Goal: Task Accomplishment & Management: Complete application form

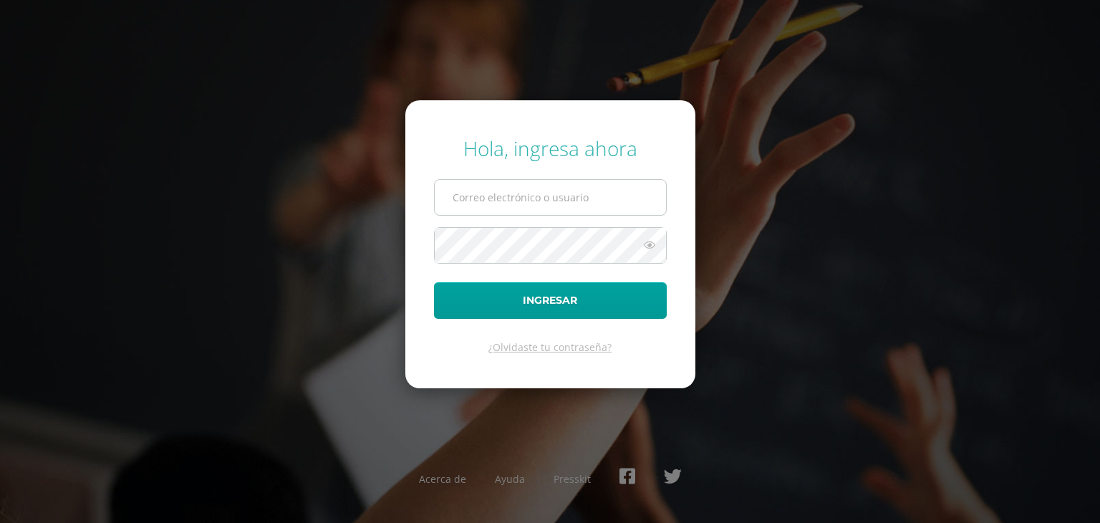
click at [513, 198] on input "text" at bounding box center [550, 197] width 231 height 35
type input "criteriossecundaria@bilinguesanjuan.edu.gt"
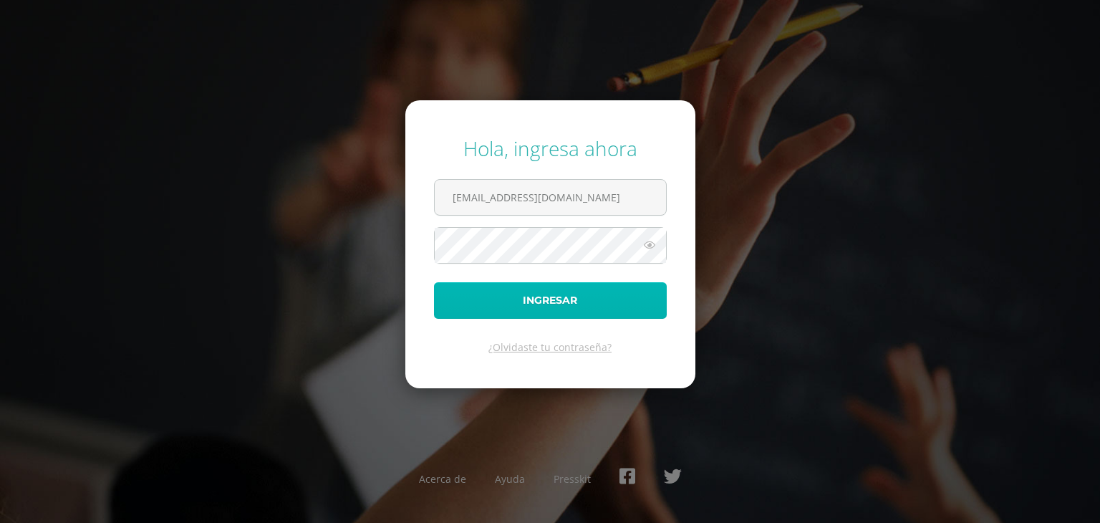
click at [593, 306] on button "Ingresar" at bounding box center [550, 300] width 233 height 37
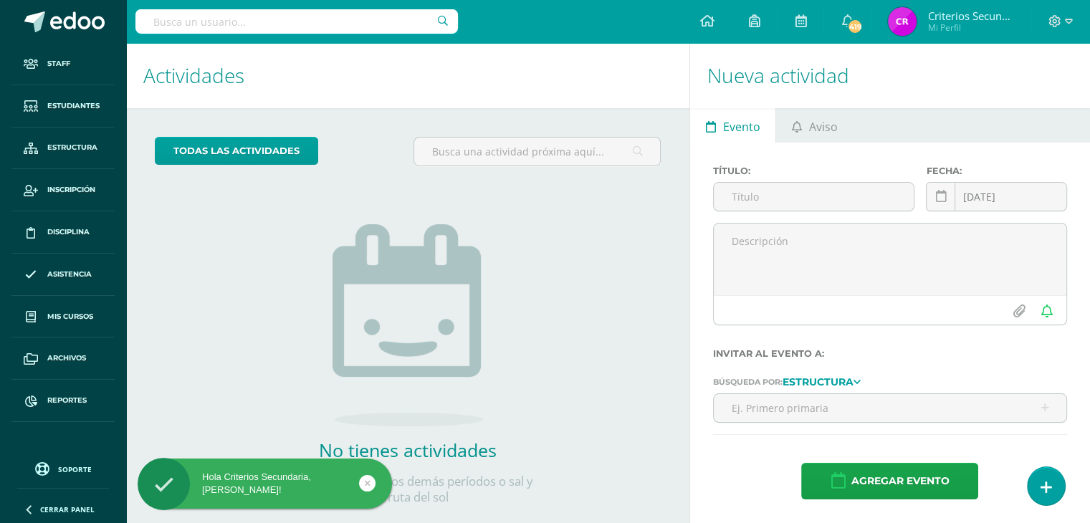
click at [212, 32] on input "text" at bounding box center [296, 21] width 322 height 24
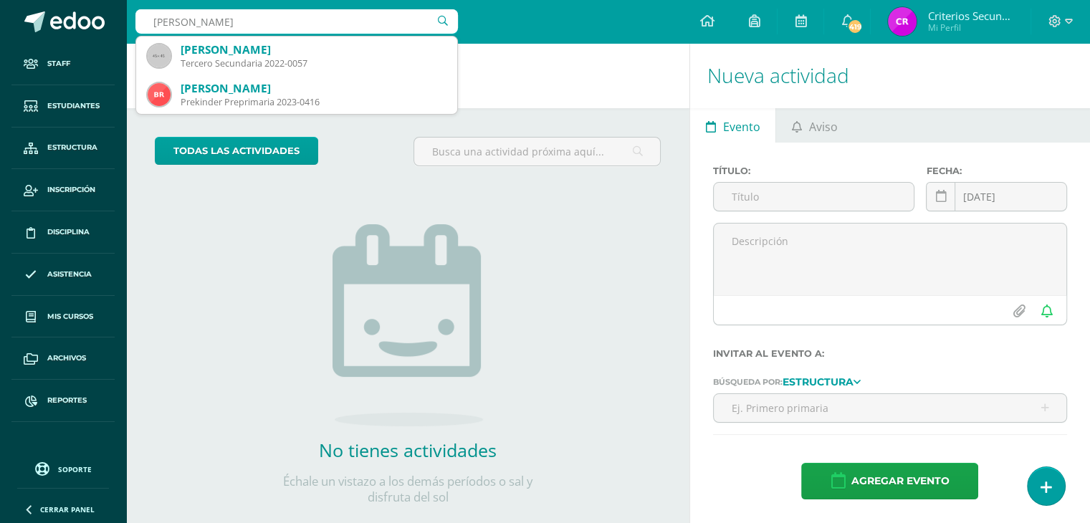
type input "danna meliss"
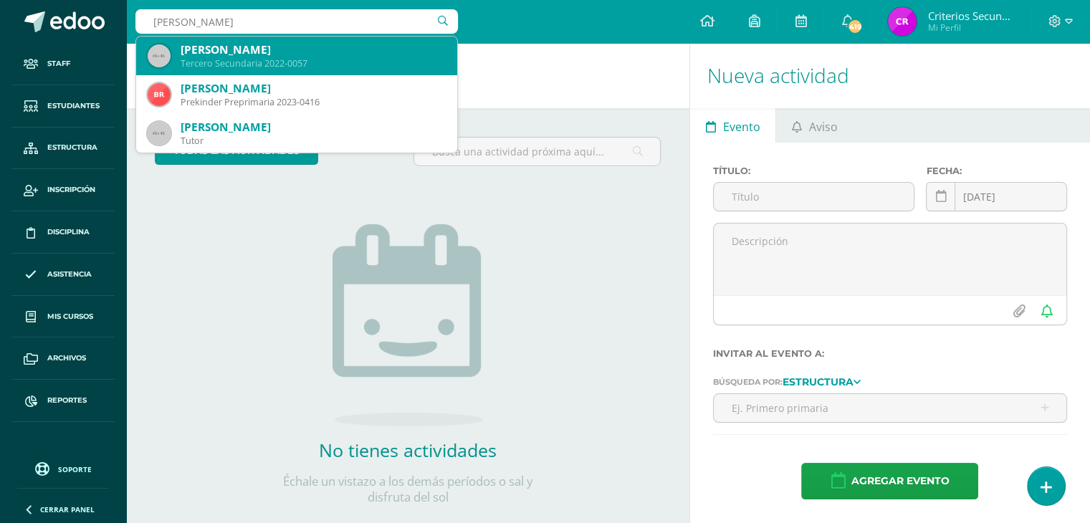
click at [241, 69] on div "Tercero Secundaria 2022-0057" at bounding box center [313, 63] width 265 height 12
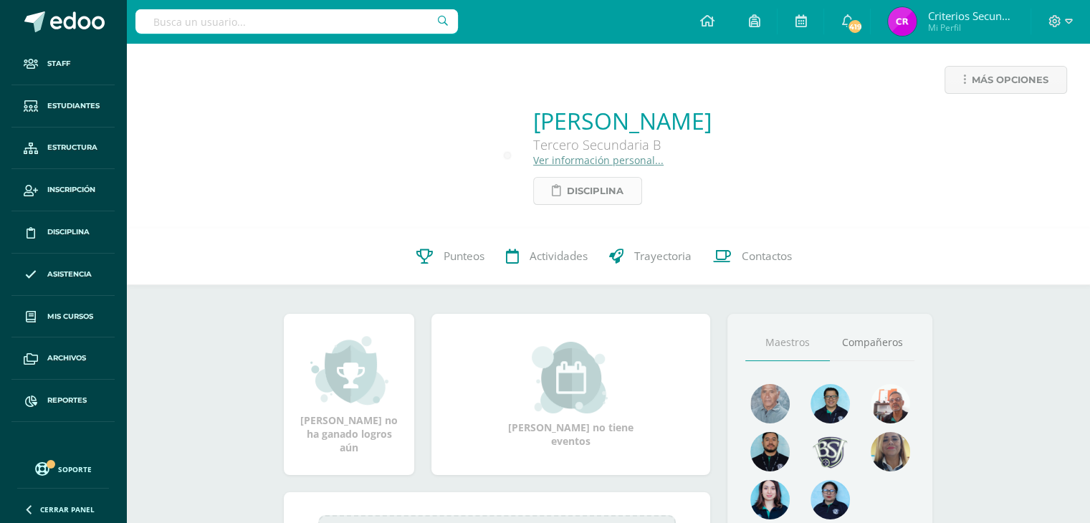
click at [567, 201] on span "Disciplina" at bounding box center [595, 191] width 57 height 27
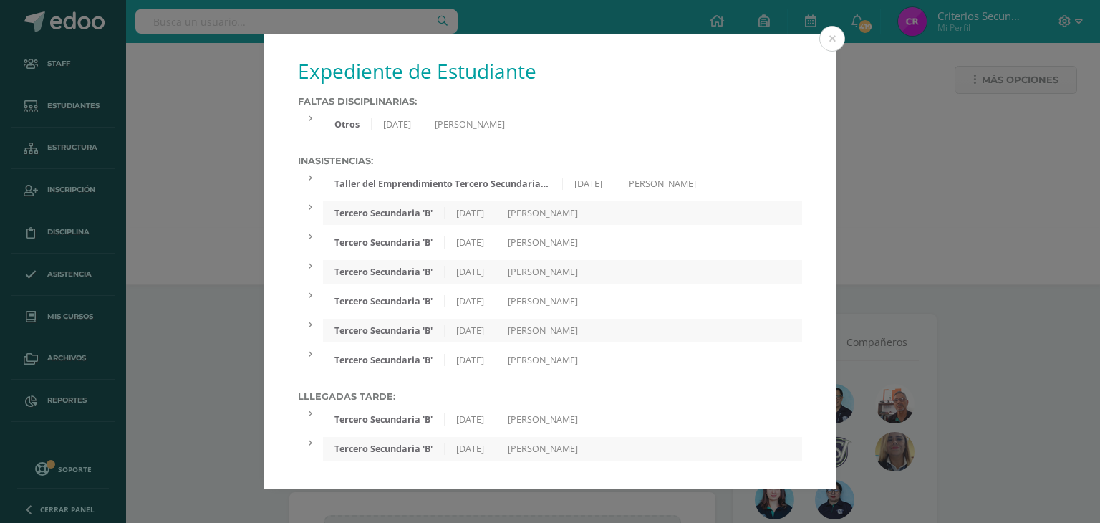
click at [308, 118] on div at bounding box center [310, 118] width 25 height 12
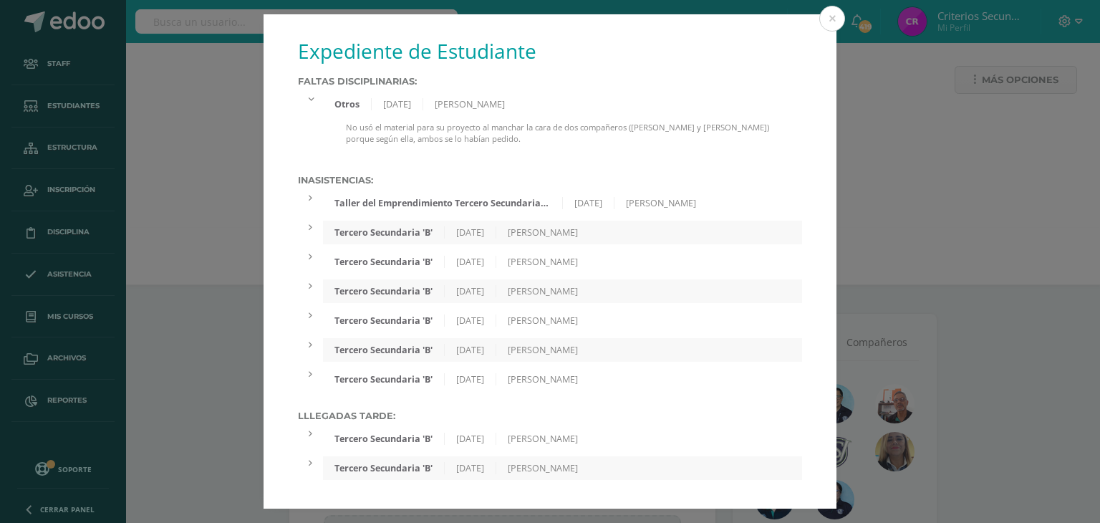
click at [431, 128] on div "No usó el material para su proyecto al manchar la cara de dos compañeros (André…" at bounding box center [562, 139] width 479 height 34
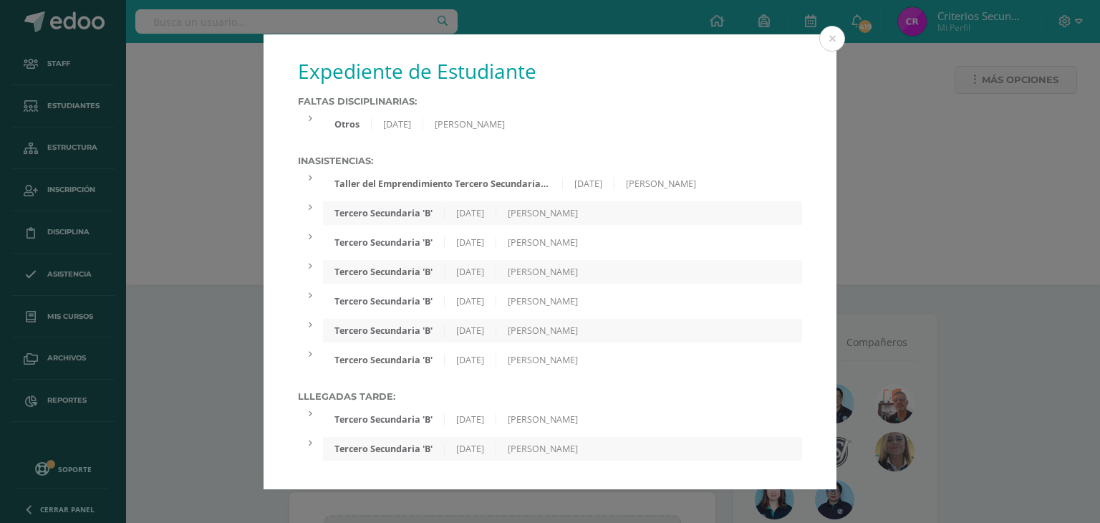
click at [471, 120] on div "Pablo Santisteban" at bounding box center [469, 124] width 93 height 12
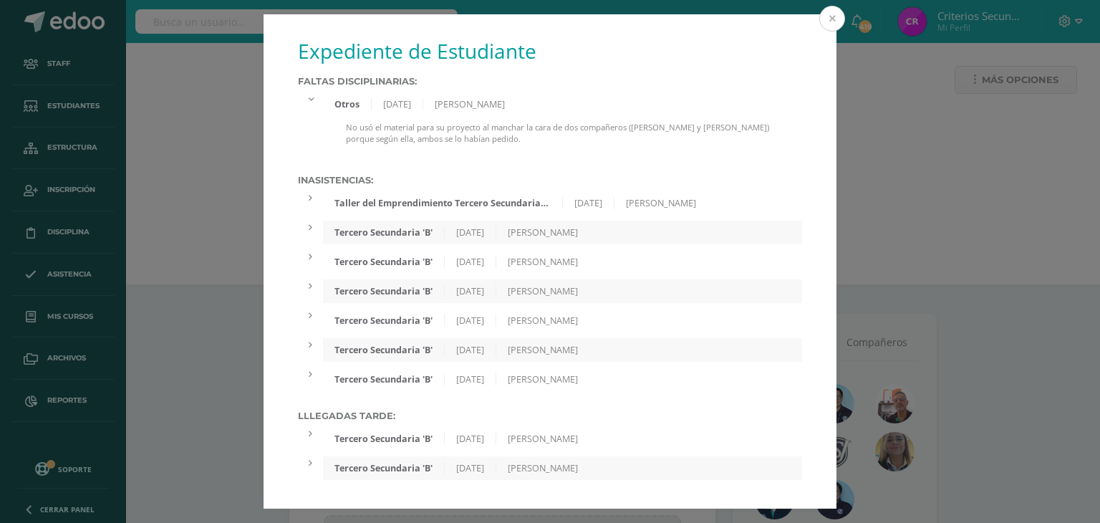
click at [838, 12] on button at bounding box center [832, 19] width 26 height 26
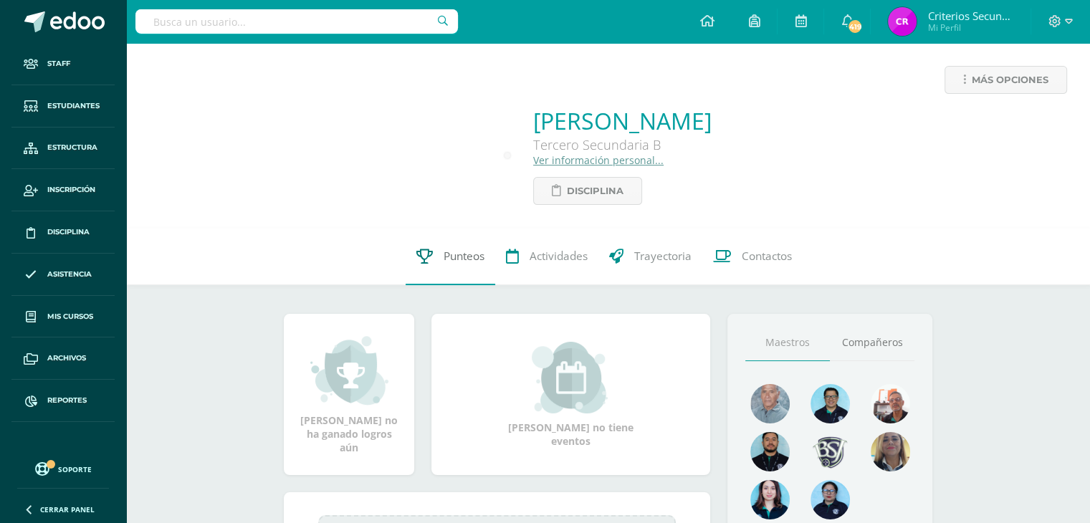
click at [464, 264] on span "Punteos" at bounding box center [463, 256] width 41 height 15
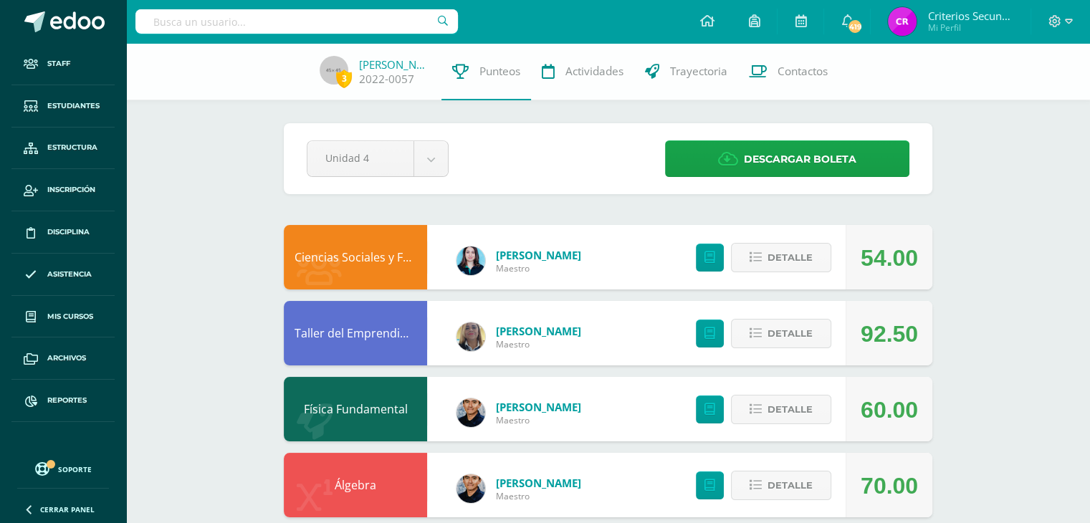
scroll to position [72, 0]
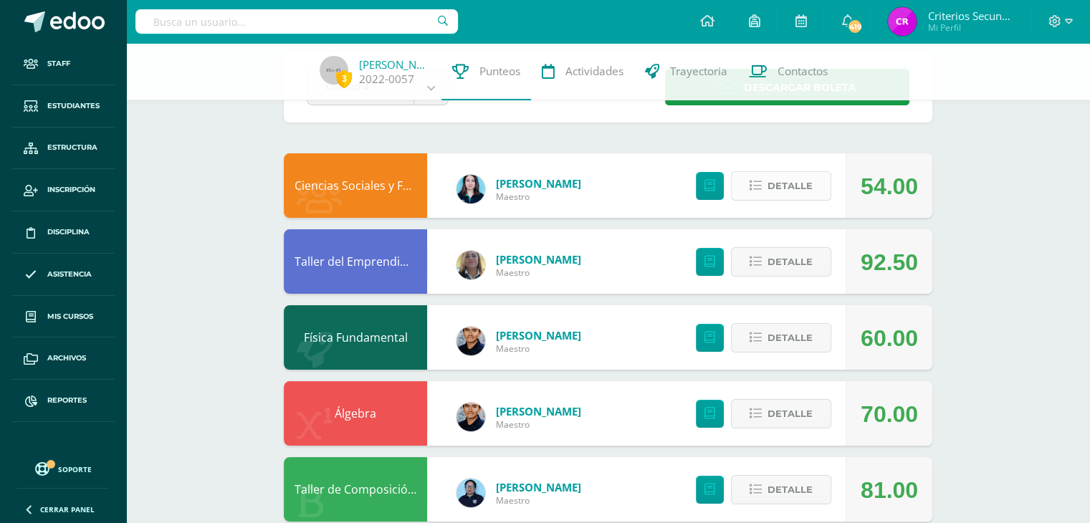
click at [787, 184] on span "Detalle" at bounding box center [789, 186] width 45 height 27
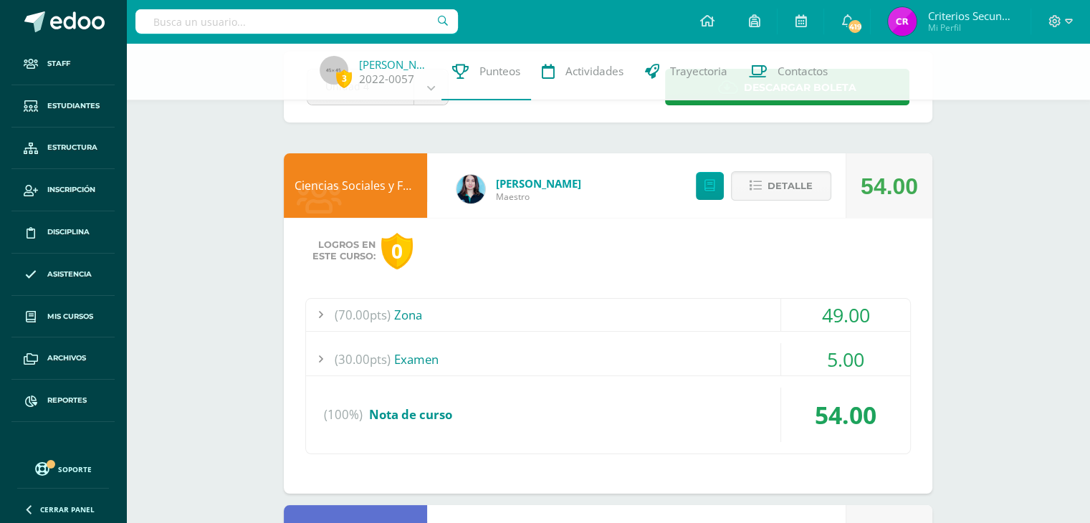
click at [389, 317] on span "(70.00pts)" at bounding box center [363, 315] width 56 height 32
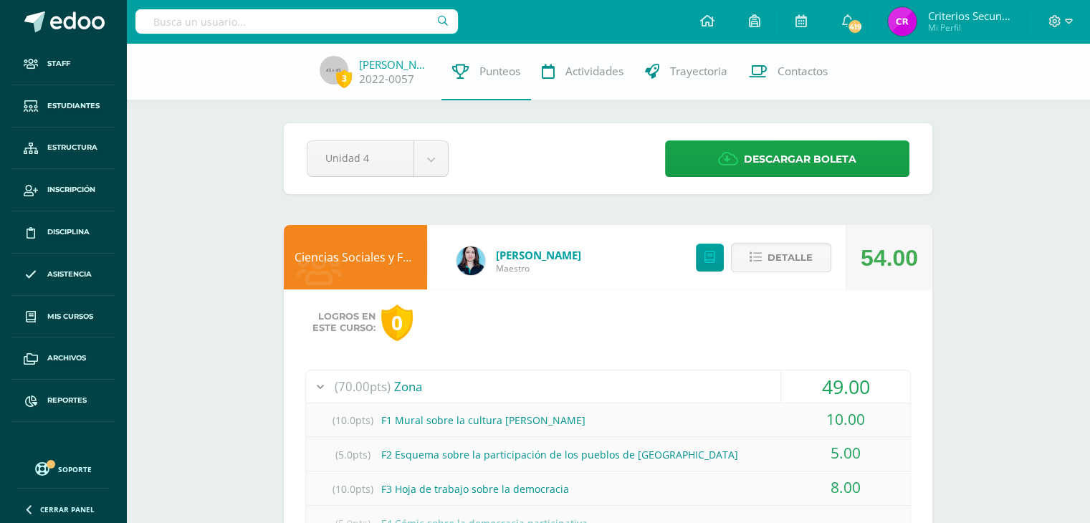
scroll to position [0, 0]
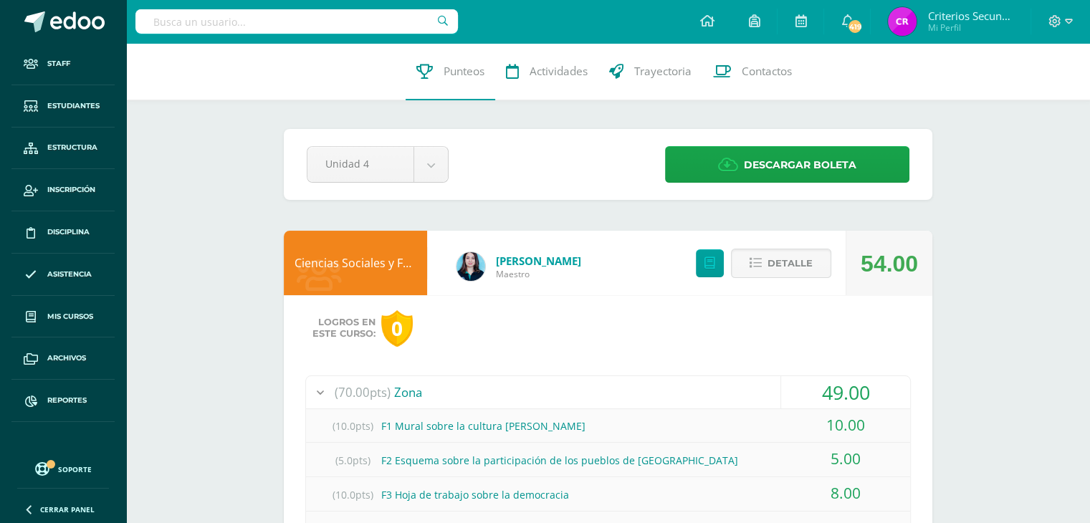
click at [403, 390] on div "(70.00pts) Zona" at bounding box center [608, 392] width 604 height 32
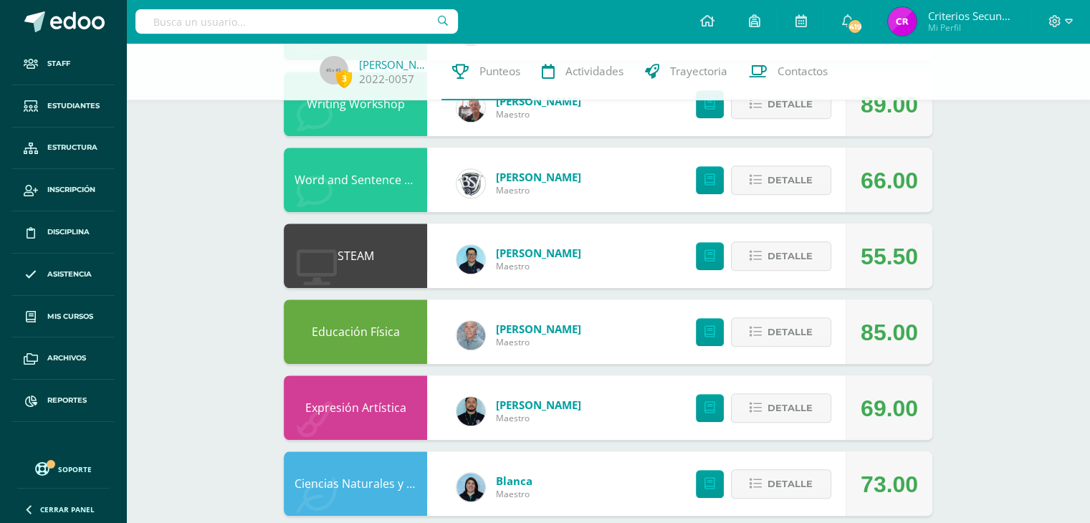
scroll to position [1133, 0]
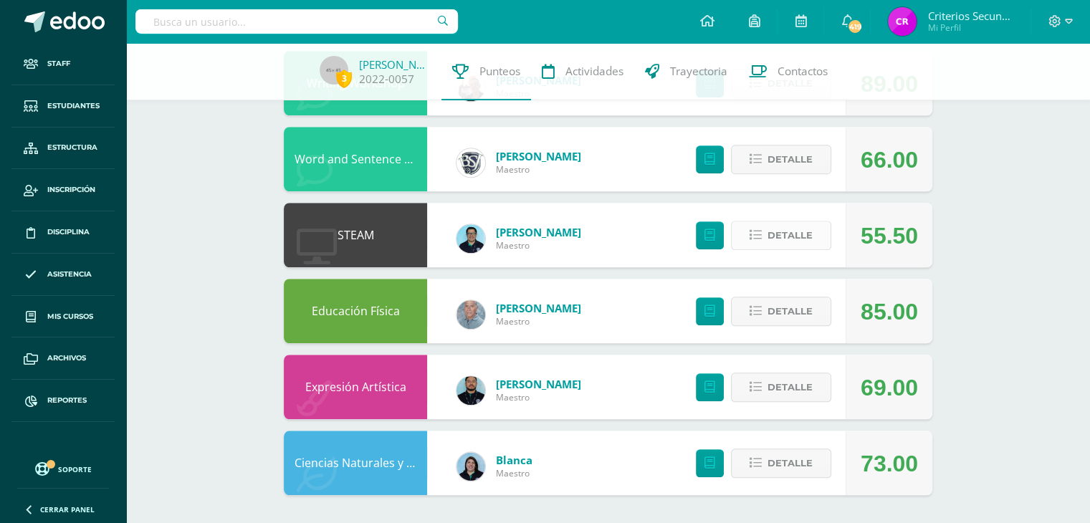
click at [759, 234] on icon at bounding box center [755, 235] width 12 height 12
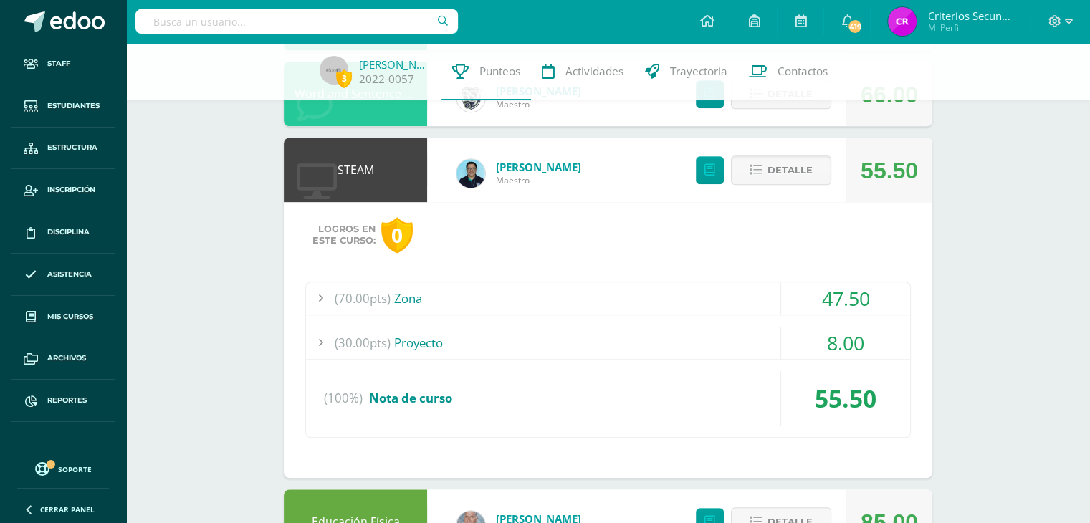
scroll to position [1277, 0]
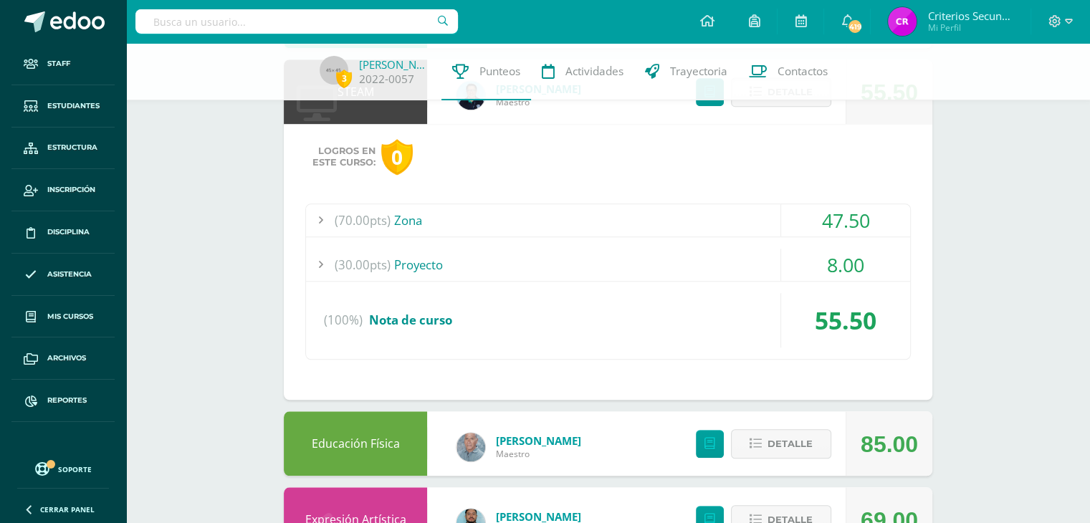
click at [409, 215] on div "(70.00pts) Zona" at bounding box center [608, 220] width 604 height 32
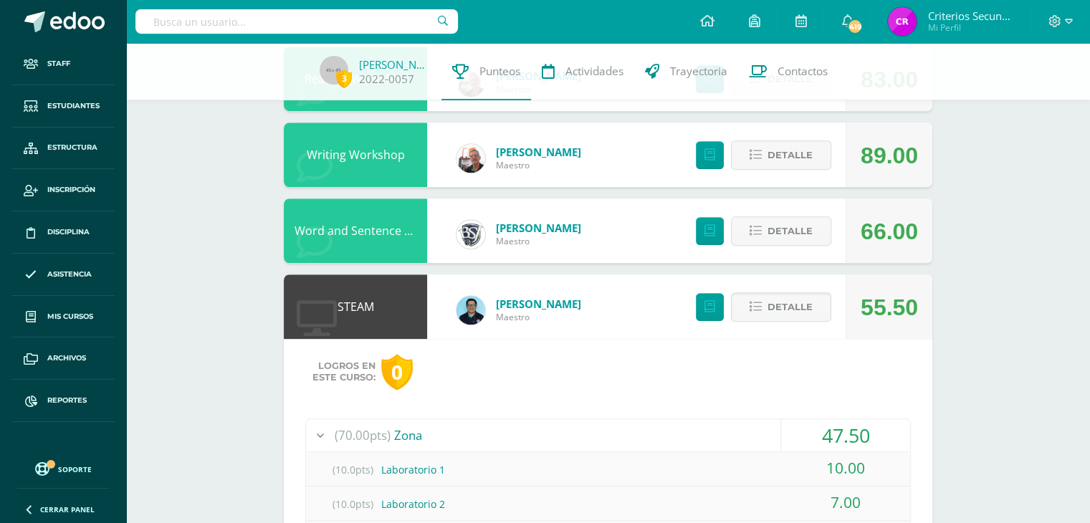
scroll to position [1133, 0]
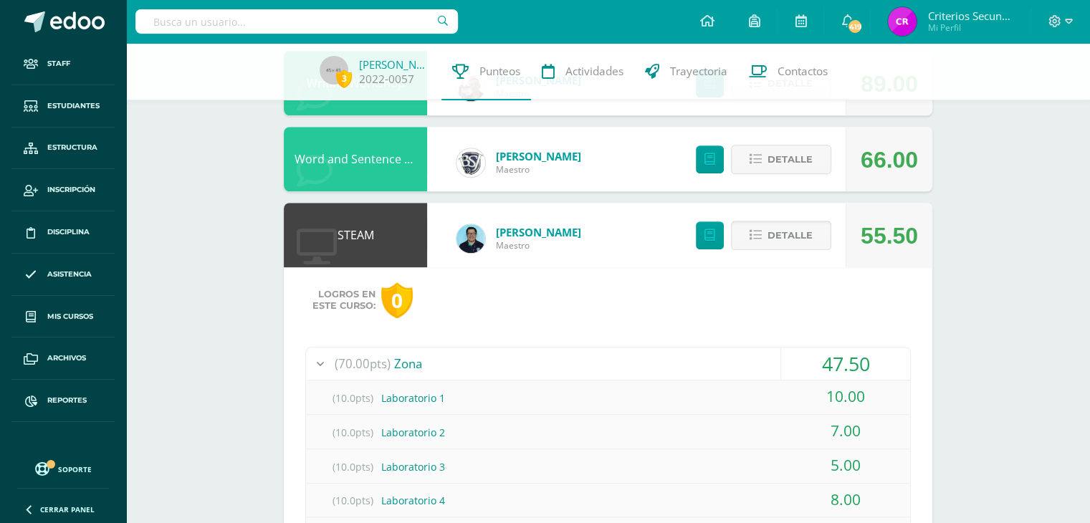
click at [782, 231] on span "Detalle" at bounding box center [789, 235] width 45 height 27
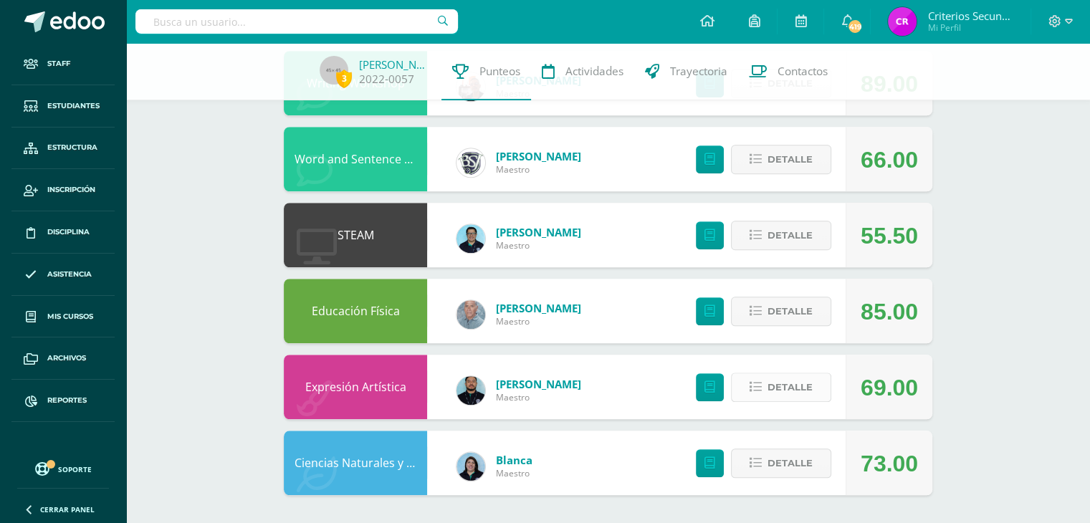
click at [776, 382] on span "Detalle" at bounding box center [789, 387] width 45 height 27
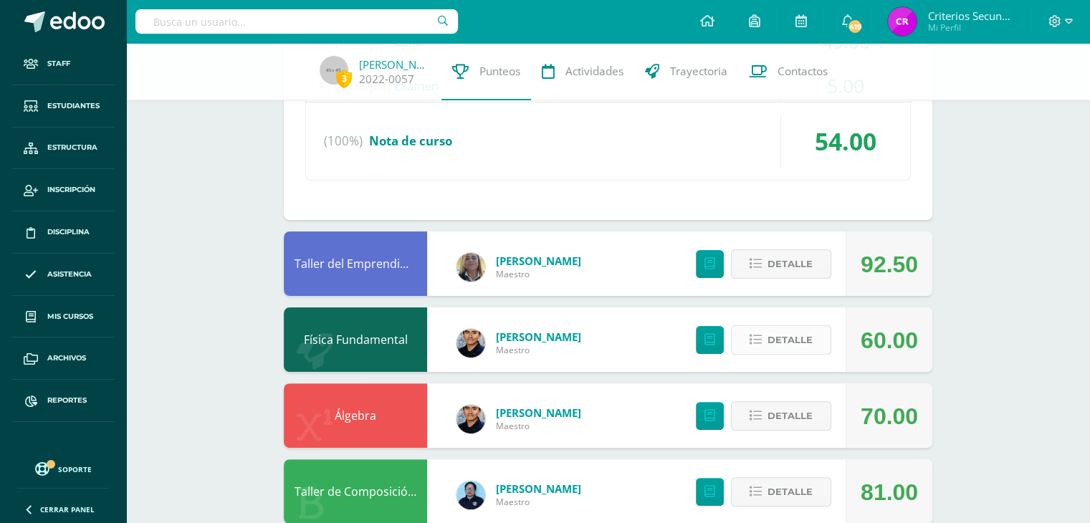
scroll to position [0, 0]
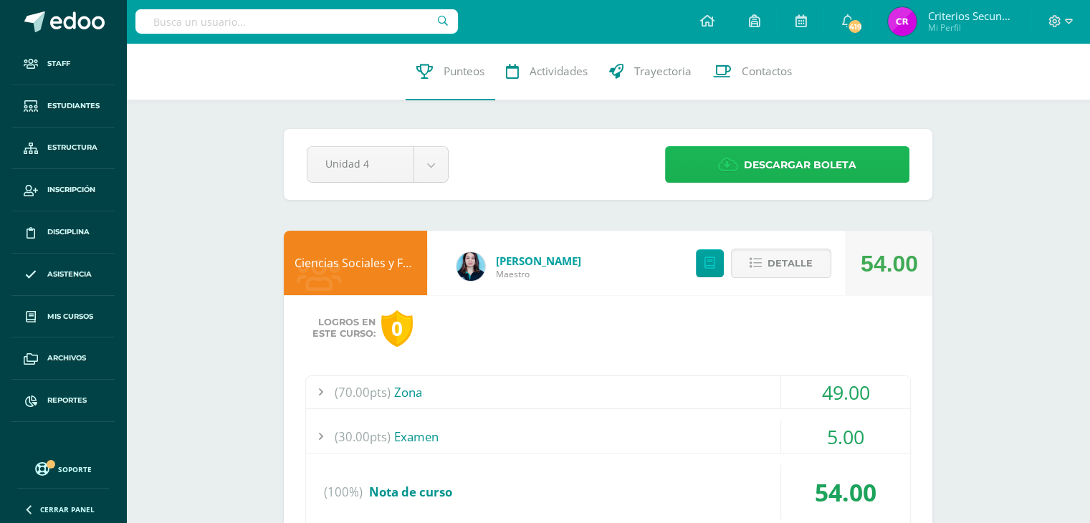
click at [792, 163] on span "Descargar boleta" at bounding box center [800, 165] width 112 height 35
click at [69, 316] on span "Mis cursos" at bounding box center [70, 316] width 46 height 11
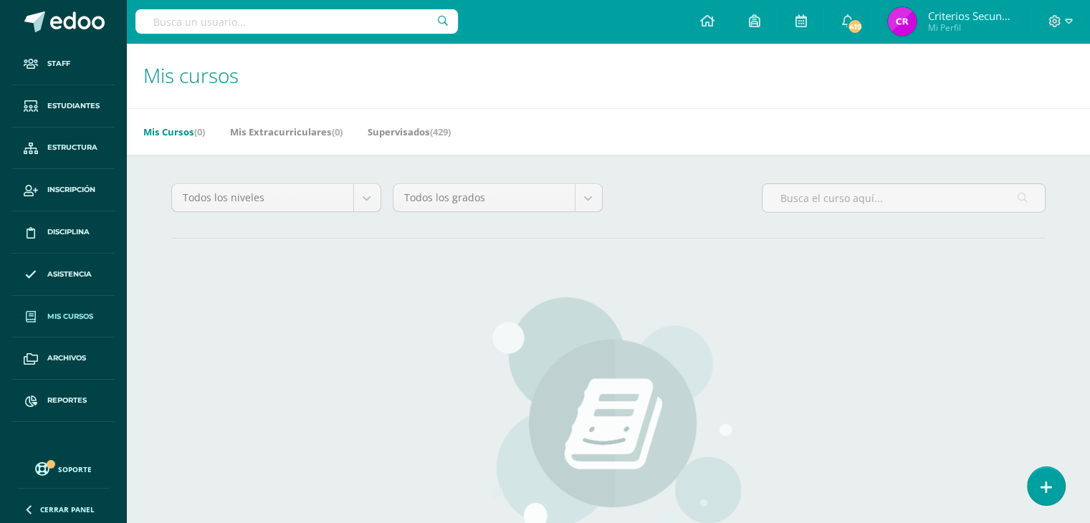
click at [209, 18] on input "text" at bounding box center [296, 21] width 322 height 24
type input "[PERSON_NAME]"
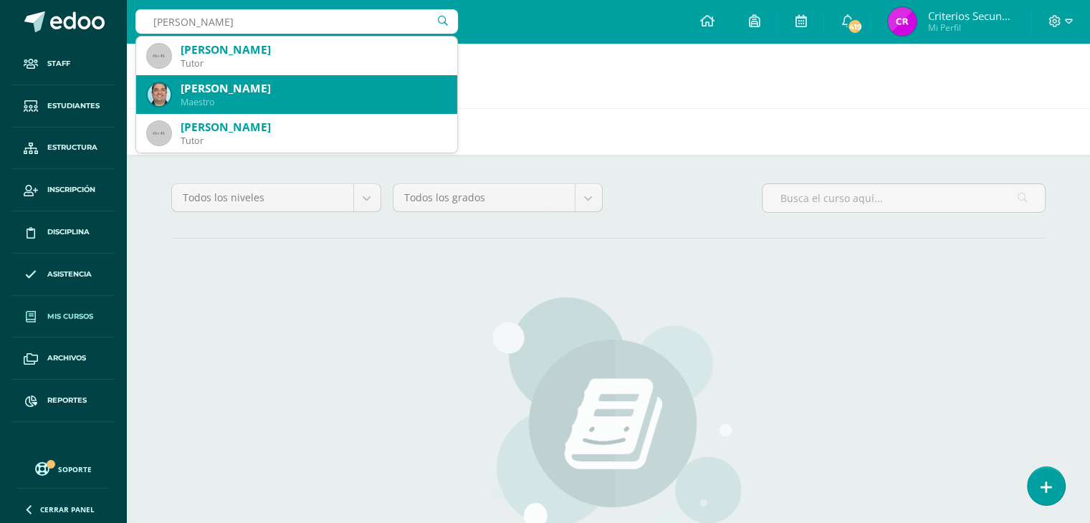
click at [220, 83] on div "[PERSON_NAME]" at bounding box center [313, 88] width 265 height 15
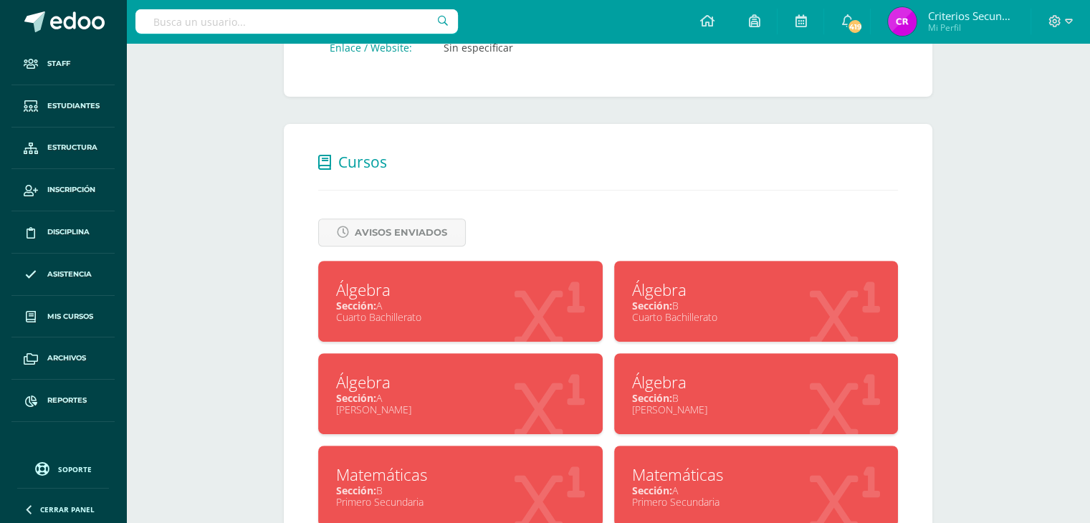
scroll to position [501, 0]
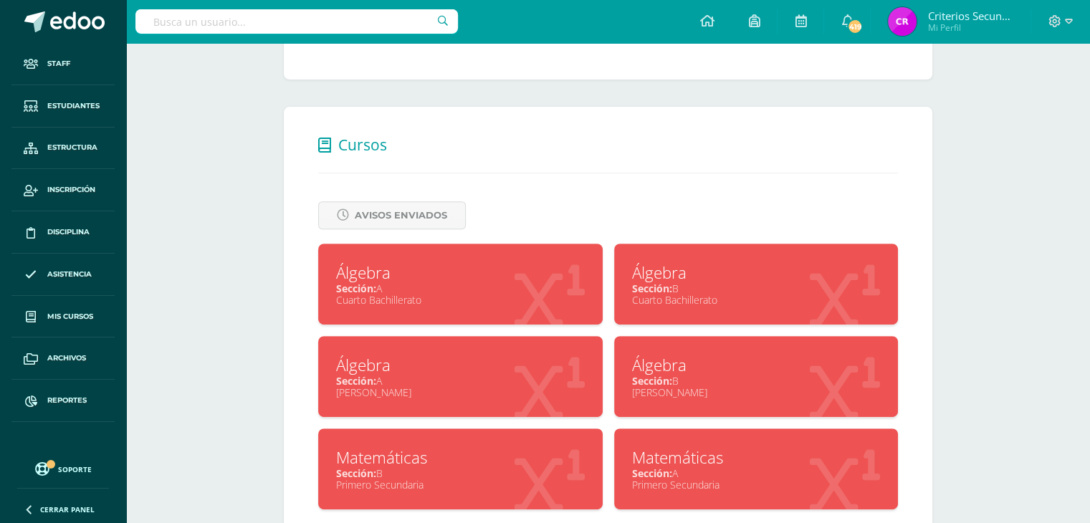
click at [652, 303] on div "Cuarto Bachillerato" at bounding box center [756, 300] width 249 height 14
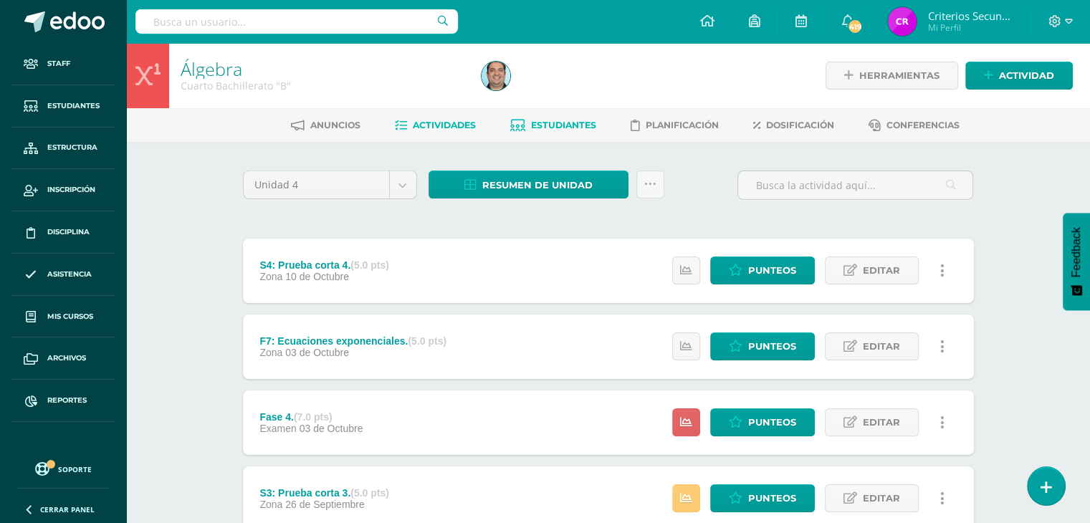
click at [569, 126] on span "Estudiantes" at bounding box center [563, 125] width 65 height 11
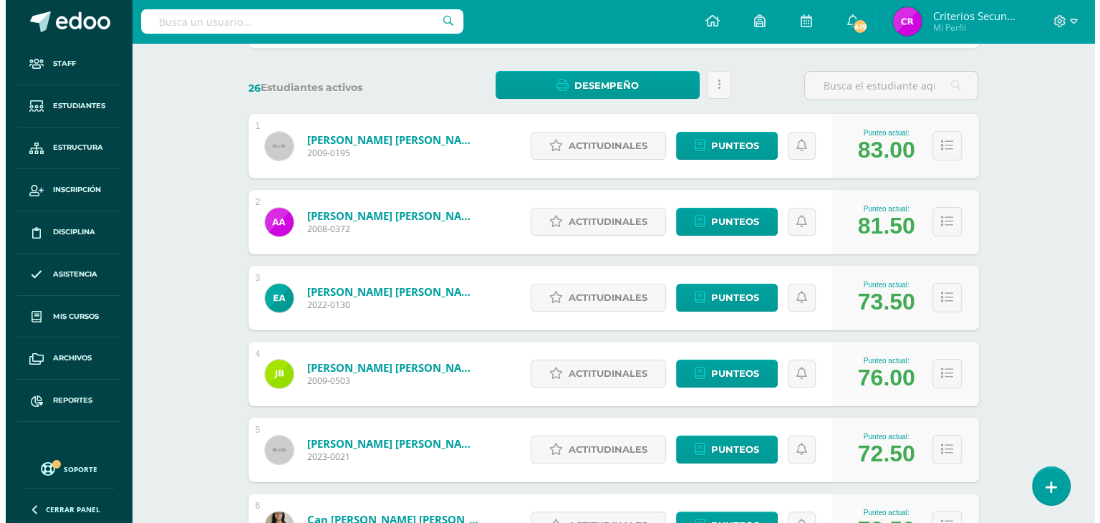
scroll to position [215, 0]
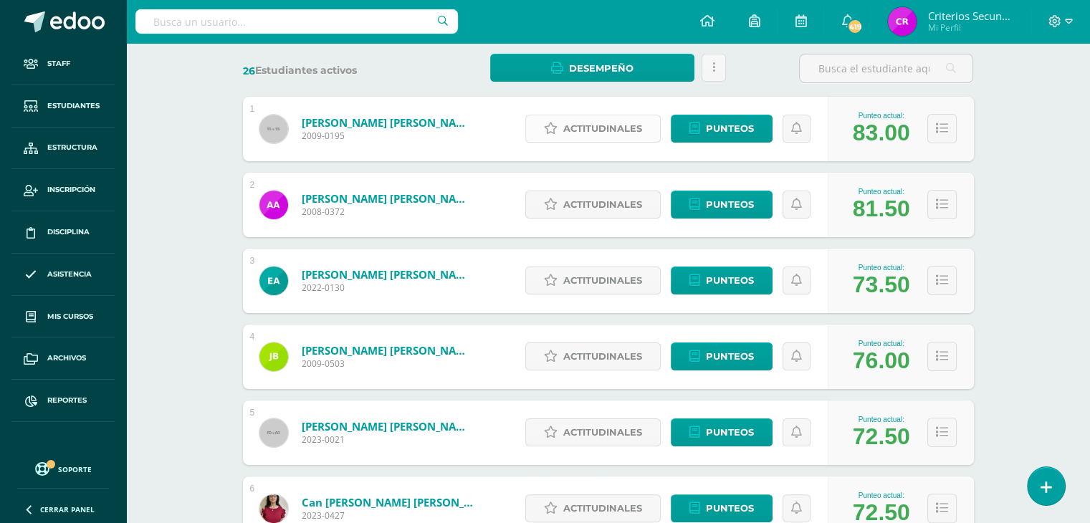
click at [593, 120] on span "Actitudinales" at bounding box center [602, 128] width 79 height 27
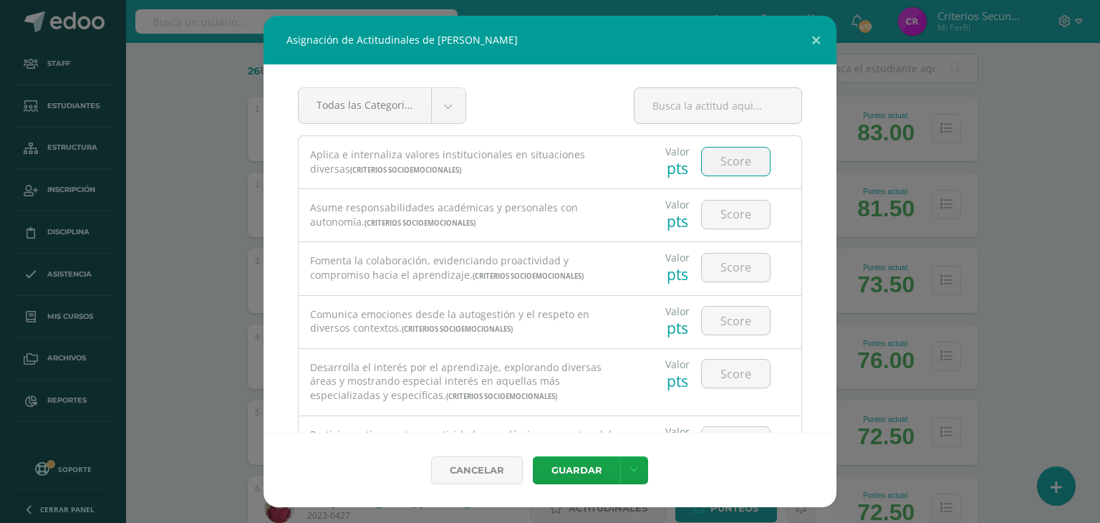
click at [732, 166] on input "number" at bounding box center [736, 162] width 68 height 28
type input "5"
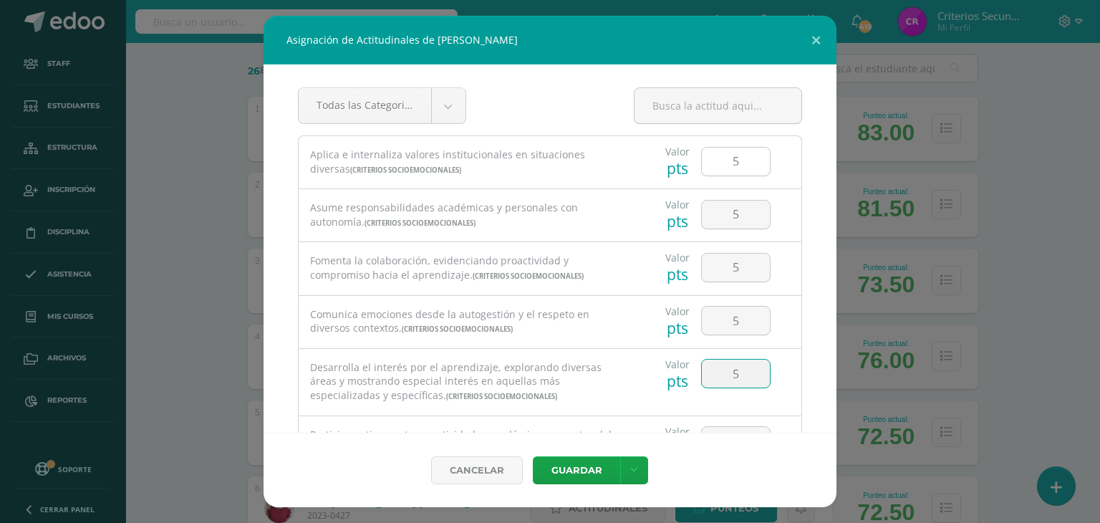
type input "5"
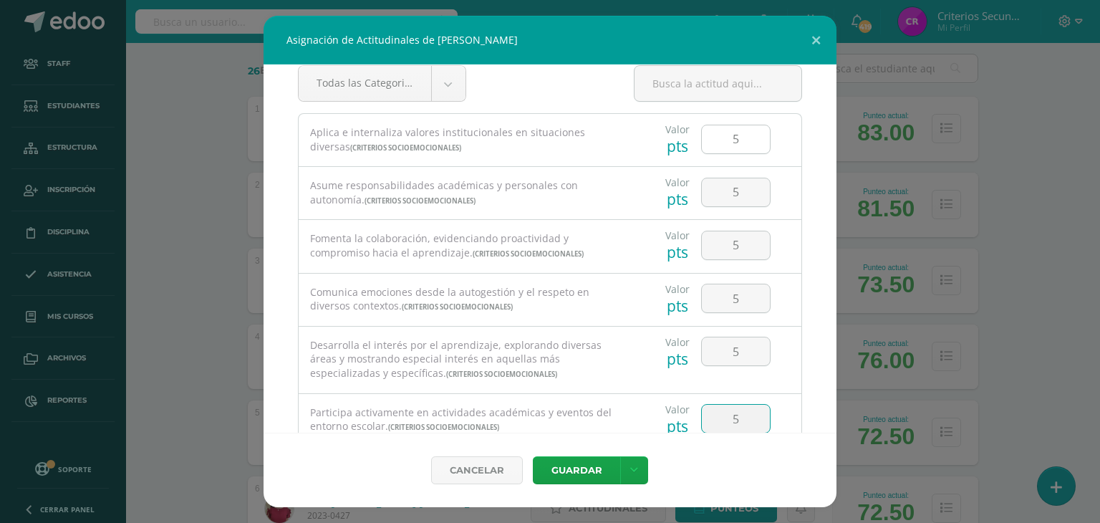
type input "5"
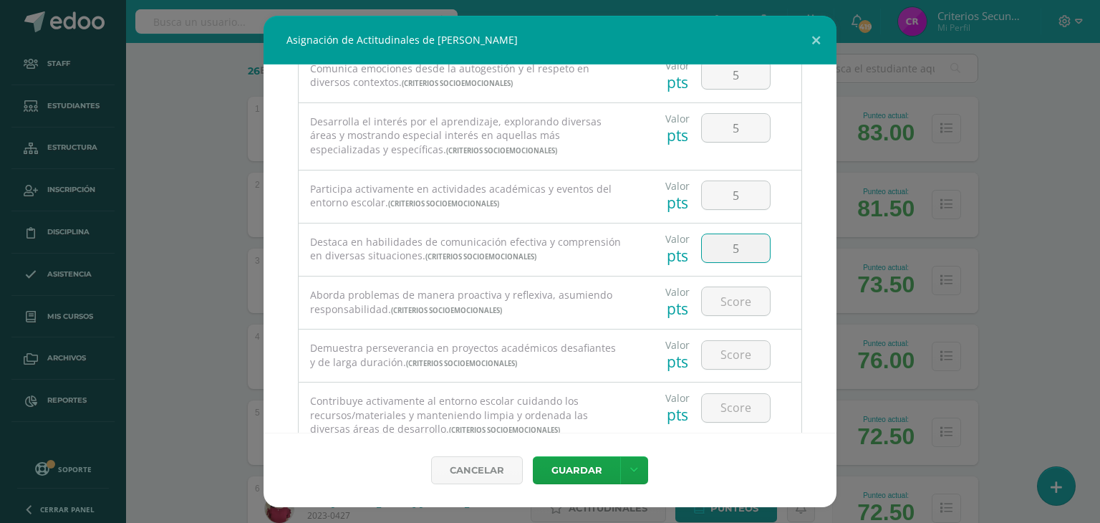
type input "5"
click at [533, 456] on button "Guardar" at bounding box center [576, 470] width 87 height 28
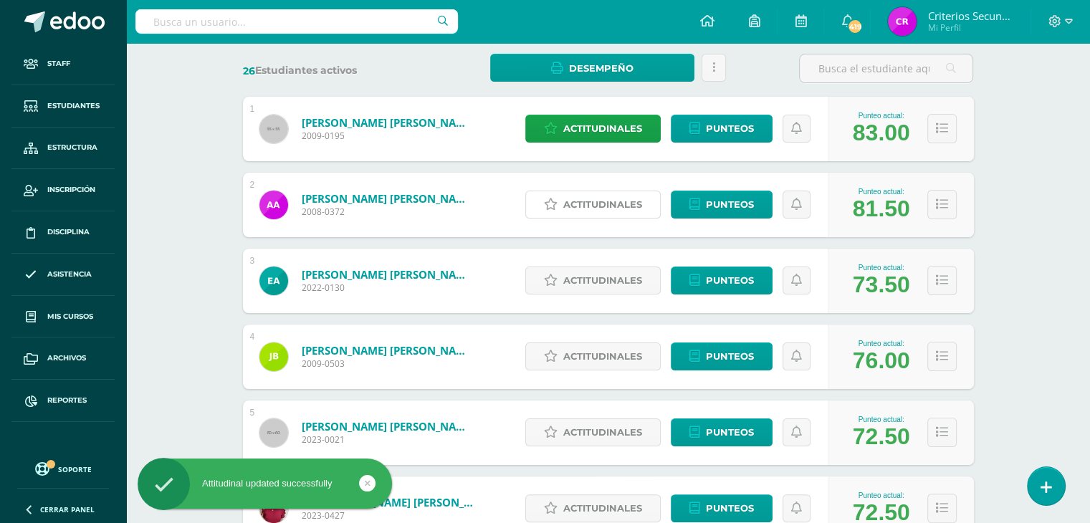
click at [577, 208] on span "Actitudinales" at bounding box center [602, 204] width 79 height 27
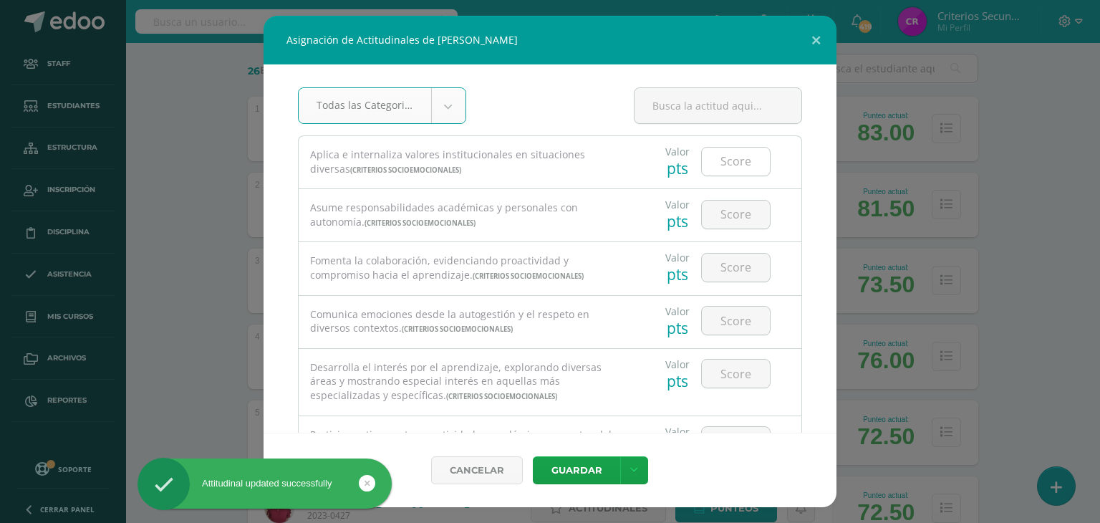
click at [728, 162] on input "number" at bounding box center [736, 162] width 68 height 28
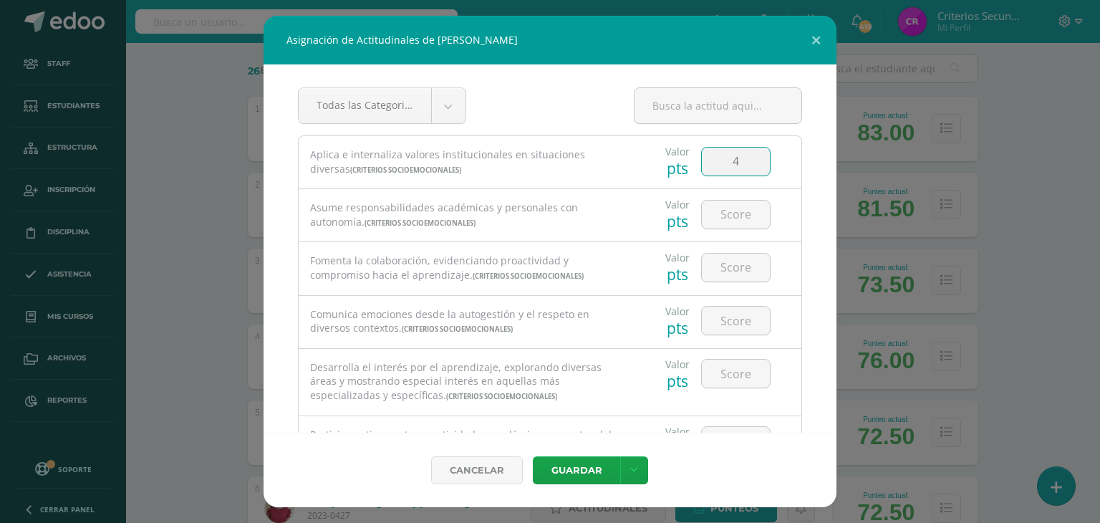
type input "4"
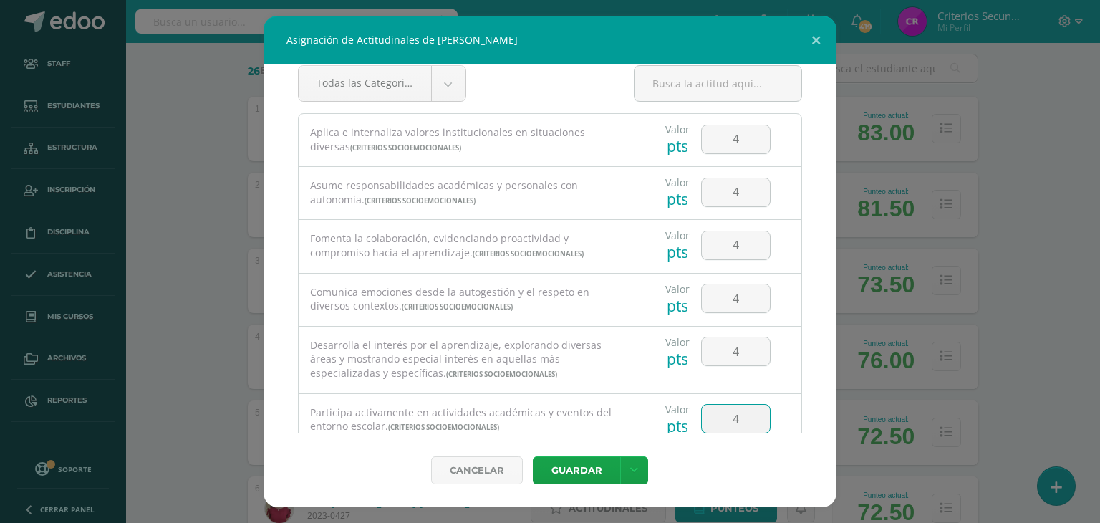
type input "4"
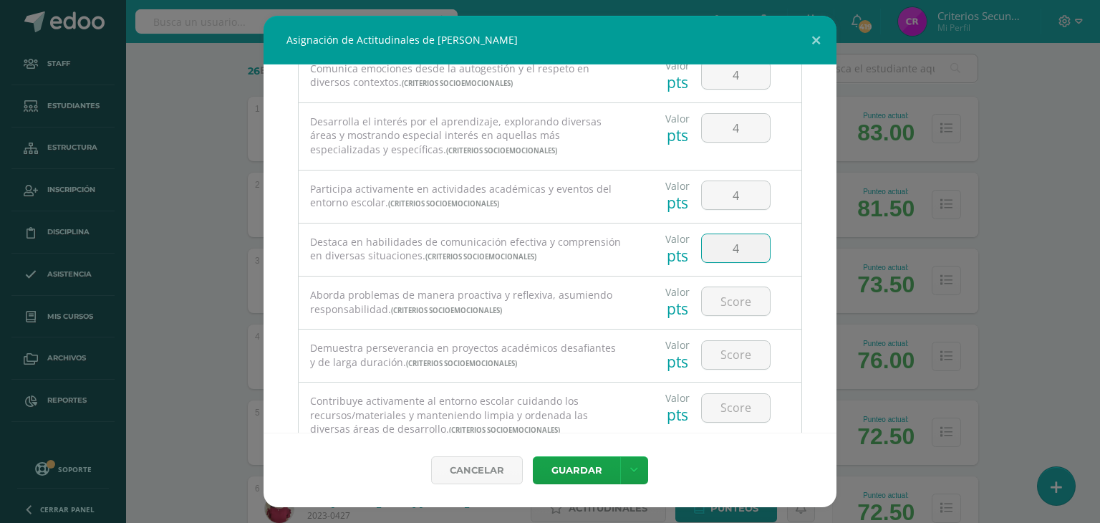
type input "4"
click at [533, 456] on button "Guardar" at bounding box center [576, 470] width 87 height 28
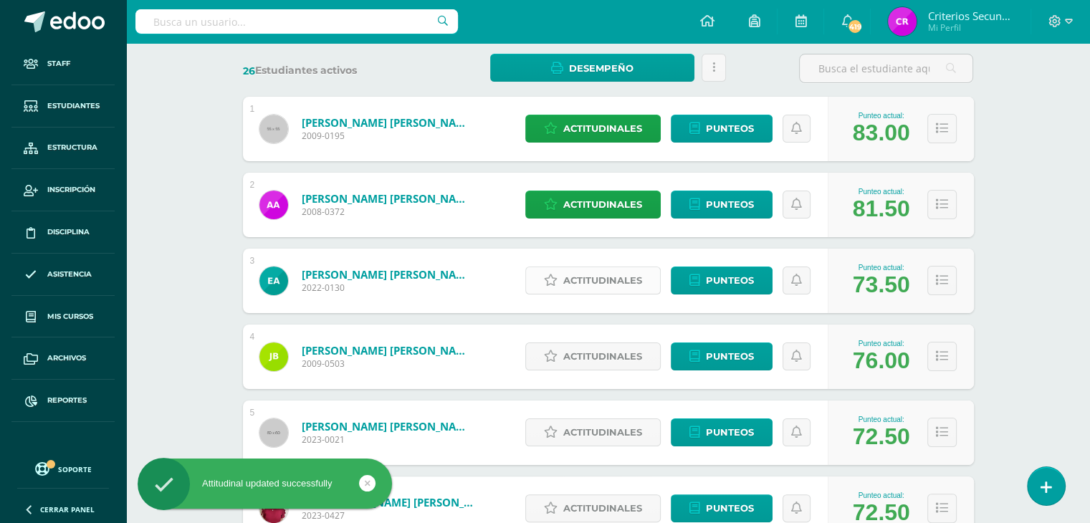
click at [596, 277] on span "Actitudinales" at bounding box center [602, 280] width 79 height 27
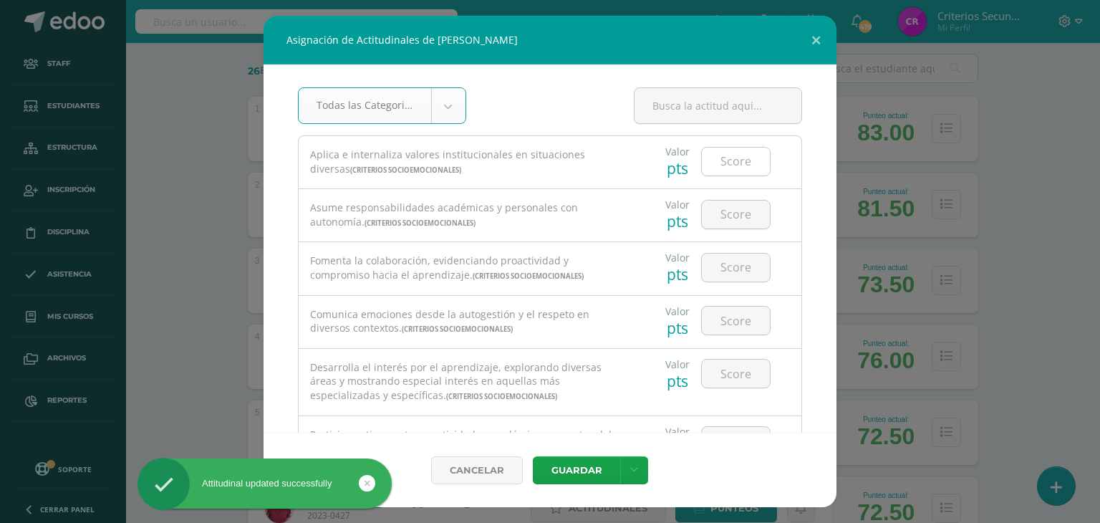
click at [721, 165] on input "number" at bounding box center [736, 162] width 68 height 28
type input "4"
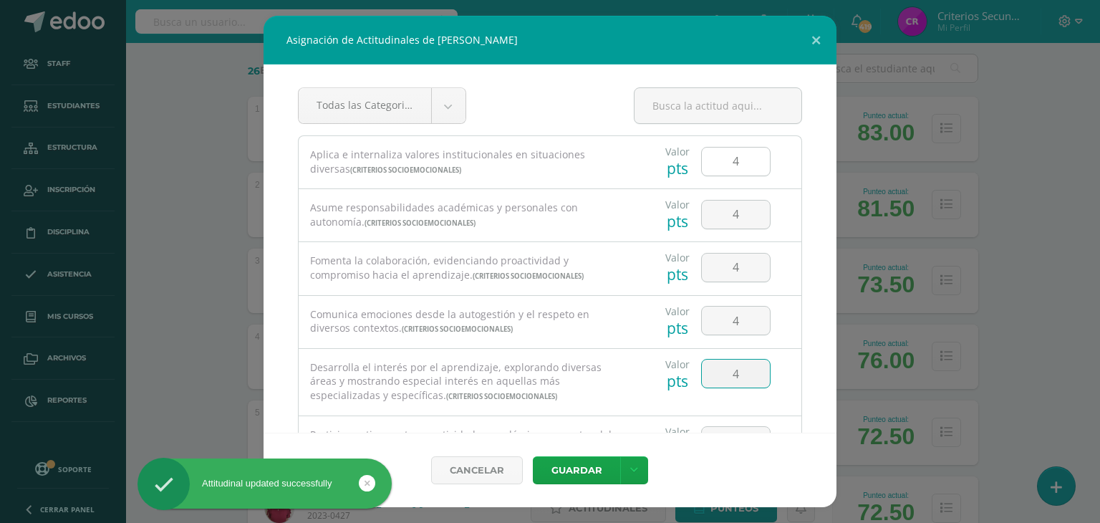
type input "4"
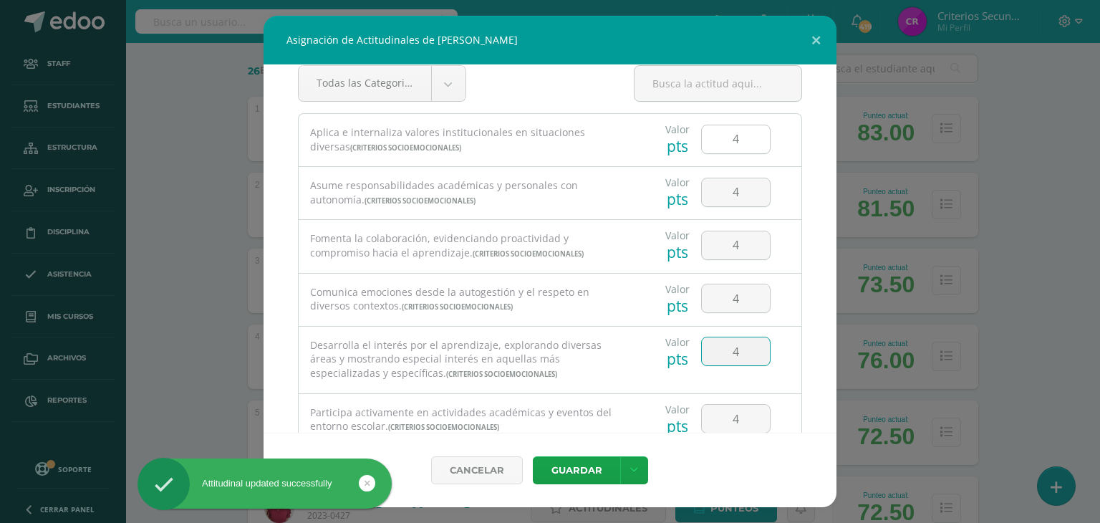
type input "4"
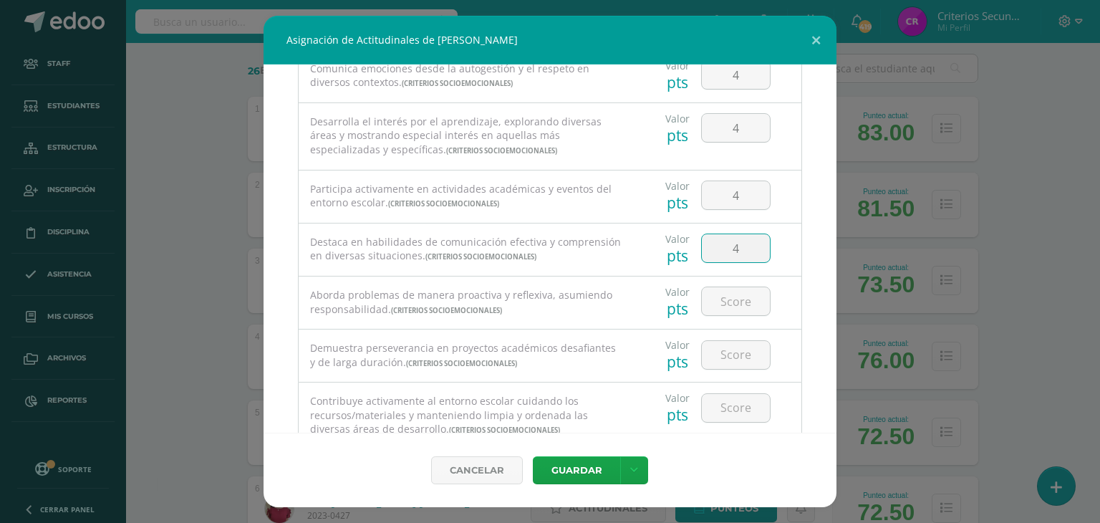
type input "4"
click at [533, 456] on button "Guardar" at bounding box center [576, 470] width 87 height 28
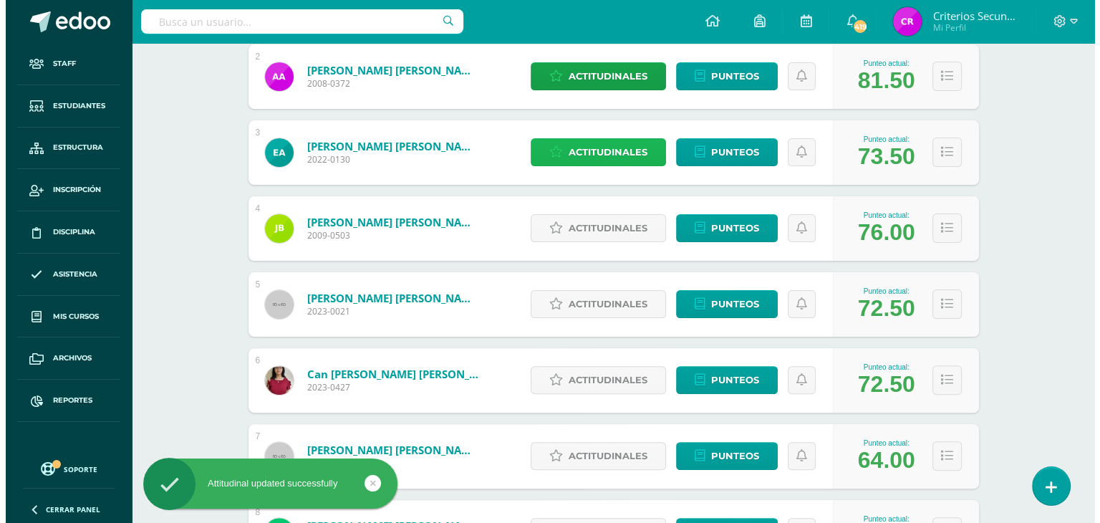
scroll to position [358, 0]
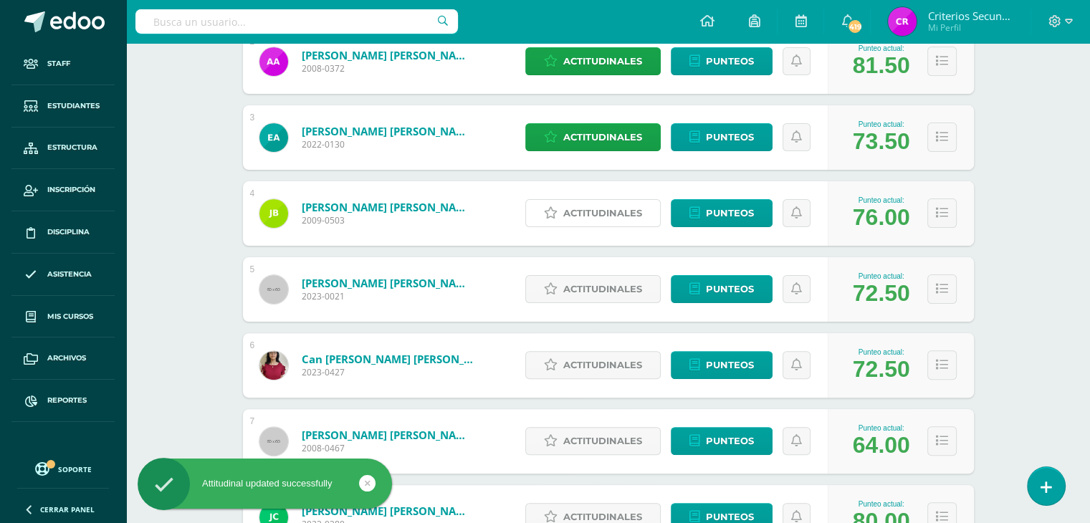
click at [597, 211] on span "Actitudinales" at bounding box center [602, 213] width 79 height 27
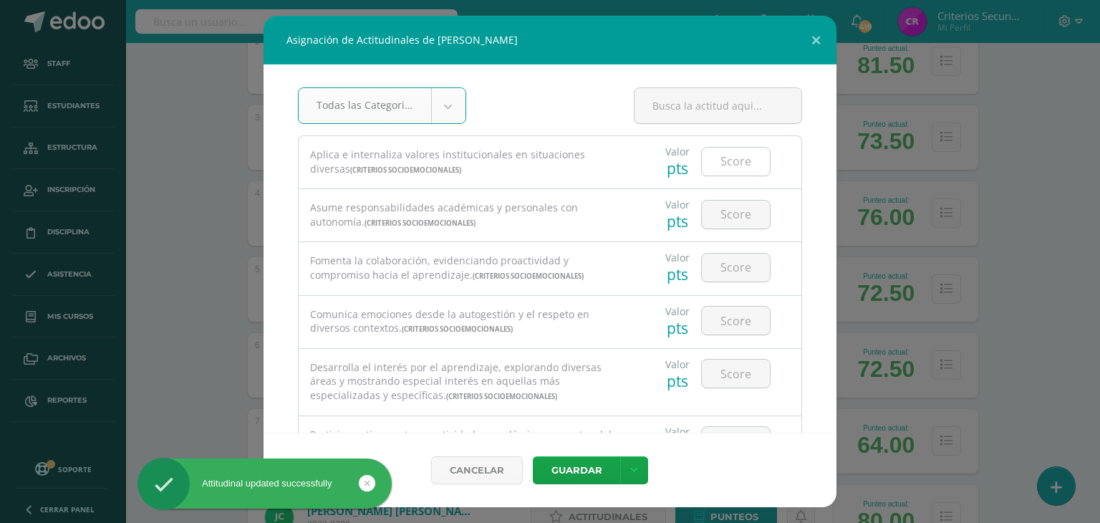
click at [720, 163] on input "number" at bounding box center [736, 162] width 68 height 28
type input "4"
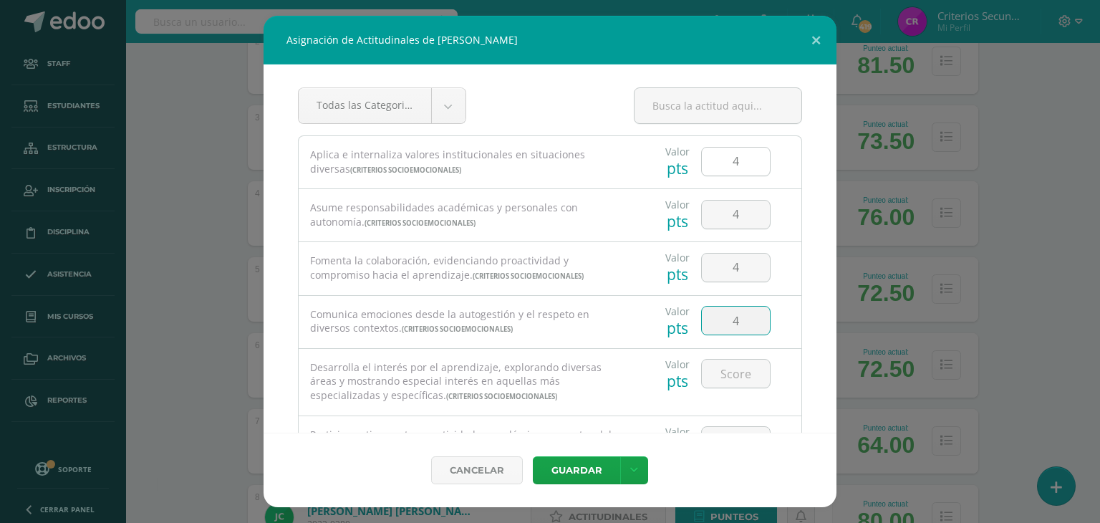
type input "4"
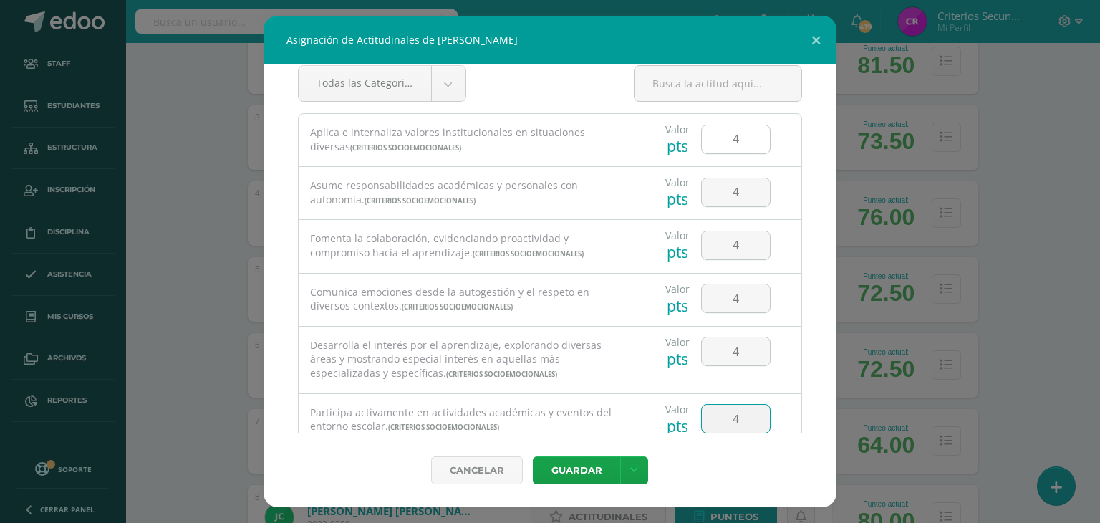
type input "4"
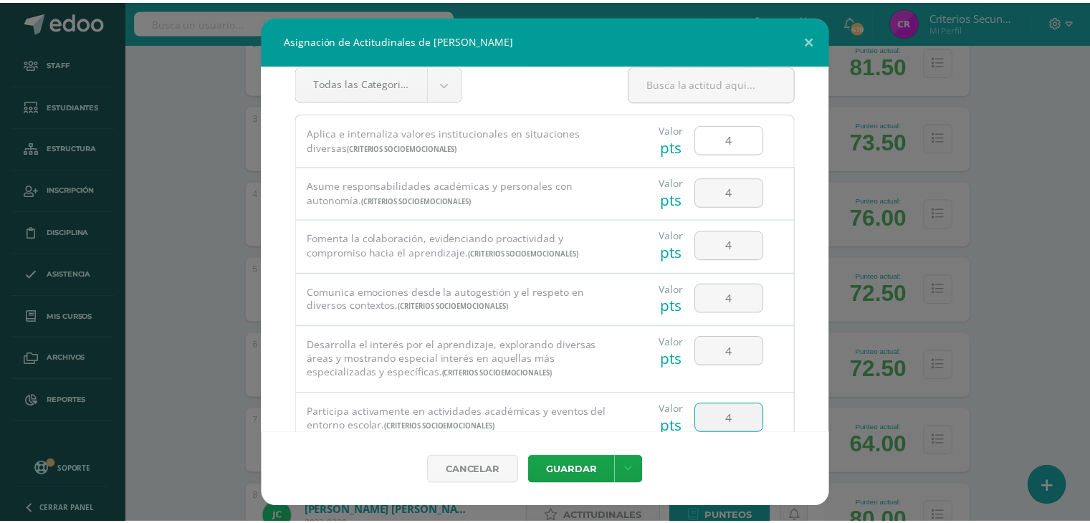
scroll to position [246, 0]
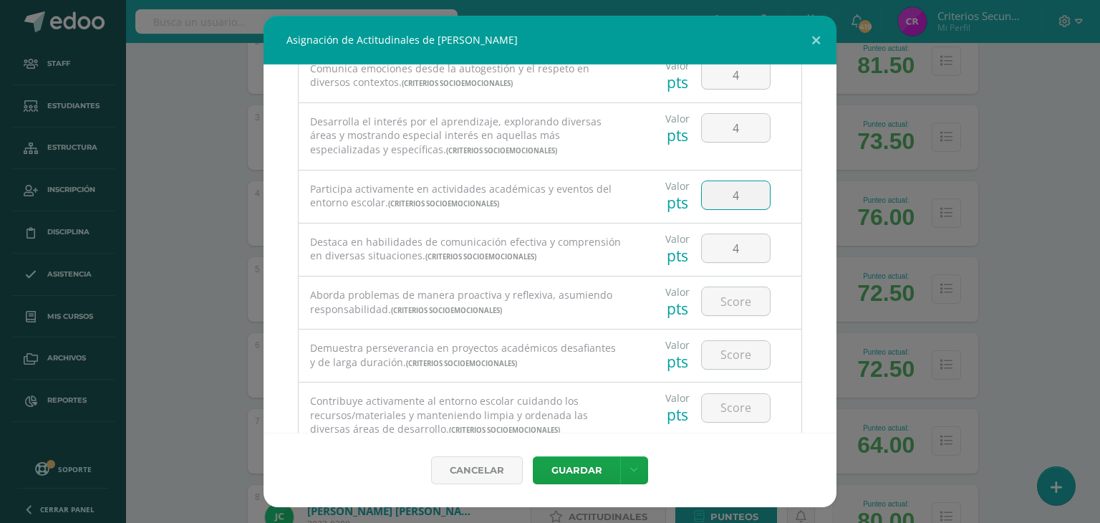
type input "4"
click at [620, 456] on link at bounding box center [634, 470] width 28 height 28
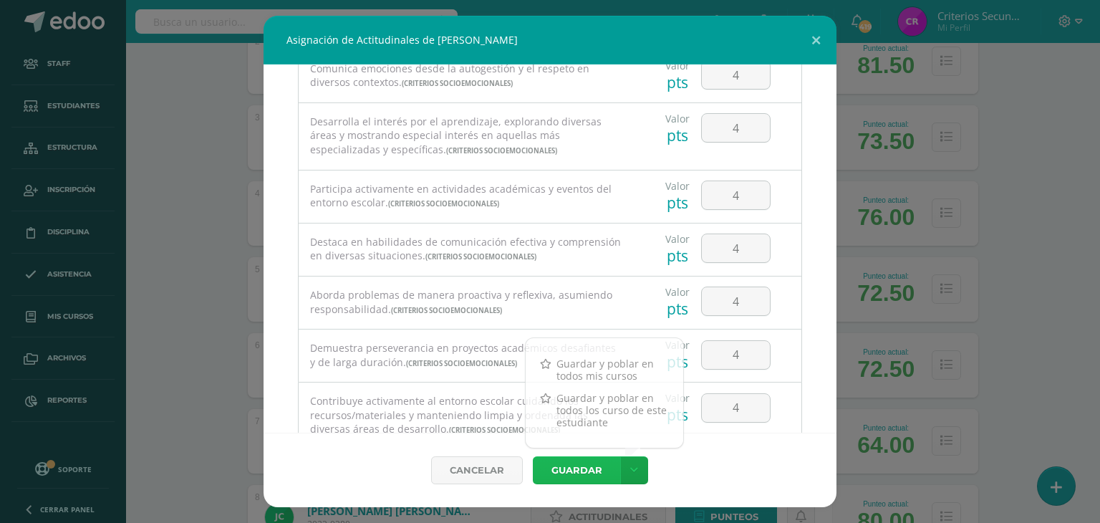
click at [584, 468] on button "Guardar" at bounding box center [576, 470] width 87 height 28
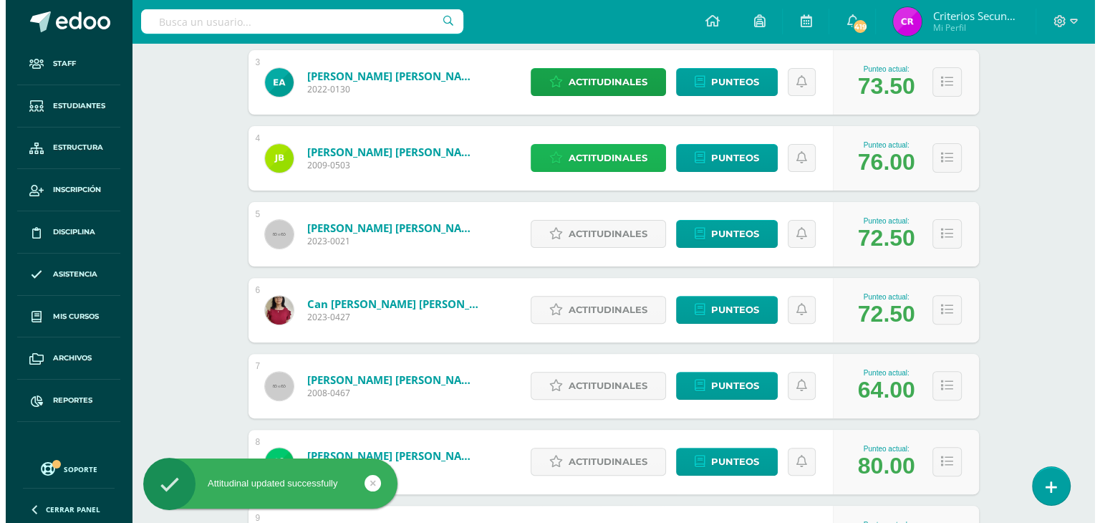
scroll to position [430, 0]
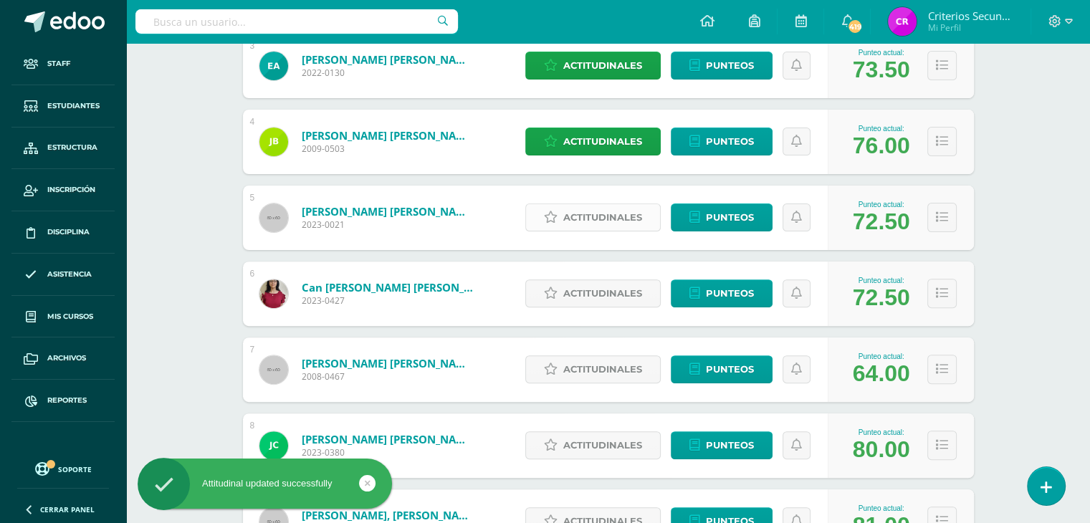
click at [594, 221] on span "Actitudinales" at bounding box center [602, 217] width 79 height 27
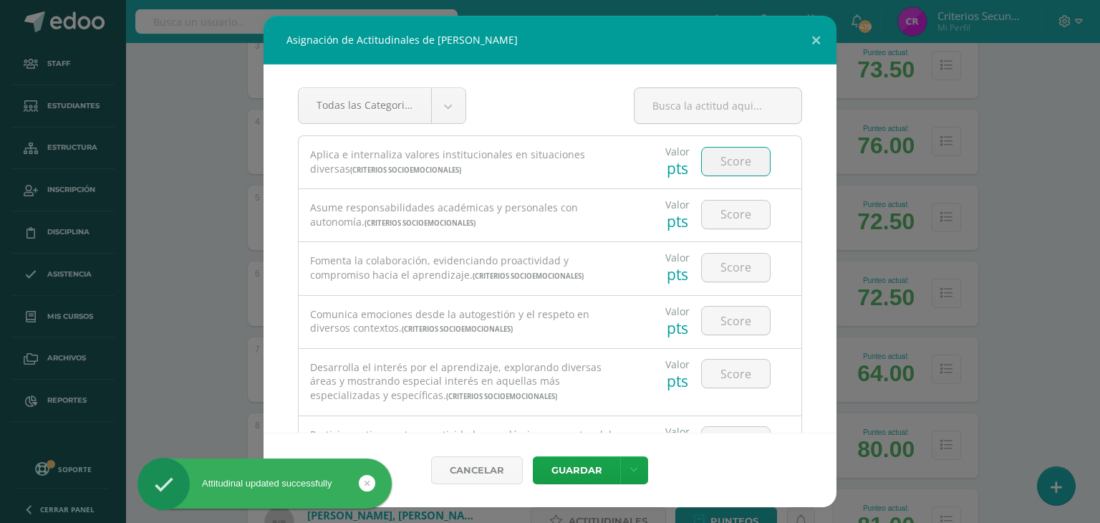
click at [739, 161] on input "number" at bounding box center [736, 162] width 68 height 28
type input "5"
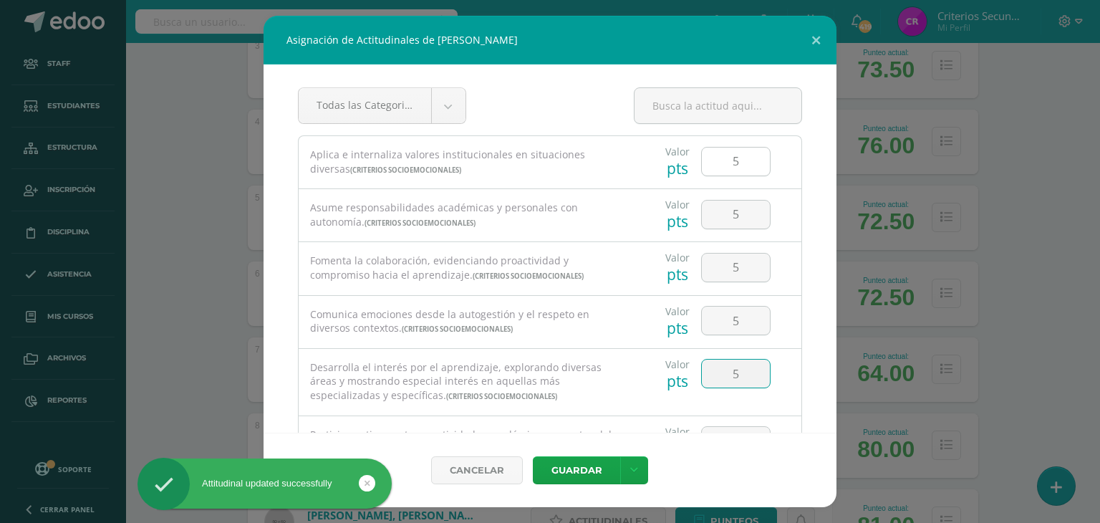
type input "5"
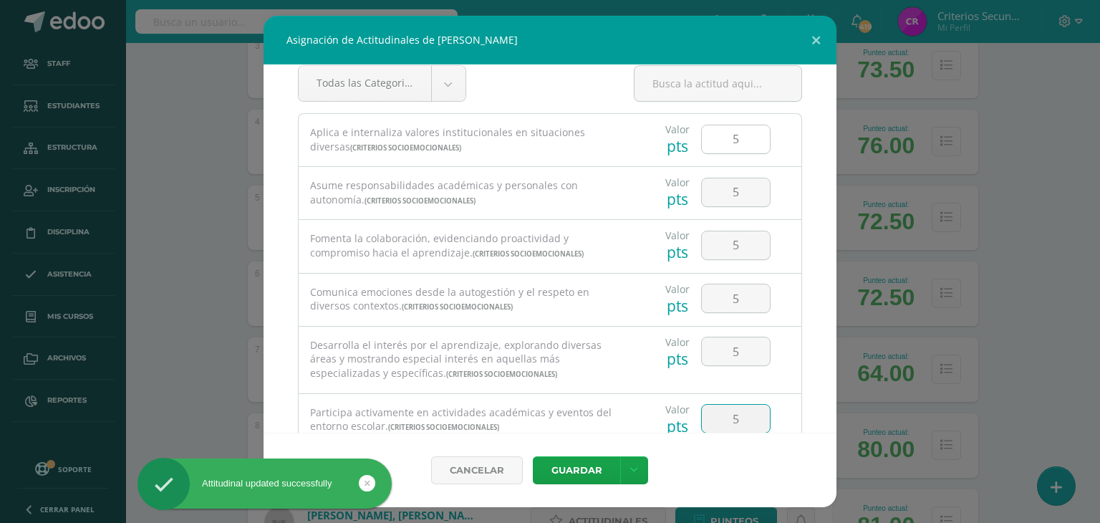
type input "5"
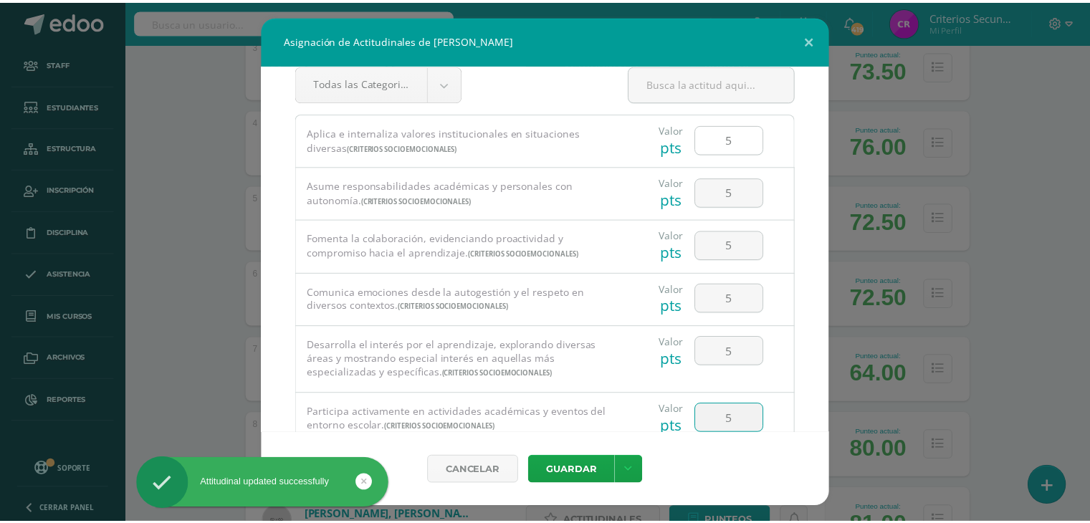
scroll to position [246, 0]
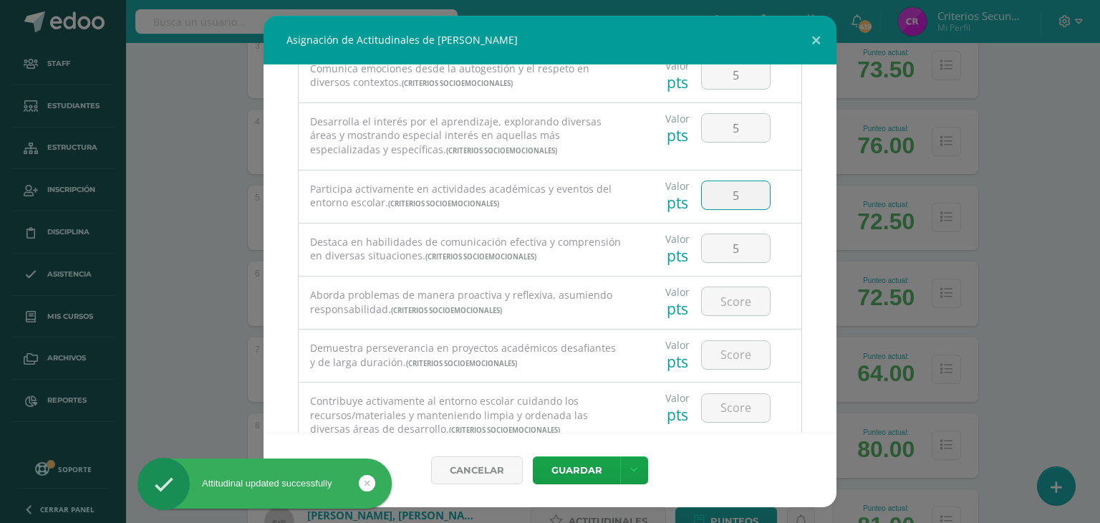
type input "5"
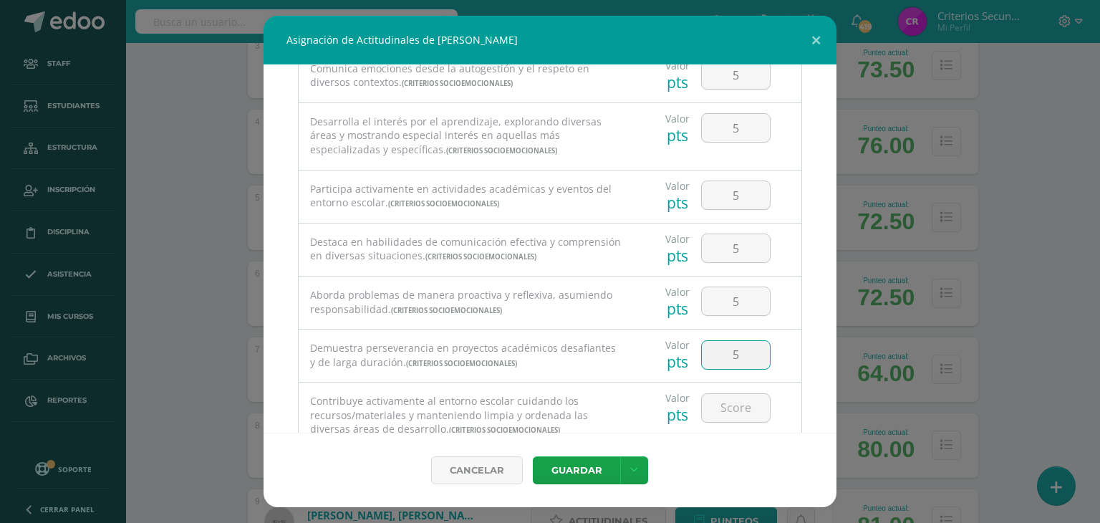
type input "5"
click at [533, 456] on button "Guardar" at bounding box center [576, 470] width 87 height 28
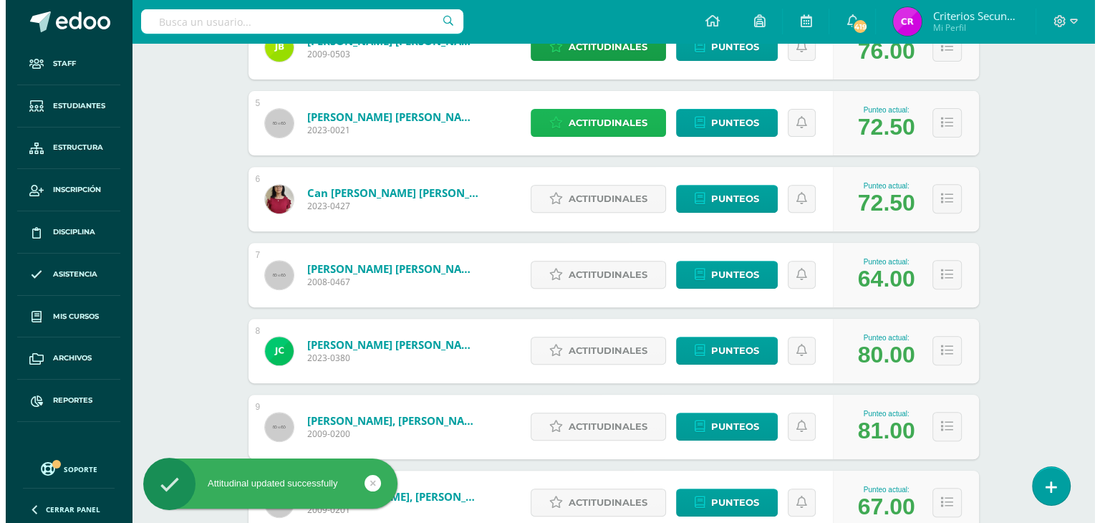
scroll to position [573, 0]
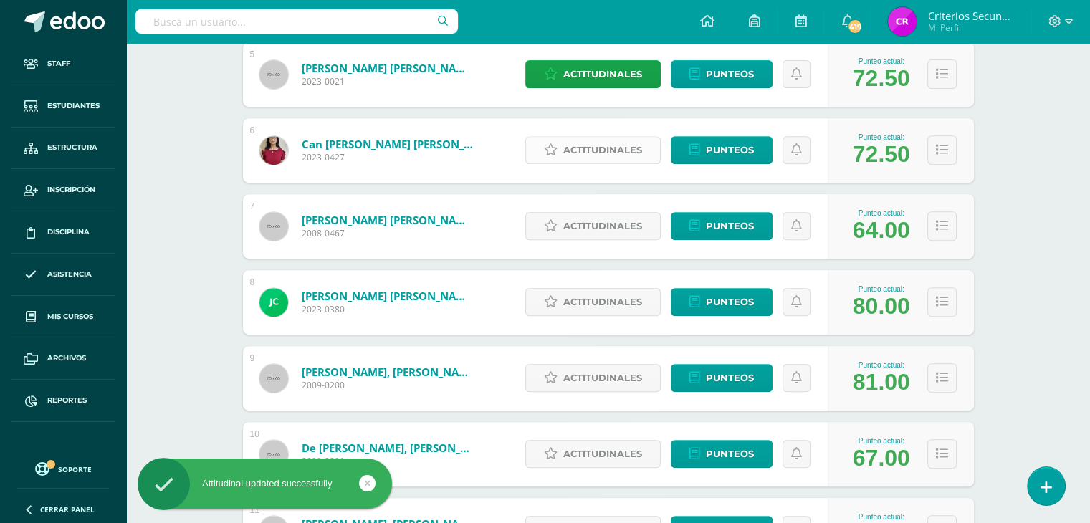
click at [621, 147] on span "Actitudinales" at bounding box center [602, 150] width 79 height 27
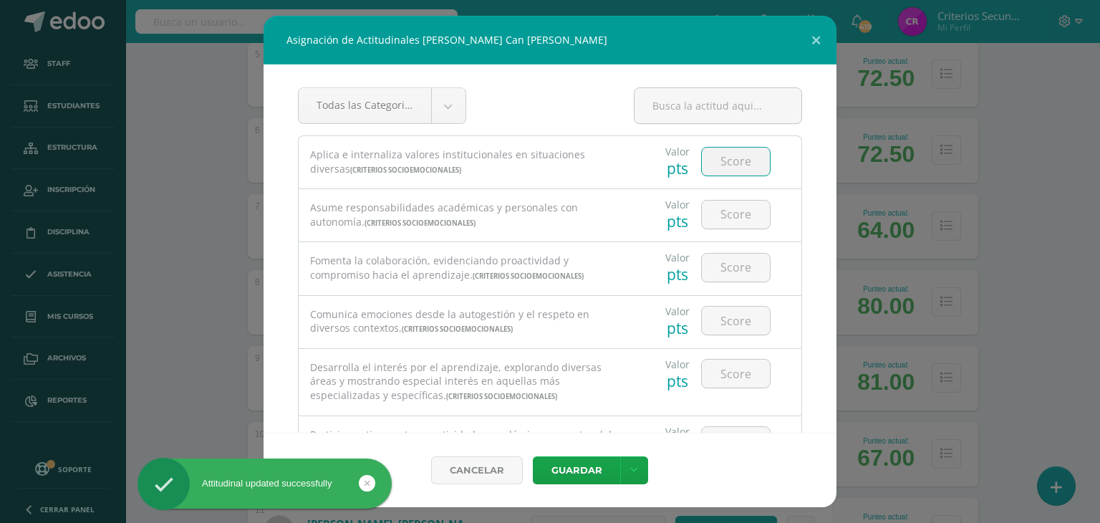
click at [738, 160] on input "number" at bounding box center [736, 162] width 68 height 28
type input "5"
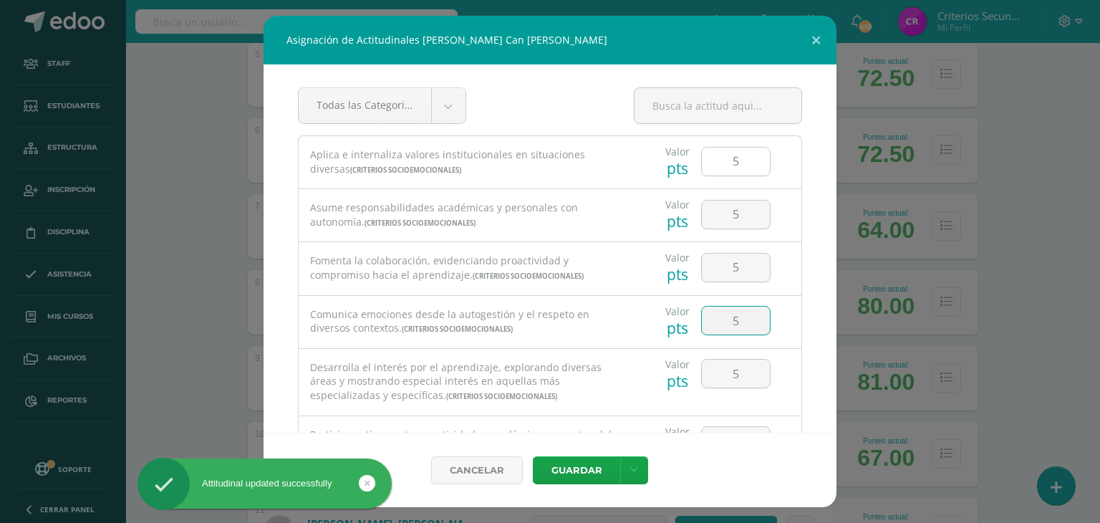
type input "5"
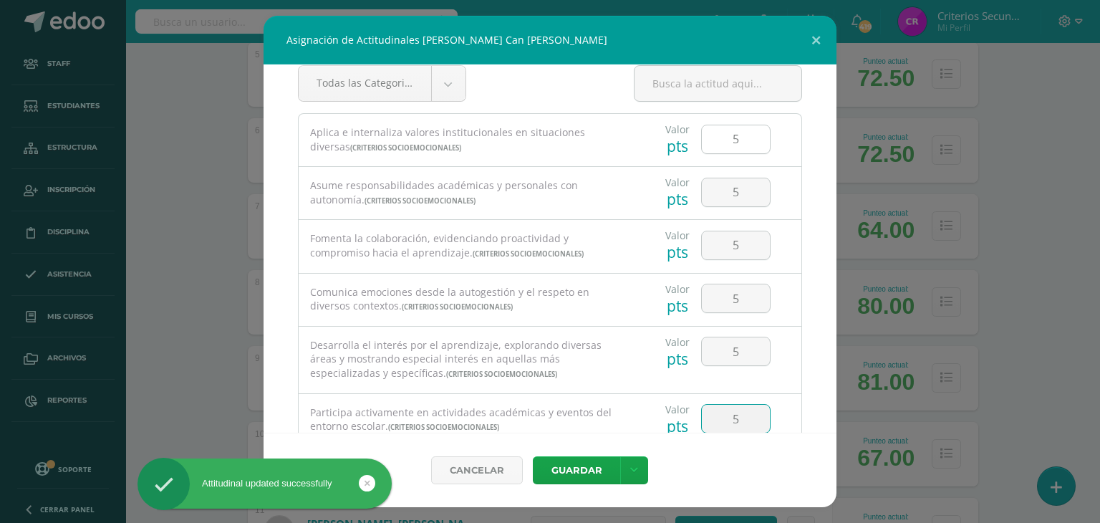
type input "5"
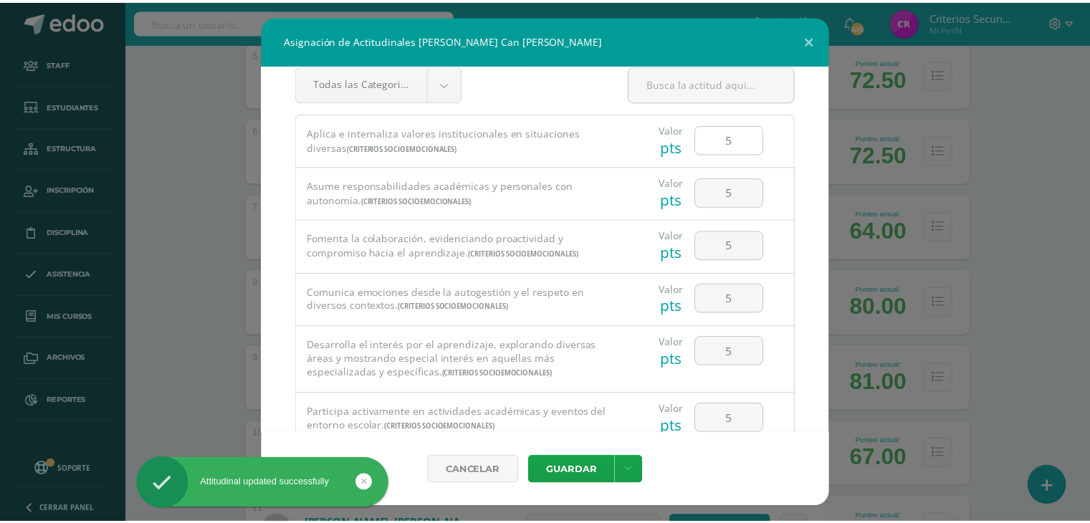
scroll to position [246, 0]
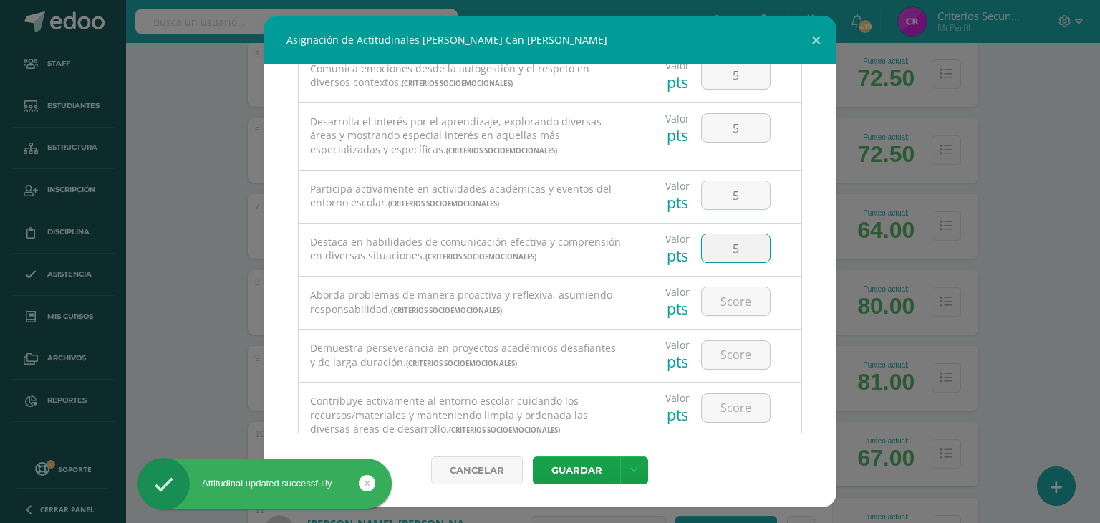
type input "5"
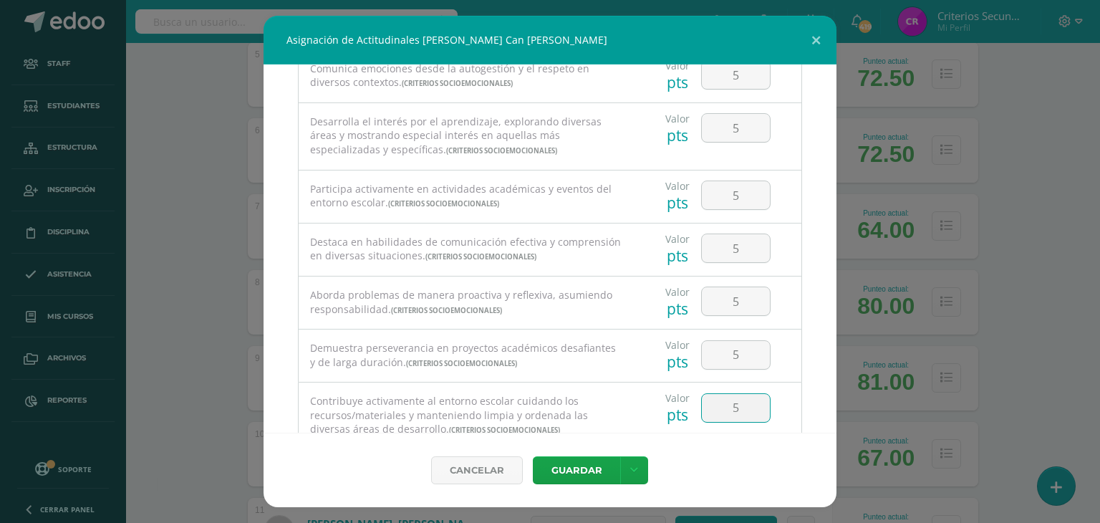
type input "5"
click at [533, 456] on button "Guardar" at bounding box center [576, 470] width 87 height 28
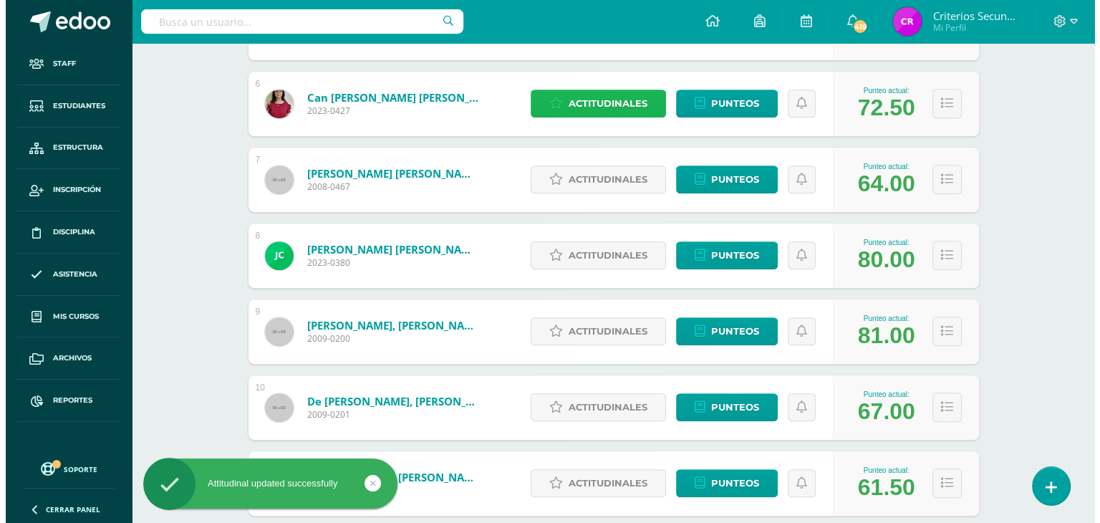
scroll to position [645, 0]
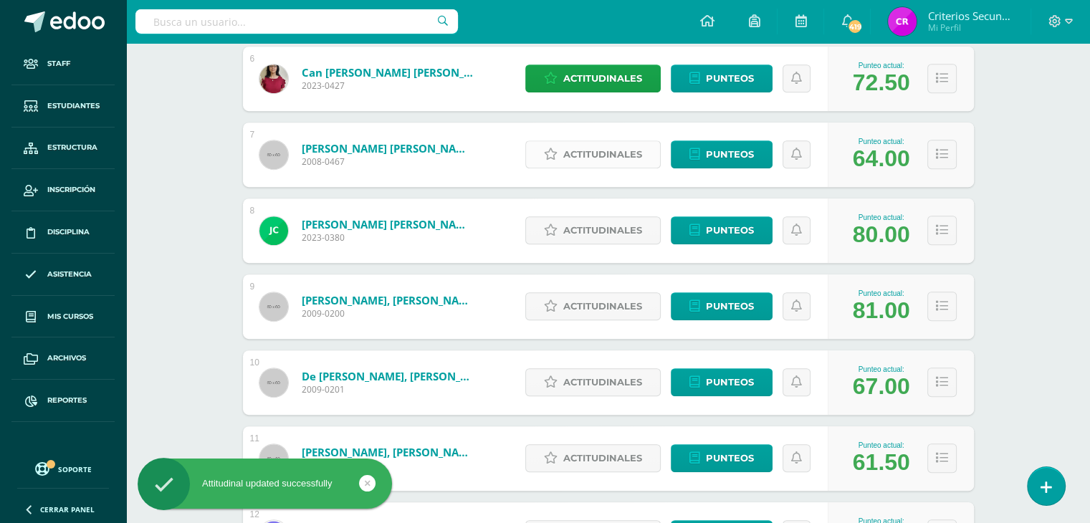
click at [629, 151] on span "Actitudinales" at bounding box center [602, 154] width 79 height 27
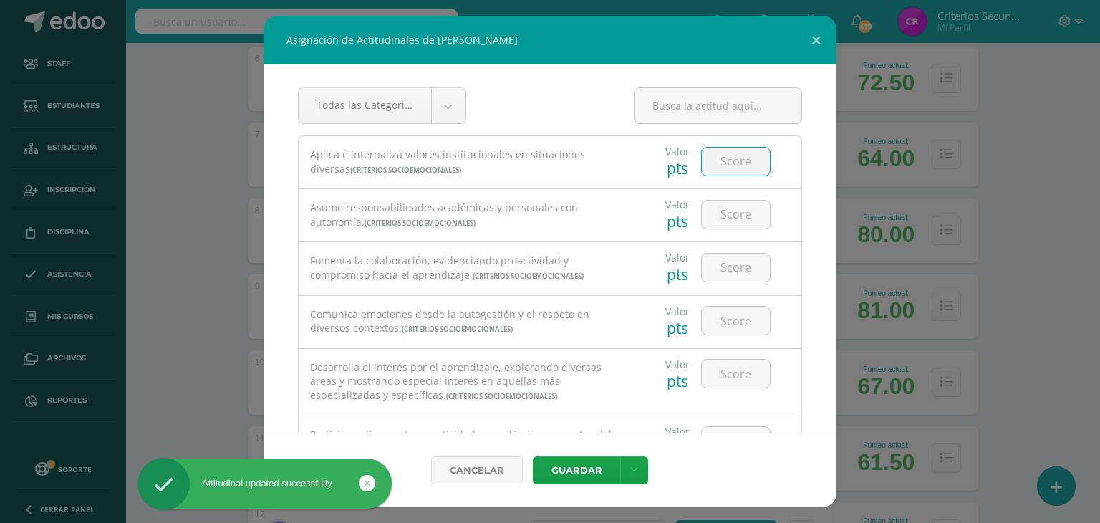
click at [731, 159] on input "number" at bounding box center [736, 162] width 68 height 28
type input "4"
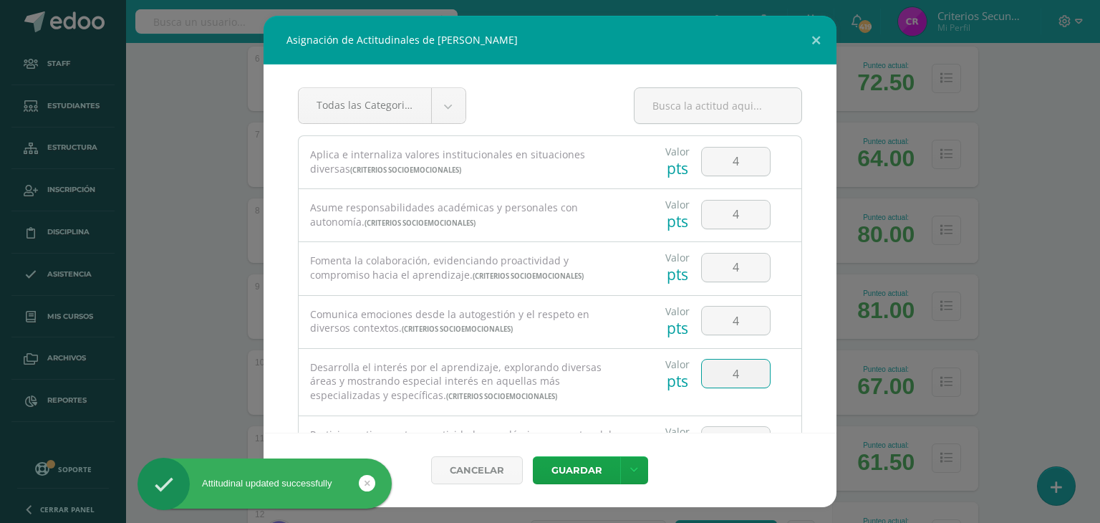
type input "4"
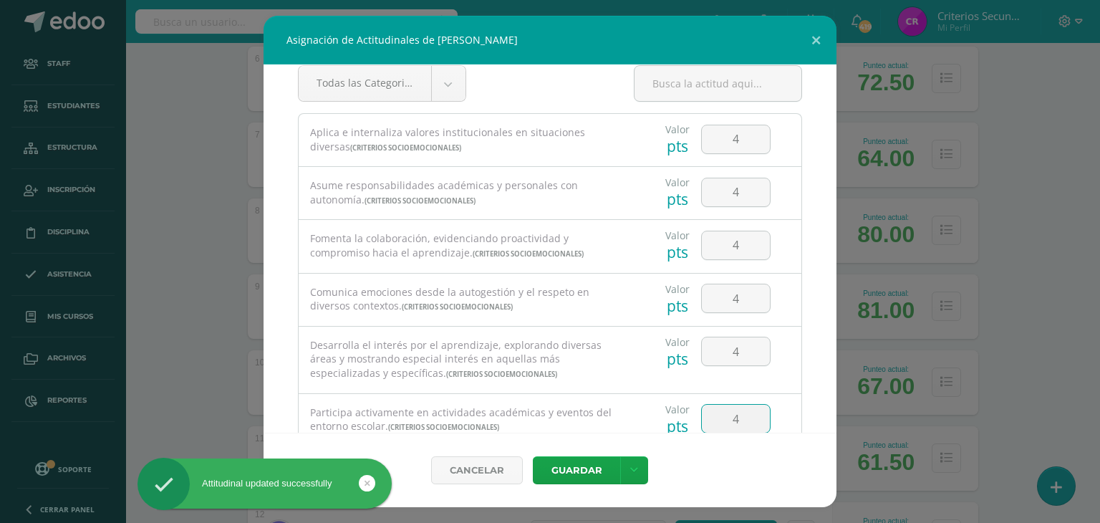
type input "4"
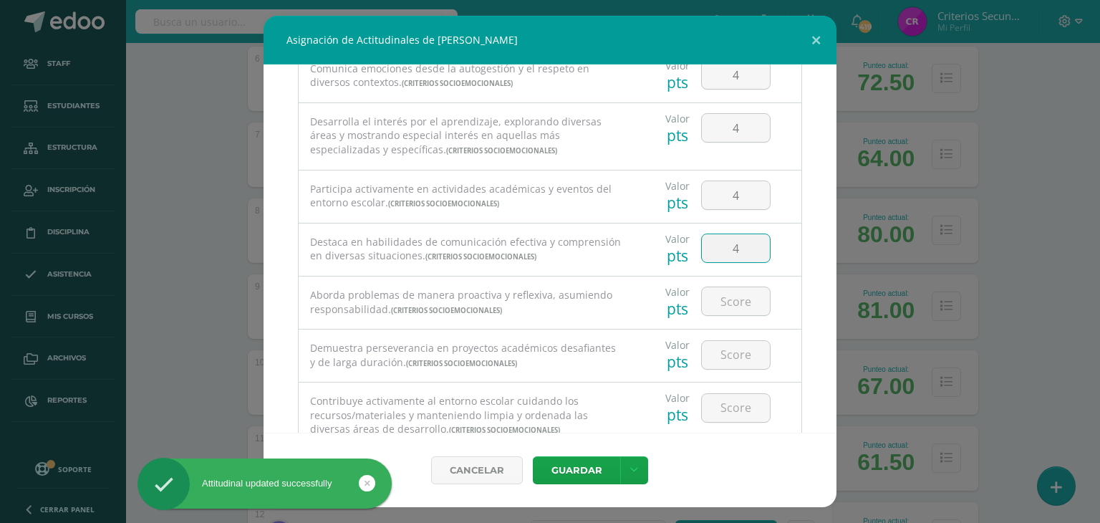
type input "4"
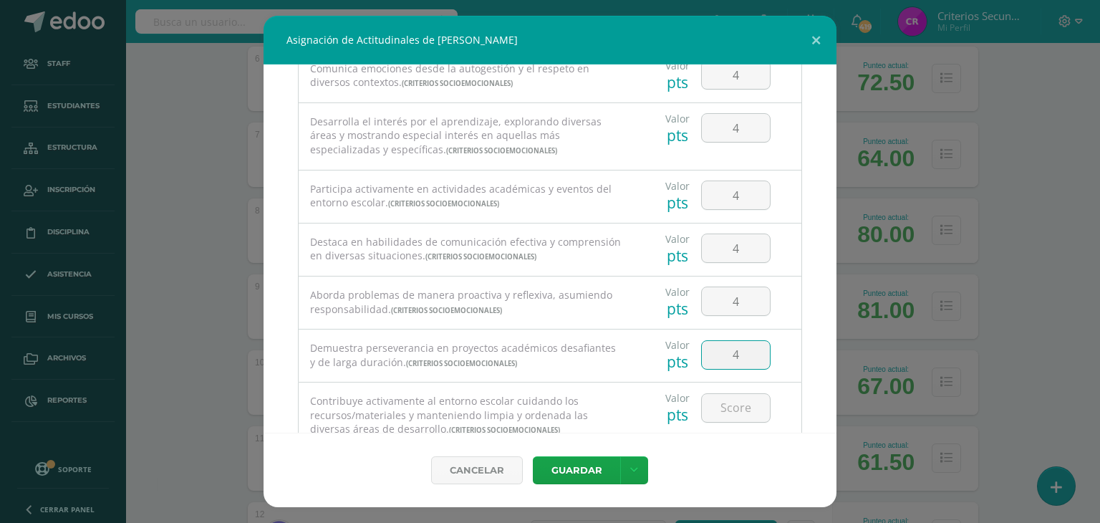
type input "4"
click at [533, 456] on button "Guardar" at bounding box center [576, 470] width 87 height 28
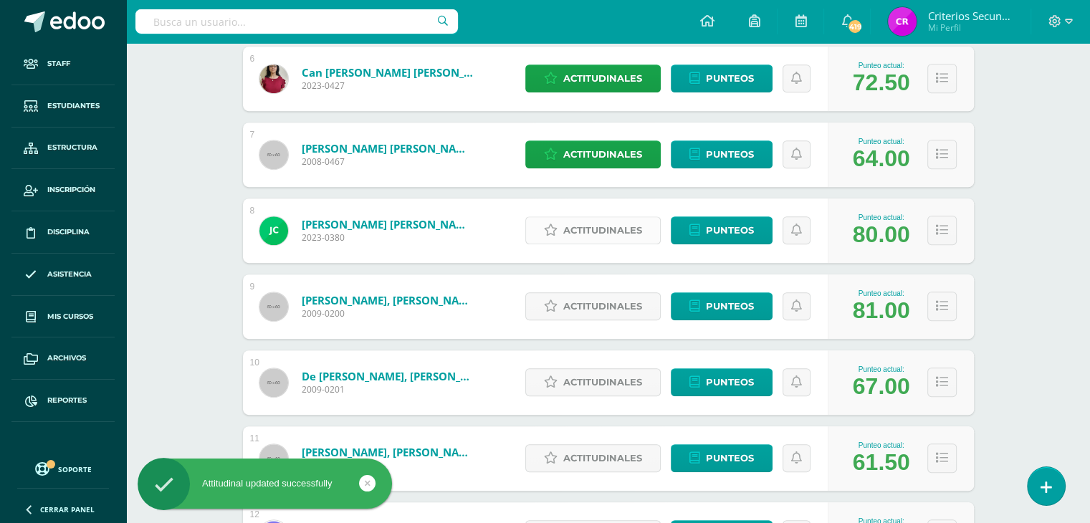
click at [599, 231] on span "Actitudinales" at bounding box center [602, 230] width 79 height 27
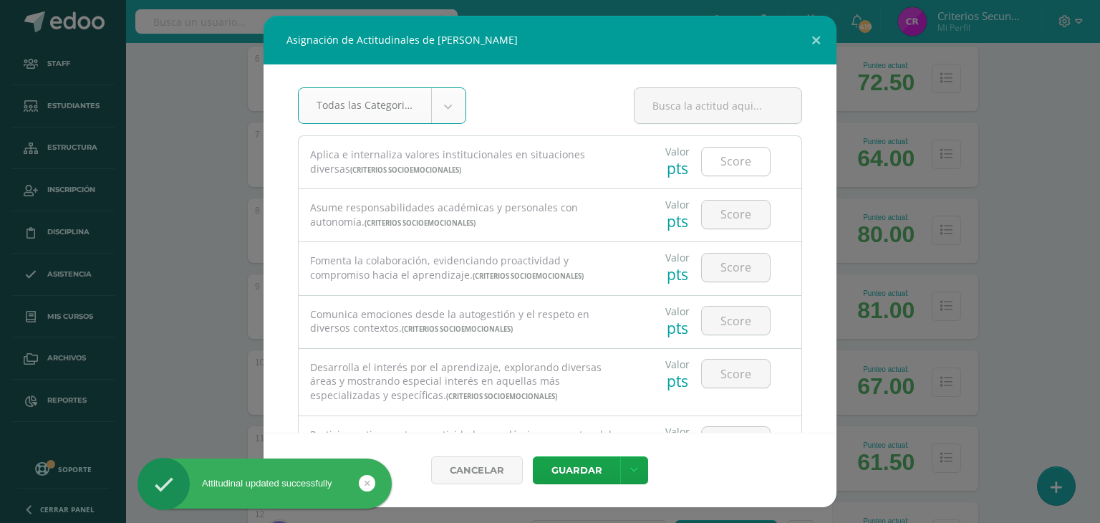
click at [724, 167] on input "number" at bounding box center [736, 162] width 68 height 28
type input "5"
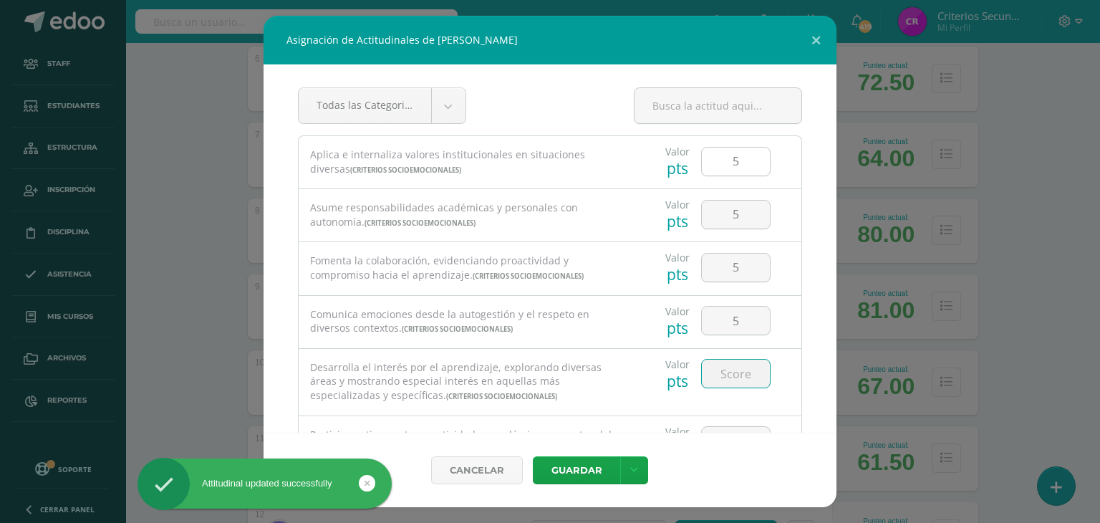
type input "5"
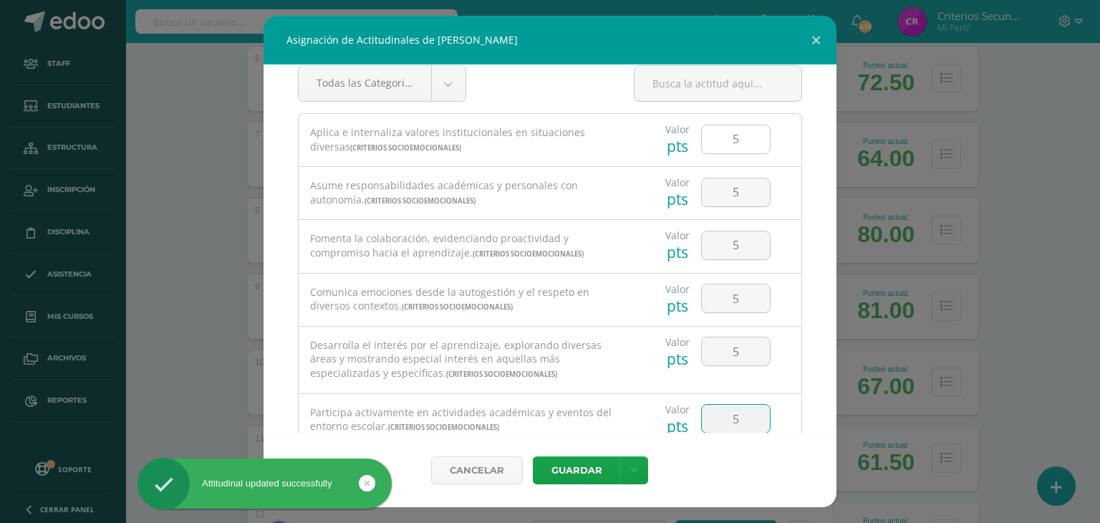
type input "5"
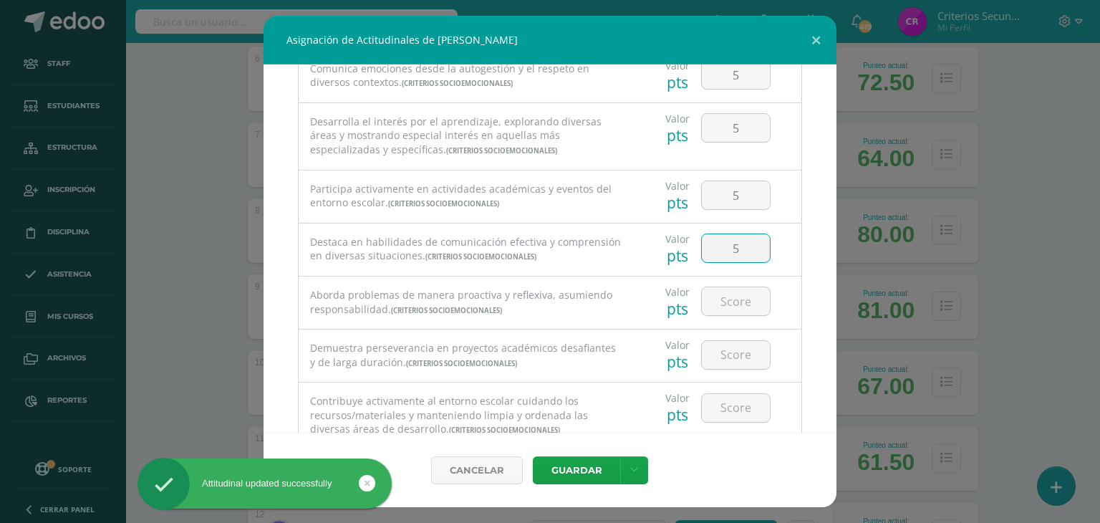
type input "5"
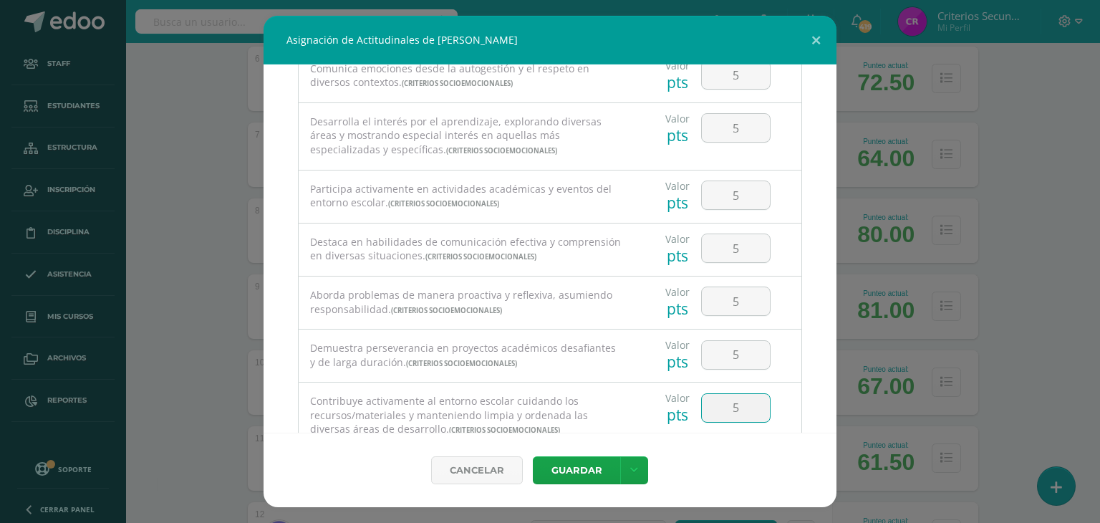
type input "5"
click at [533, 456] on button "Guardar" at bounding box center [576, 470] width 87 height 28
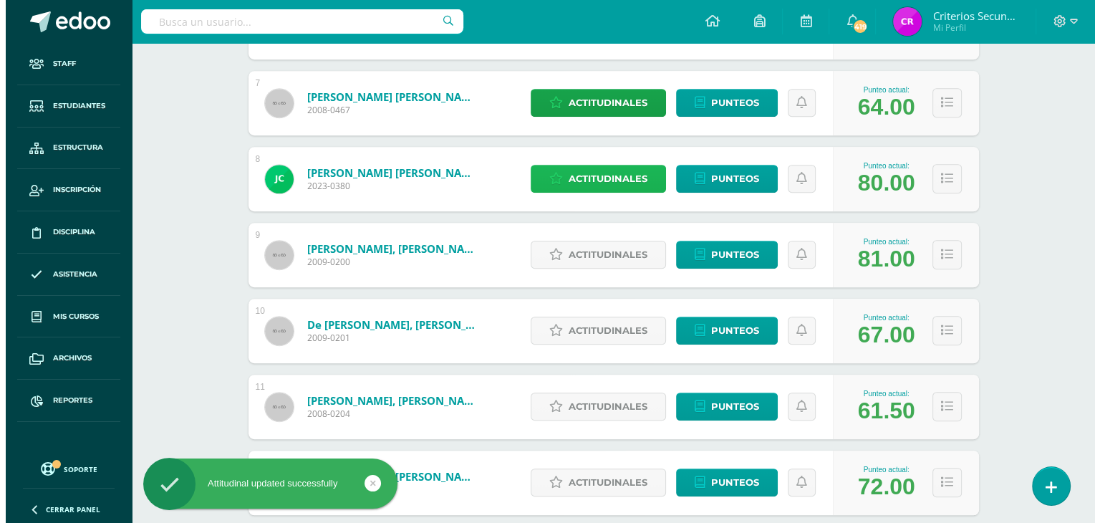
scroll to position [788, 0]
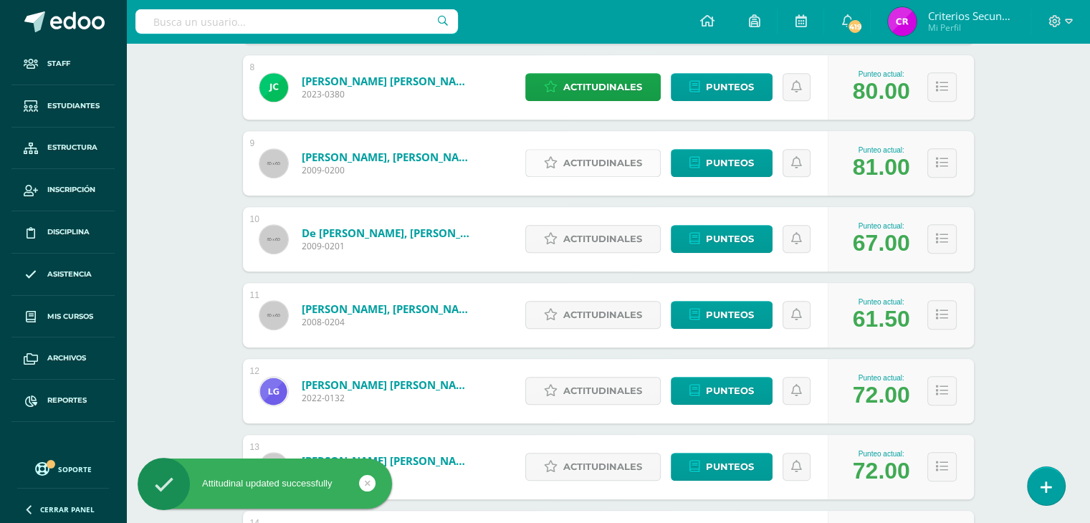
click at [578, 172] on span "Actitudinales" at bounding box center [602, 163] width 79 height 27
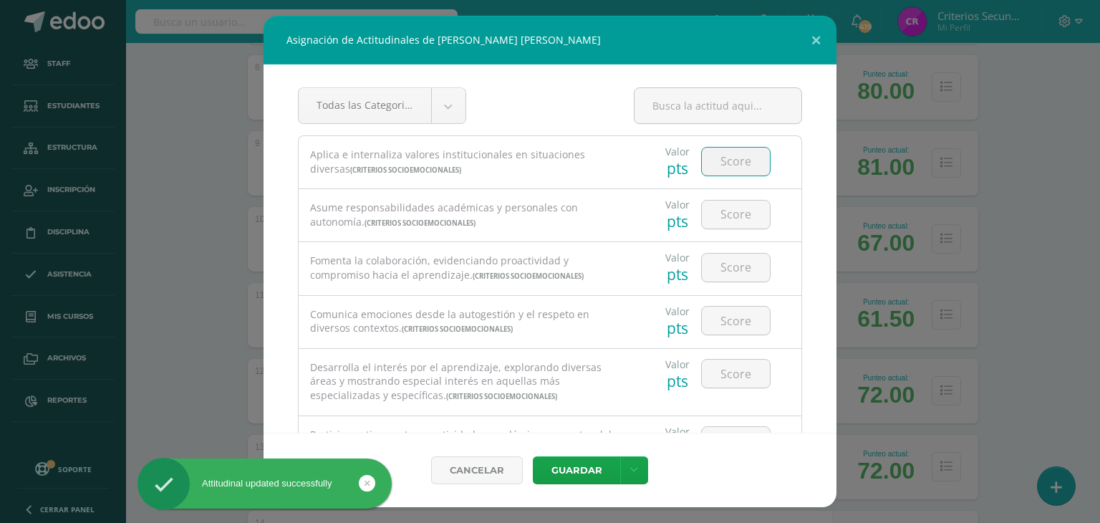
click at [718, 170] on input "number" at bounding box center [736, 162] width 68 height 28
type input "5"
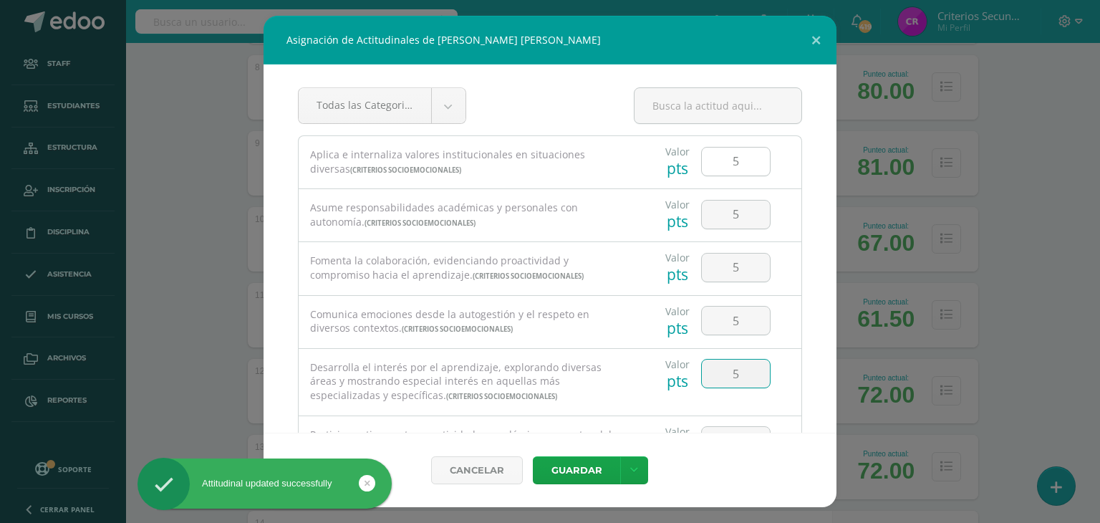
type input "5"
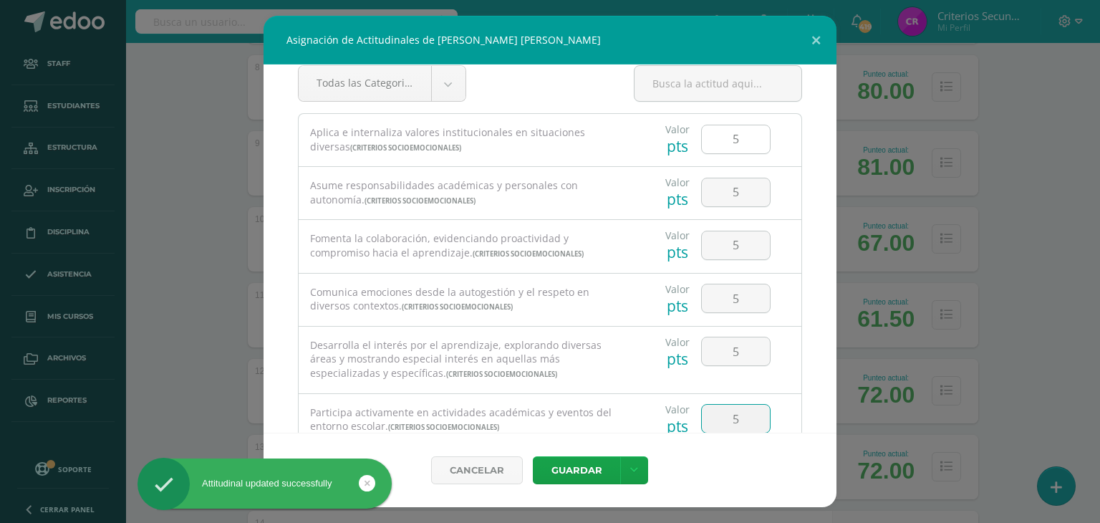
type input "5"
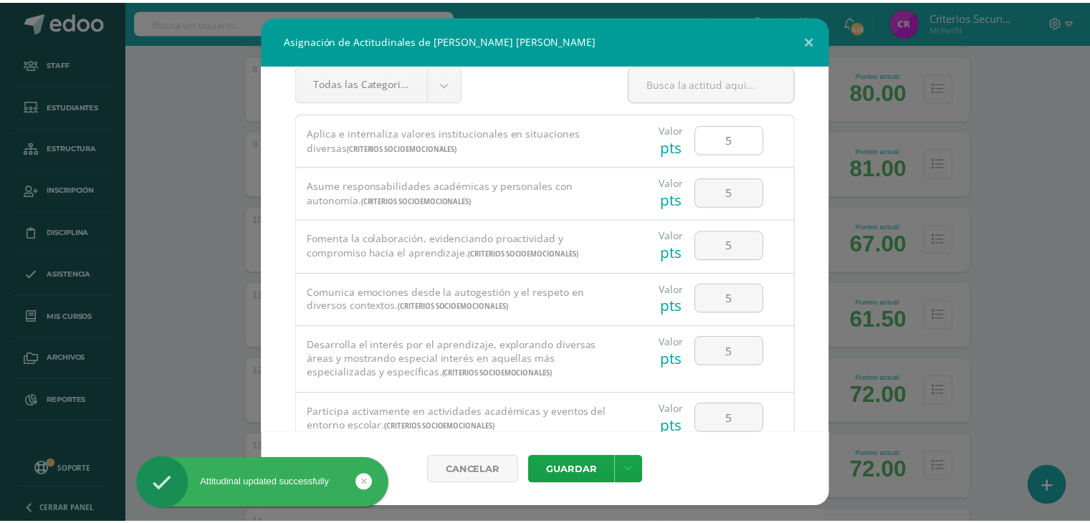
scroll to position [246, 0]
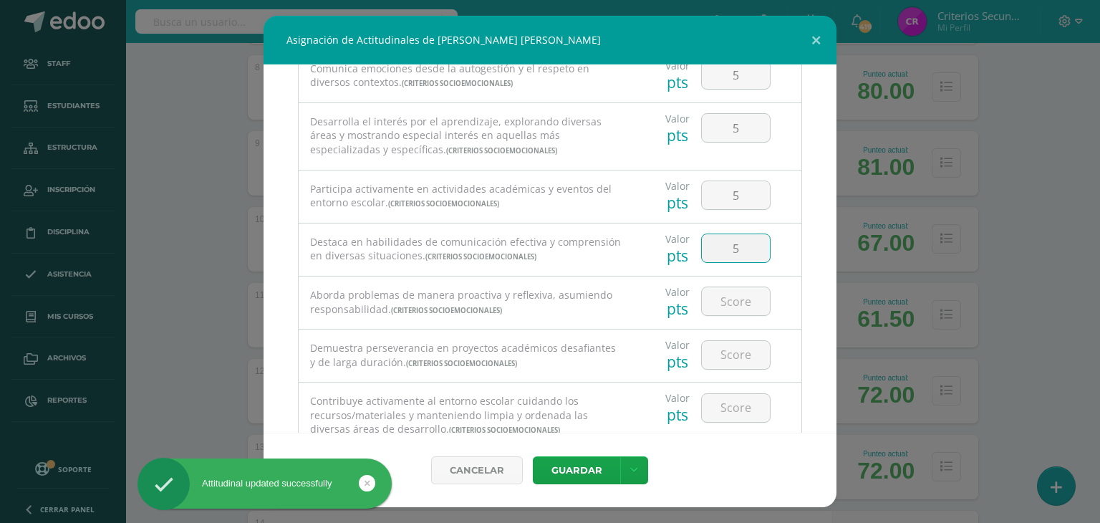
type input "5"
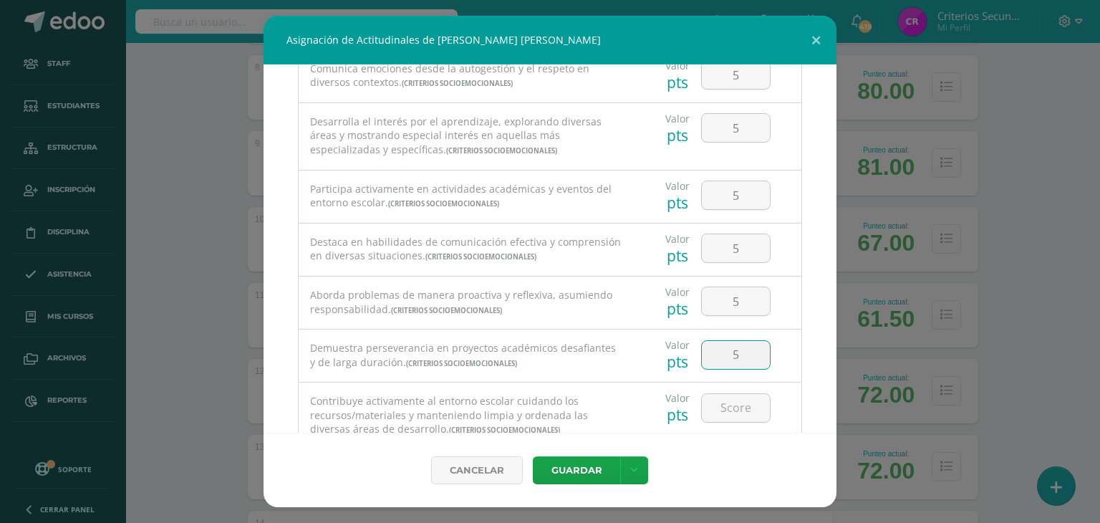
type input "5"
click at [533, 456] on button "Guardar" at bounding box center [576, 470] width 87 height 28
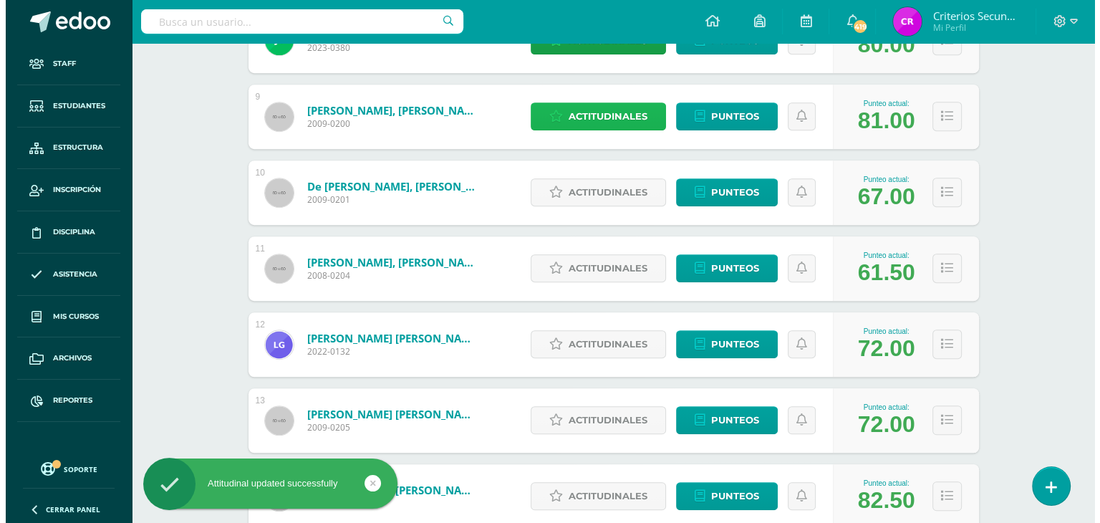
scroll to position [860, 0]
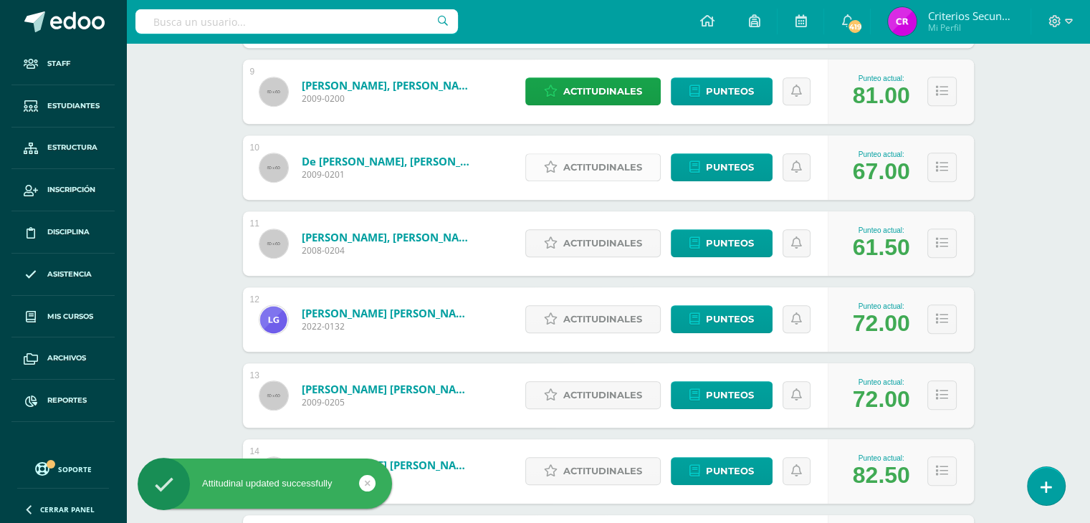
click at [637, 170] on span "Actitudinales" at bounding box center [602, 167] width 79 height 27
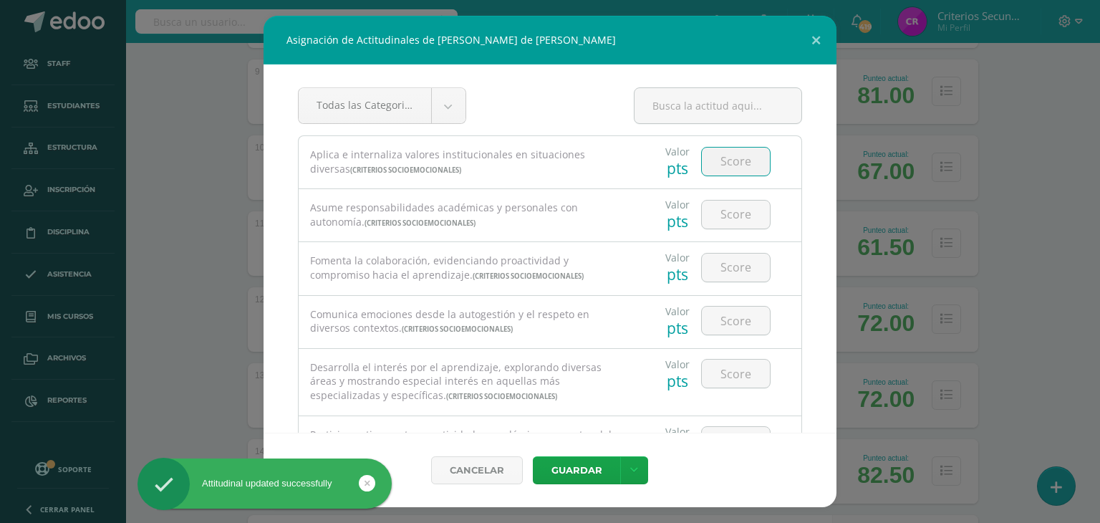
click at [723, 161] on input "number" at bounding box center [736, 162] width 68 height 28
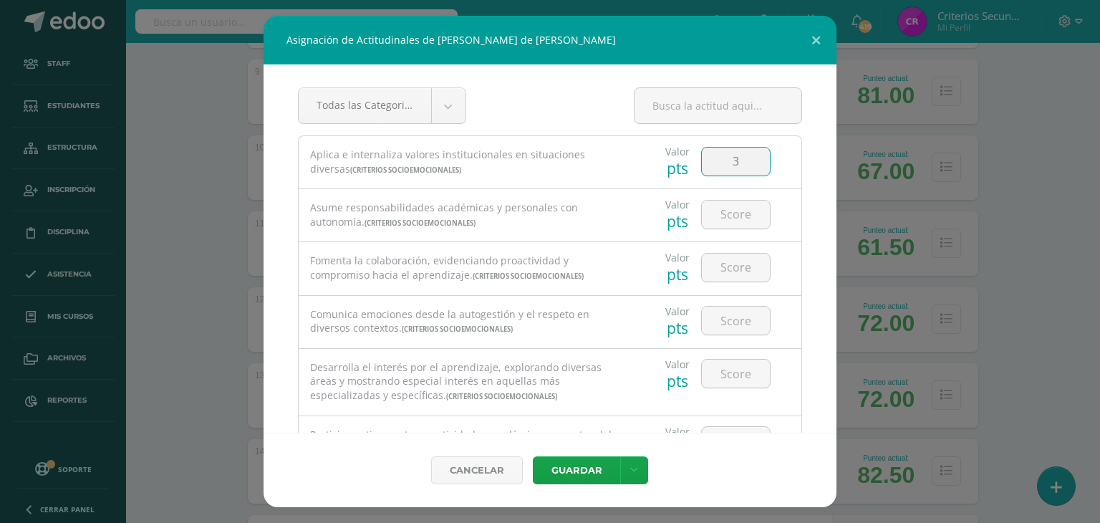
type input "3"
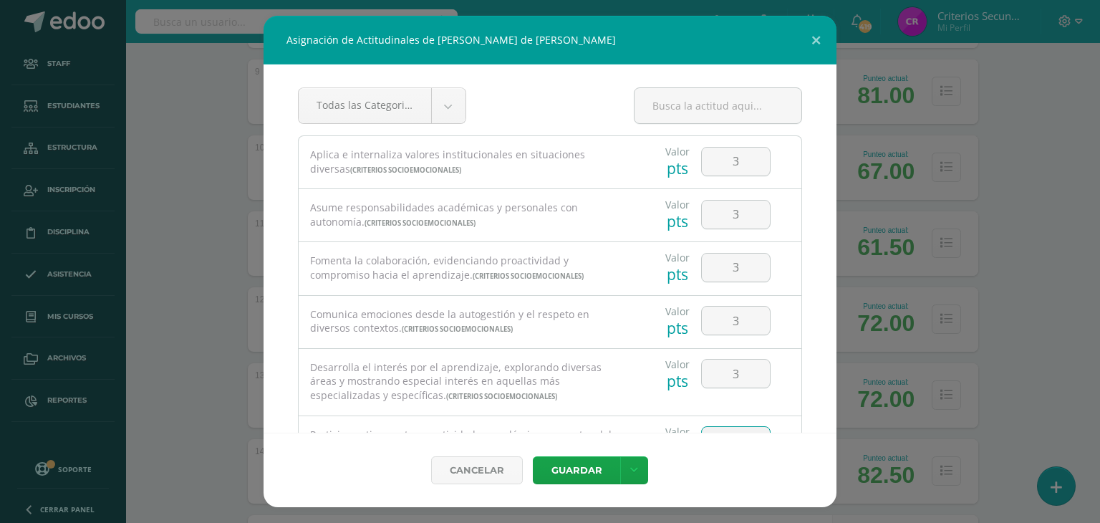
scroll to position [22, 0]
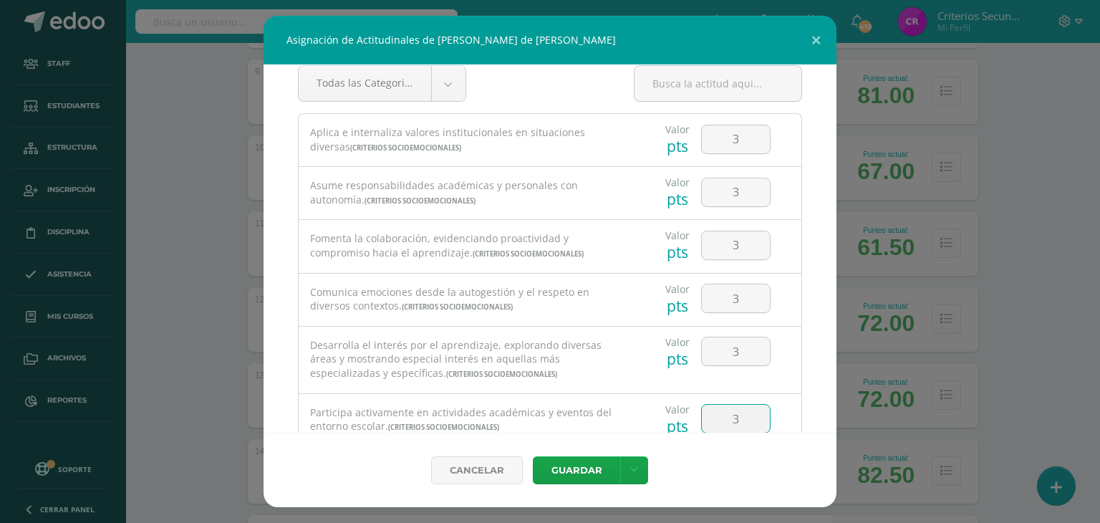
type input "3"
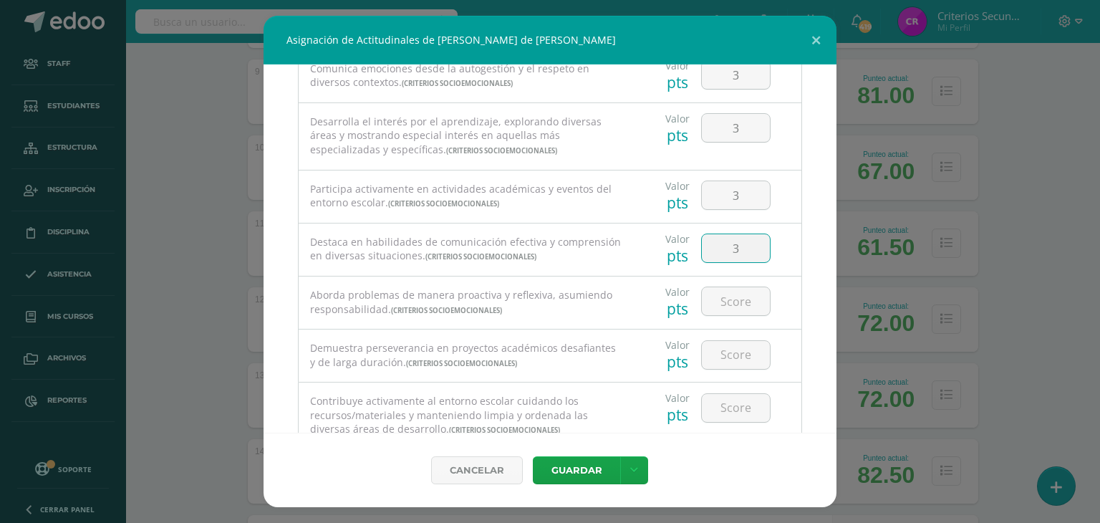
type input "3"
click at [533, 456] on button "Guardar" at bounding box center [576, 470] width 87 height 28
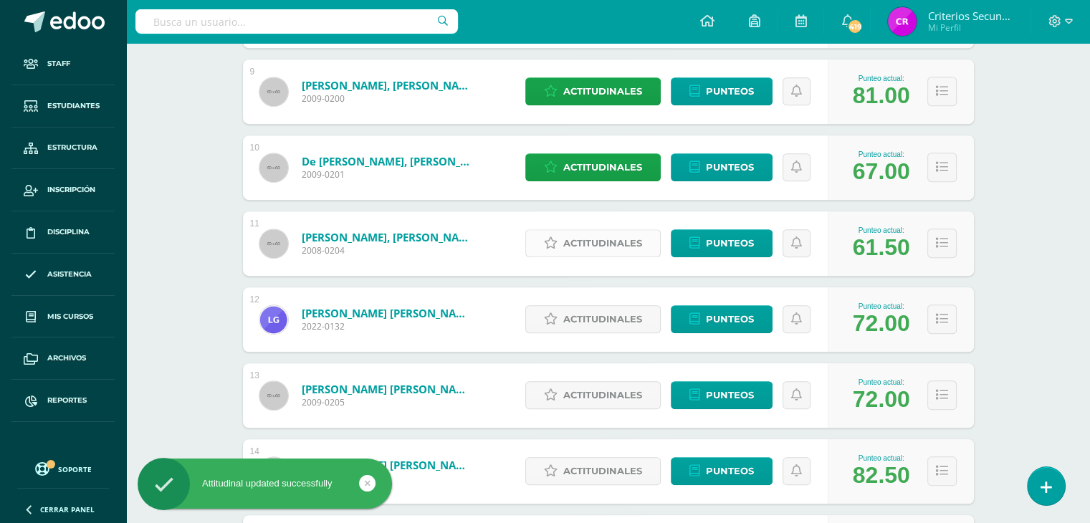
click at [603, 239] on span "Actitudinales" at bounding box center [602, 243] width 79 height 27
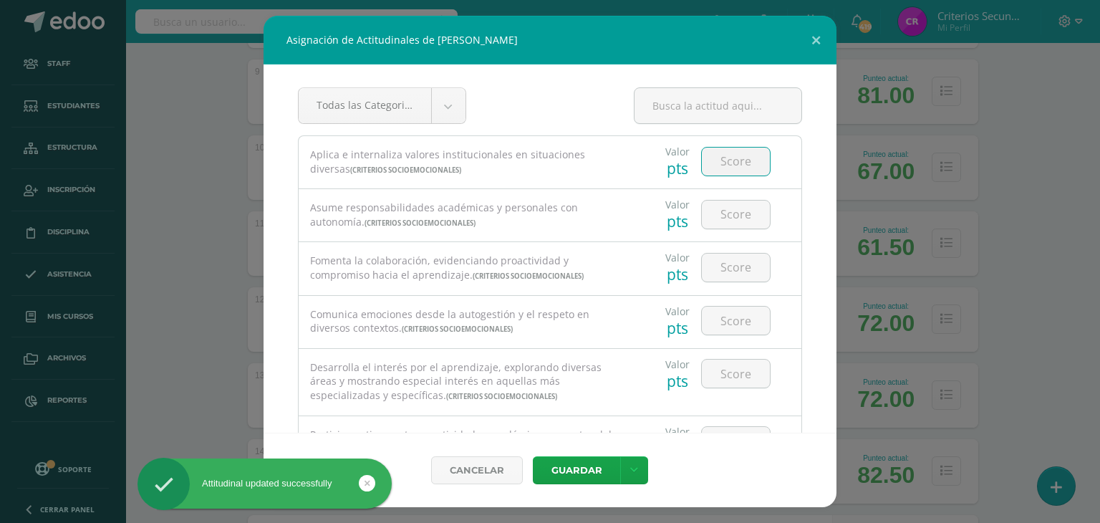
click at [741, 159] on input "number" at bounding box center [736, 162] width 68 height 28
type input "4"
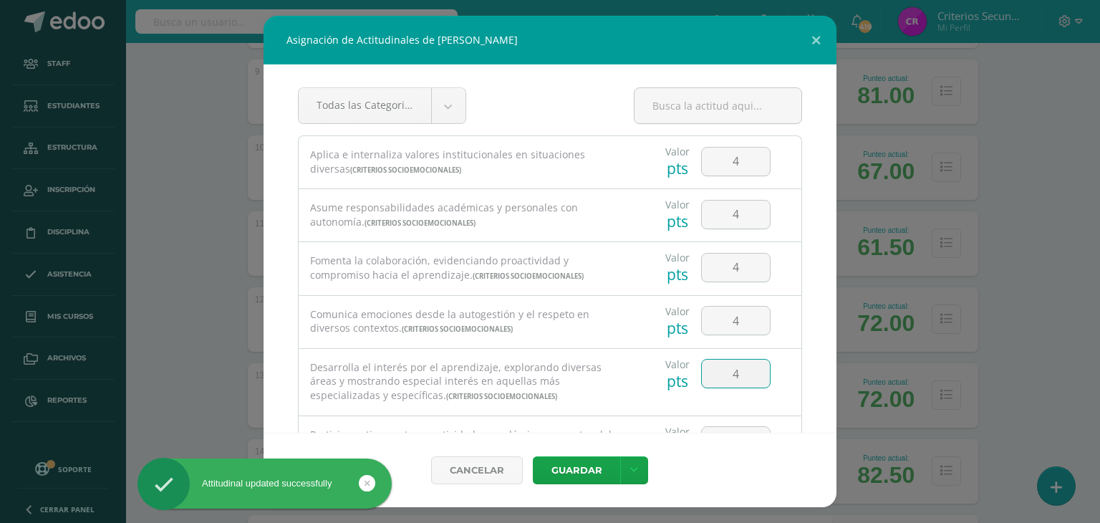
type input "4"
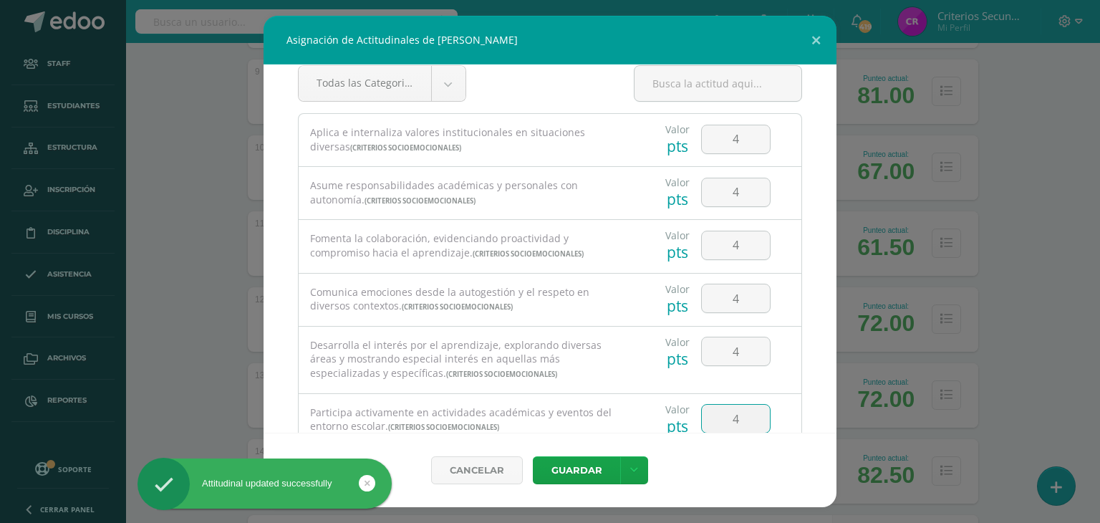
type input "4"
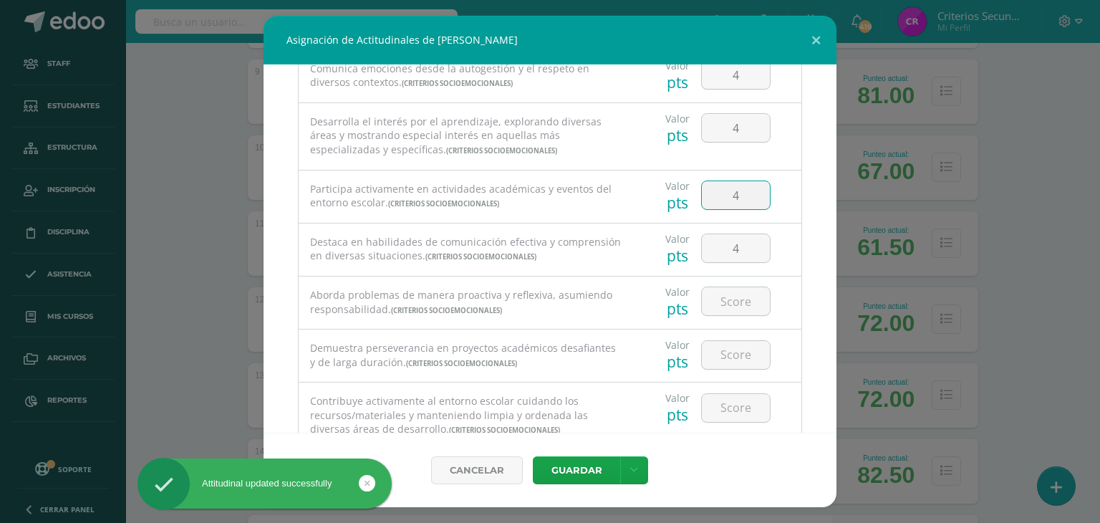
type input "4"
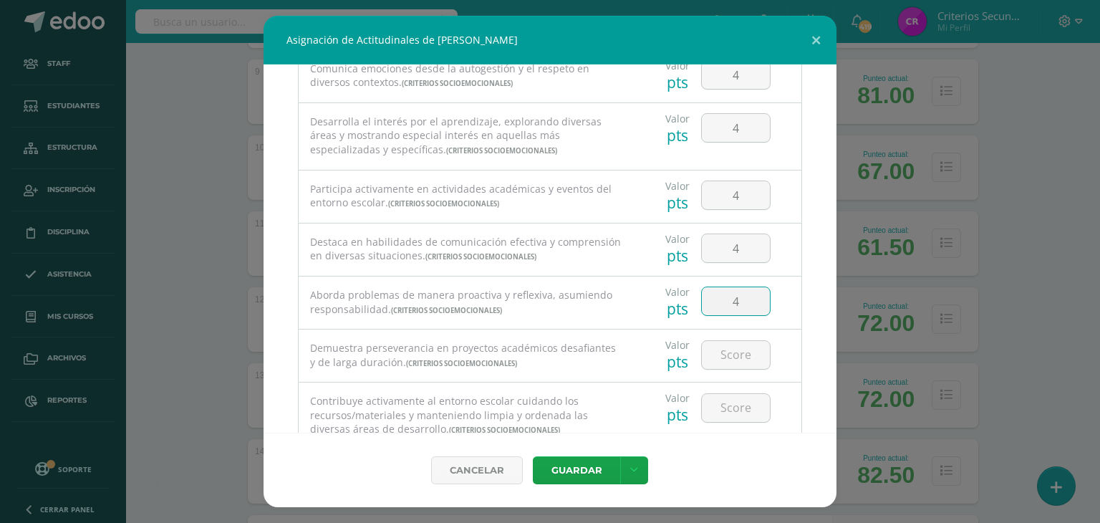
type input "4"
click at [533, 456] on button "Guardar" at bounding box center [576, 470] width 87 height 28
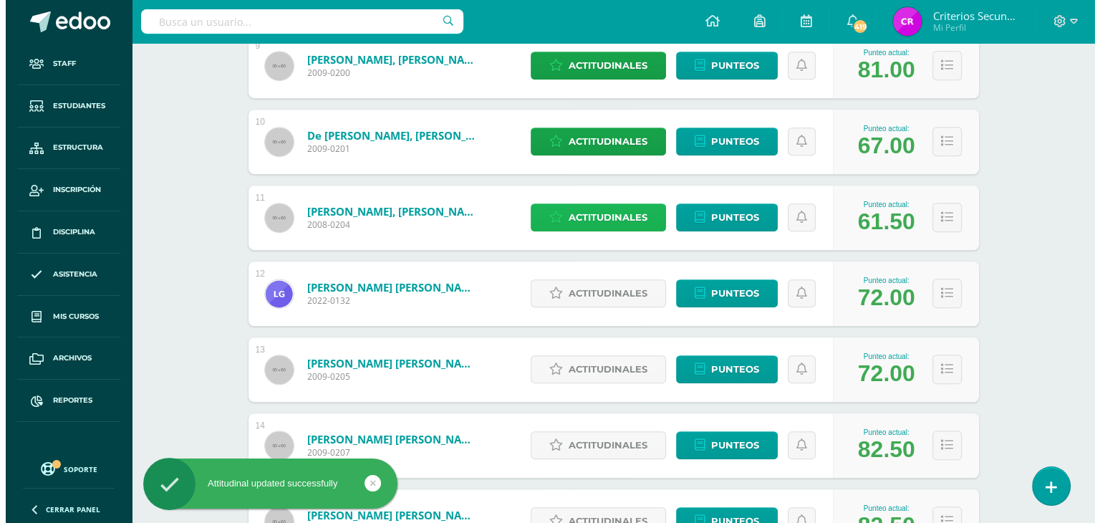
scroll to position [931, 0]
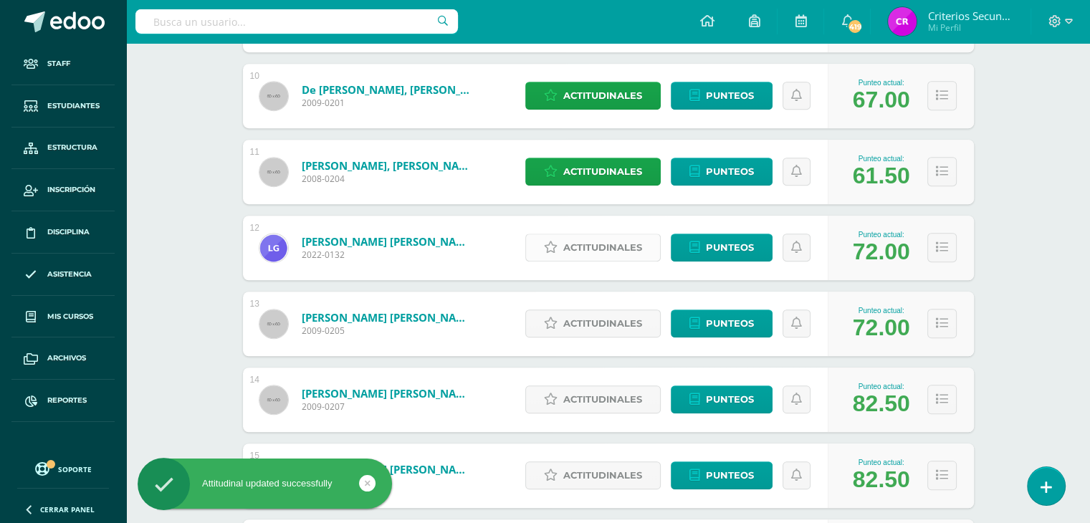
click at [599, 250] on span "Actitudinales" at bounding box center [602, 247] width 79 height 27
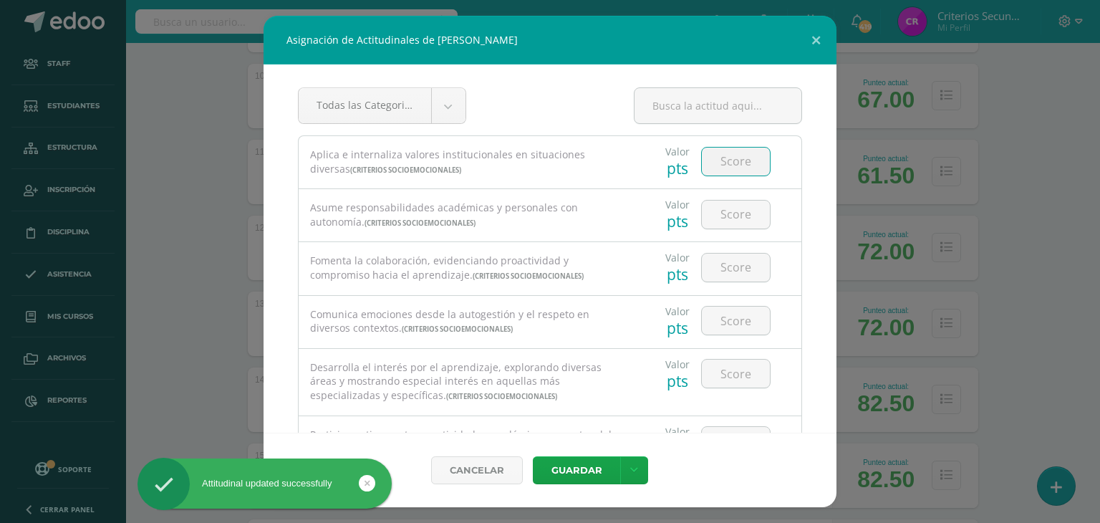
click at [734, 158] on input "number" at bounding box center [736, 162] width 68 height 28
type input "4"
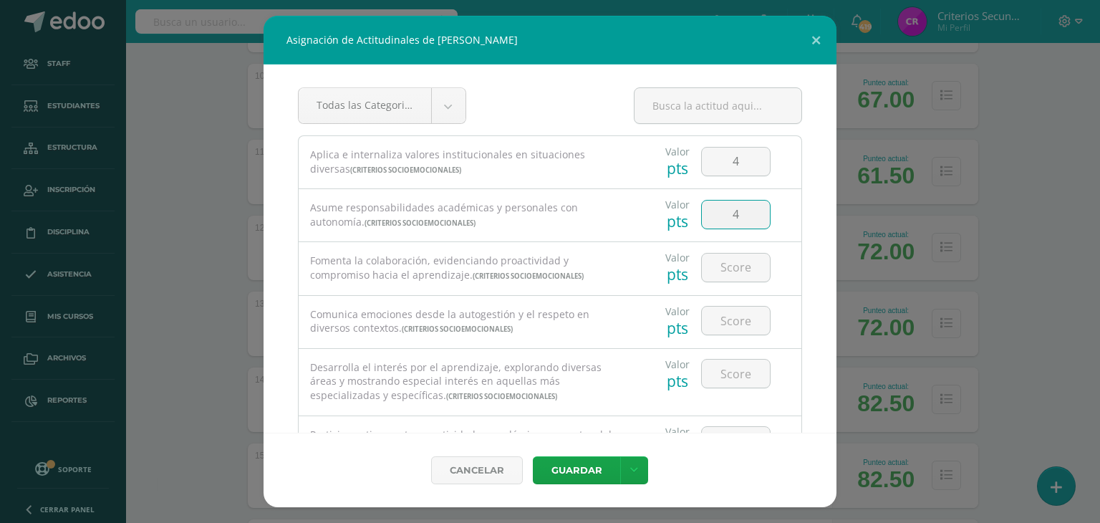
type input "4"
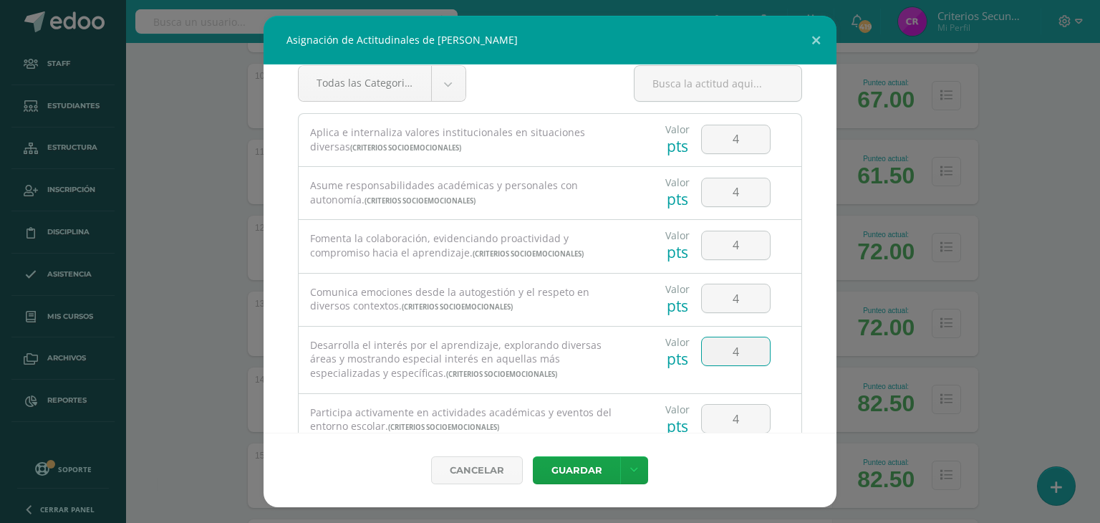
type input "4"
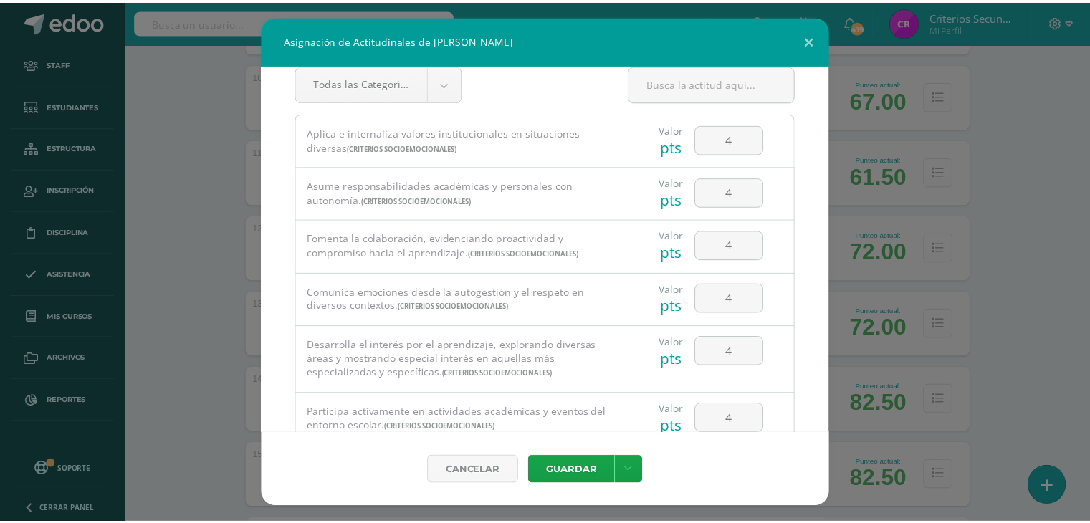
scroll to position [246, 0]
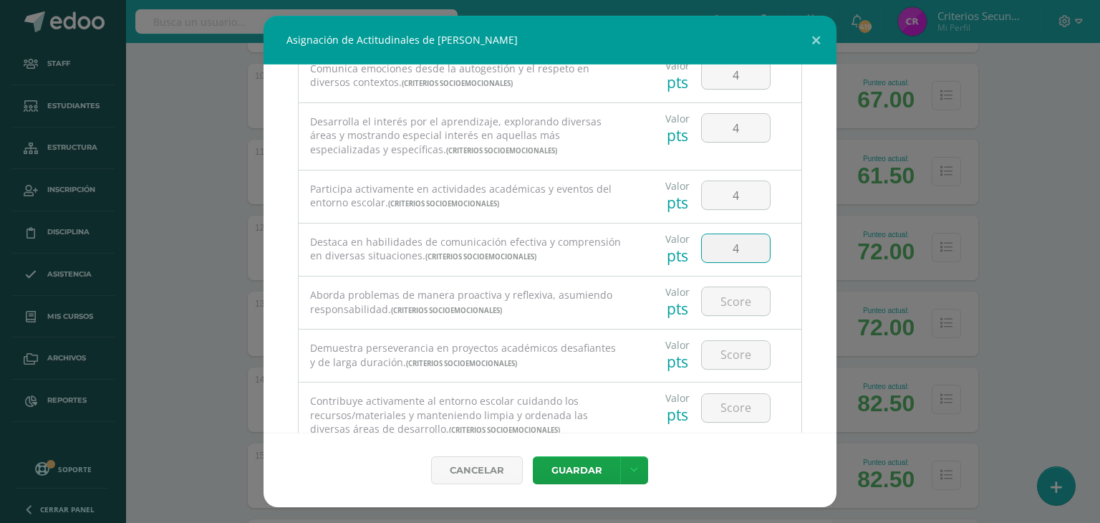
type input "4"
click at [533, 456] on button "Guardar" at bounding box center [576, 470] width 87 height 28
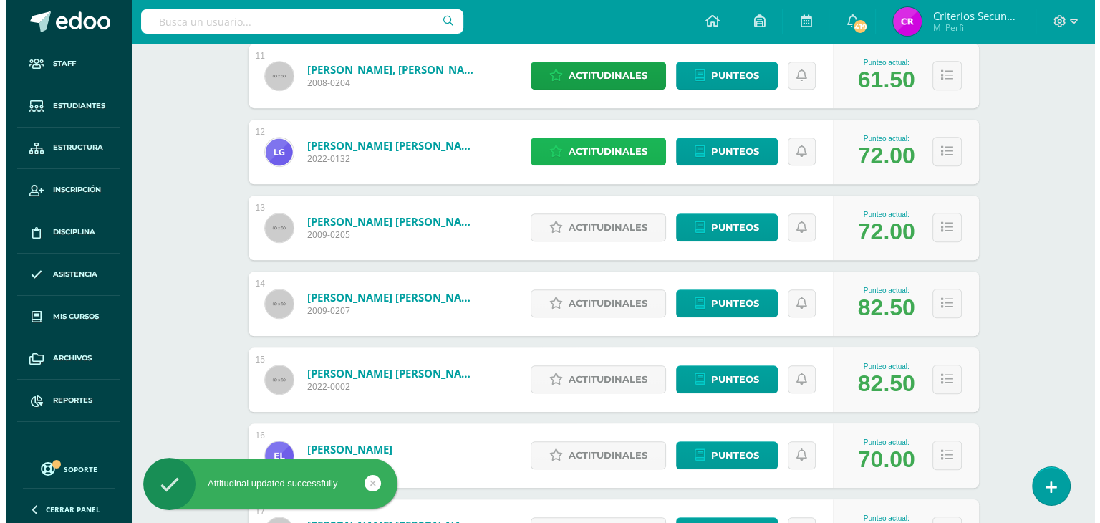
scroll to position [1075, 0]
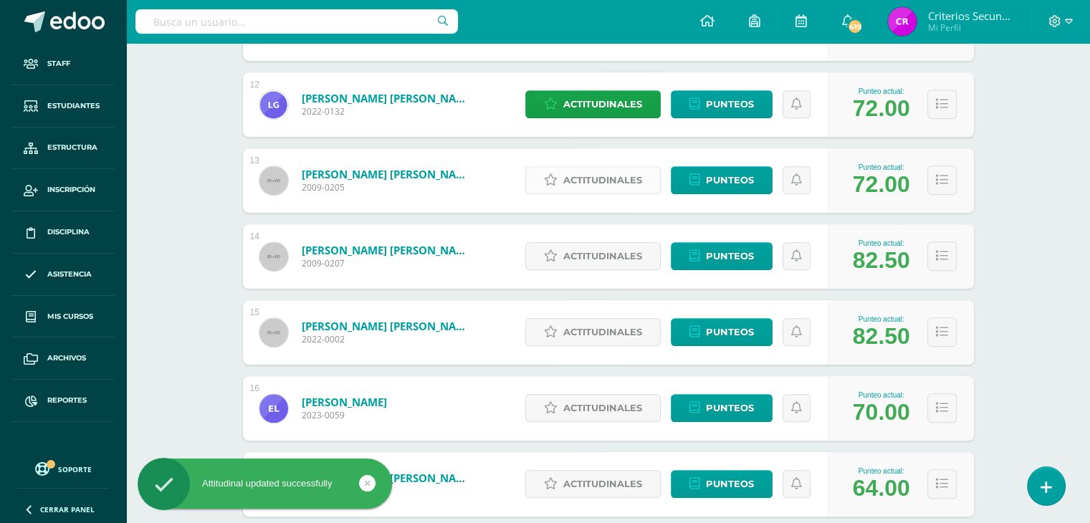
click at [625, 188] on span "Actitudinales" at bounding box center [602, 180] width 79 height 27
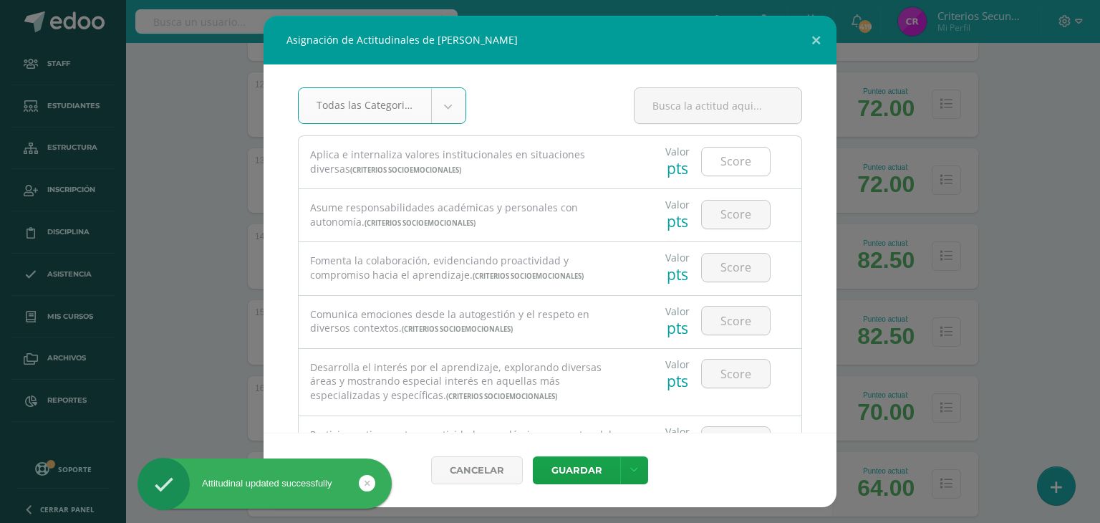
click at [748, 168] on input "number" at bounding box center [736, 162] width 68 height 28
type input "4"
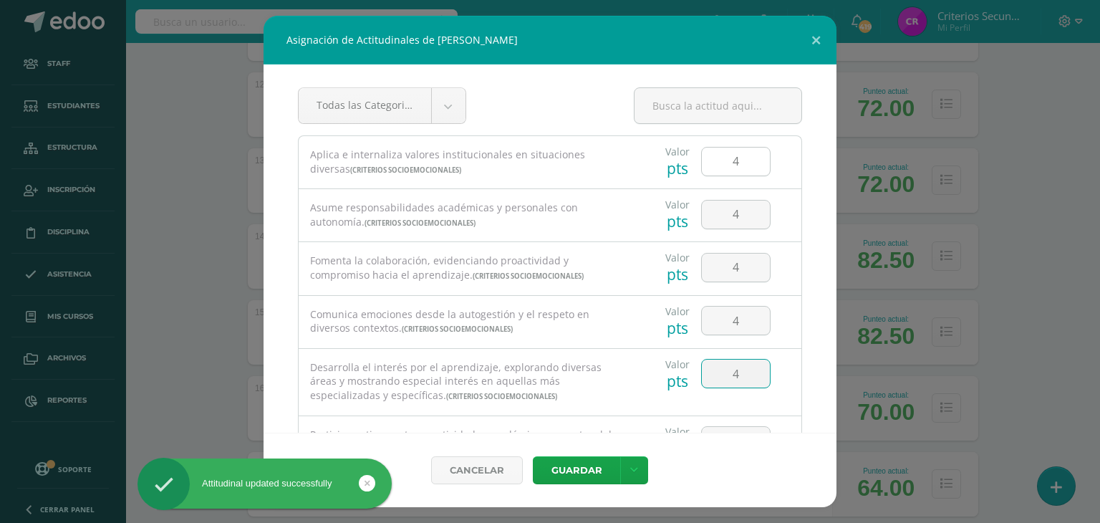
type input "4"
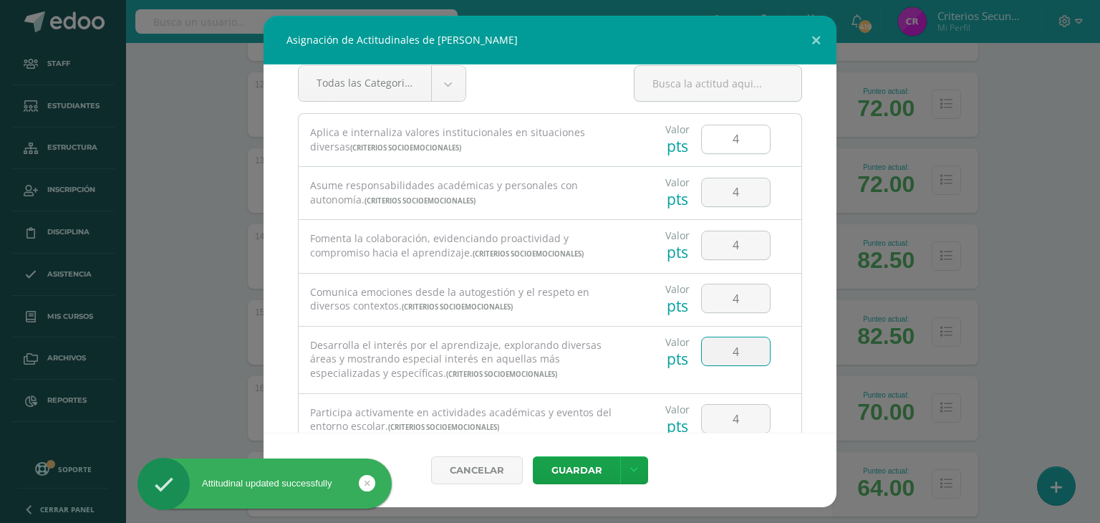
type input "4"
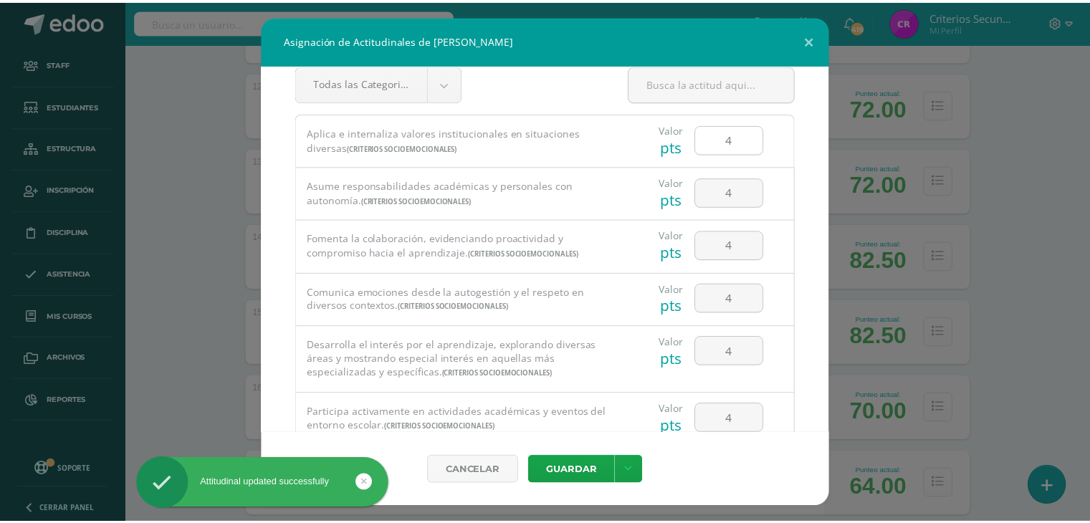
scroll to position [246, 0]
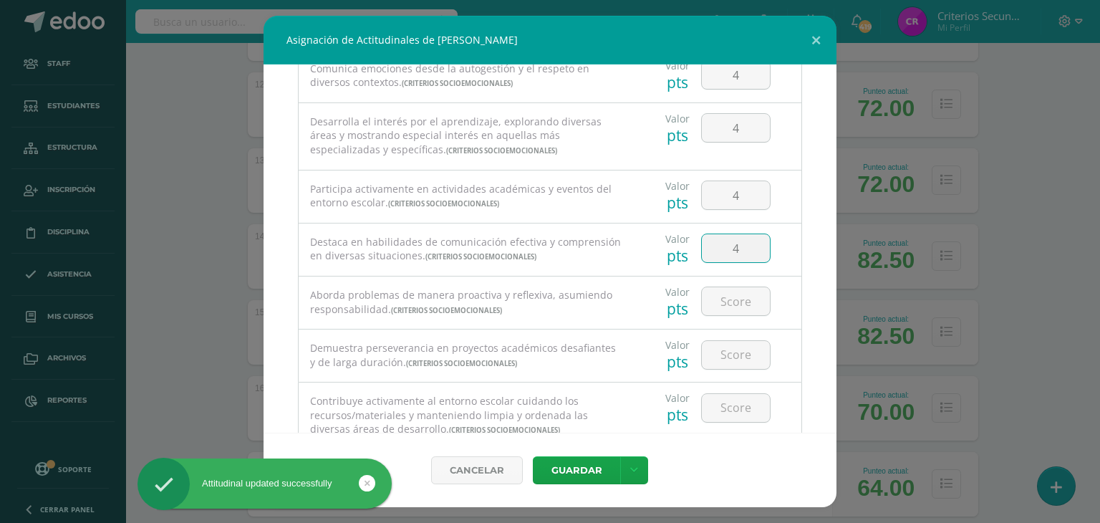
type input "4"
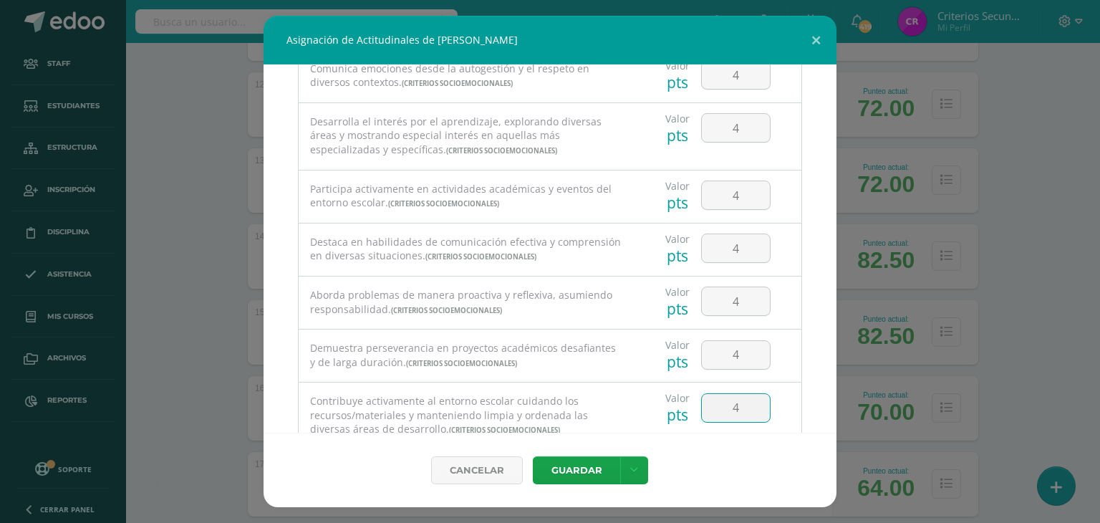
type input "4"
click at [533, 456] on button "Guardar" at bounding box center [576, 470] width 87 height 28
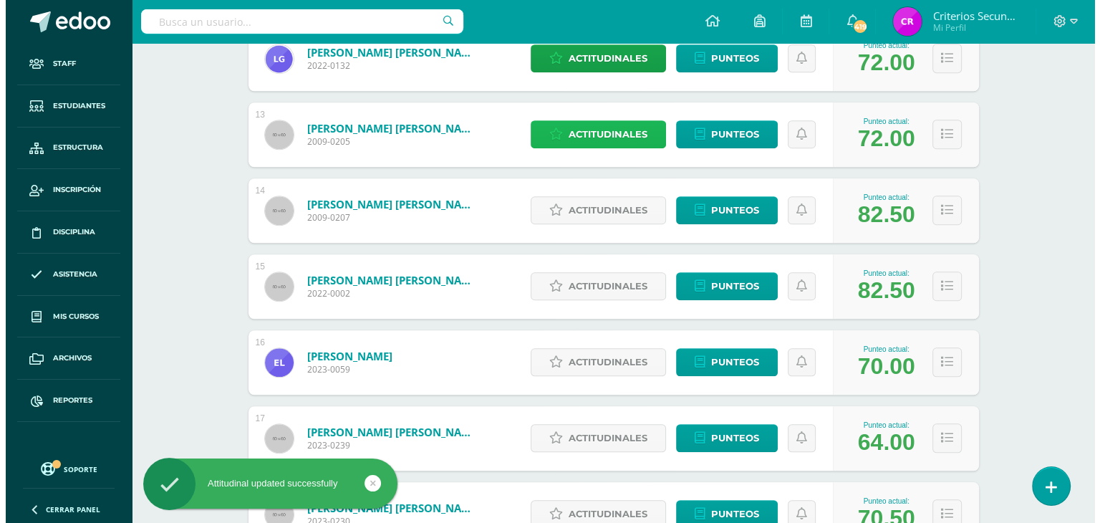
scroll to position [1146, 0]
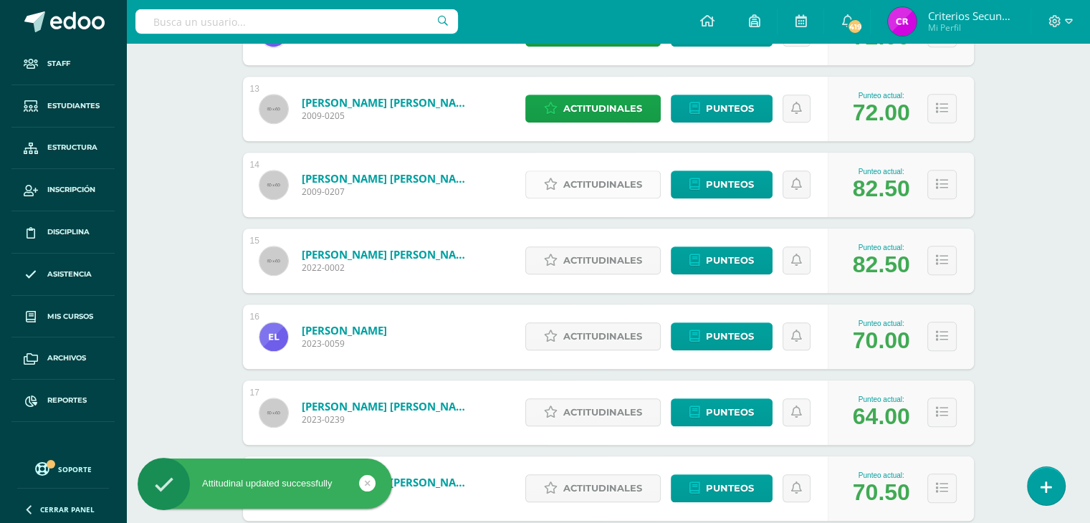
click at [625, 188] on span "Actitudinales" at bounding box center [602, 184] width 79 height 27
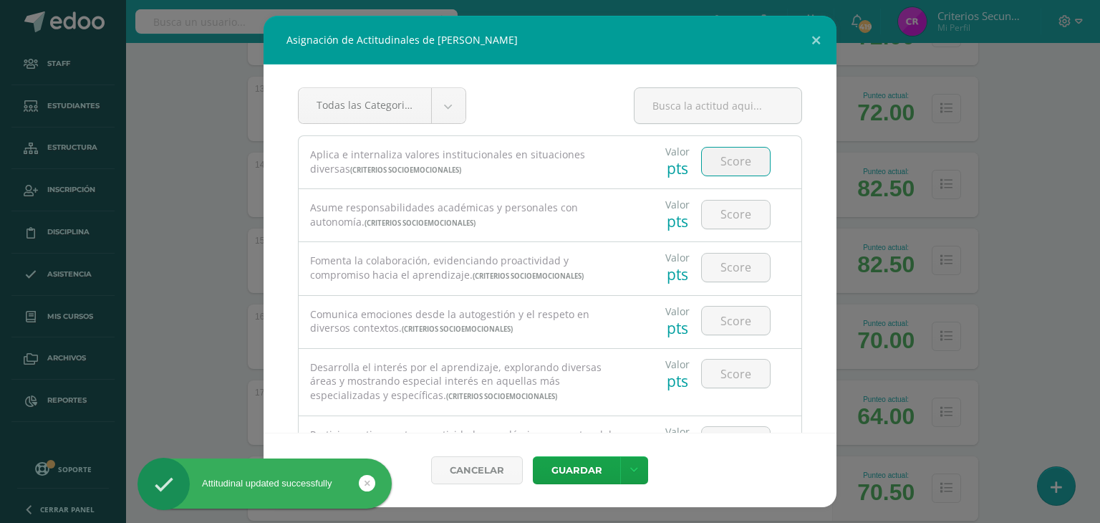
click at [722, 155] on input "number" at bounding box center [736, 162] width 68 height 28
type input "5"
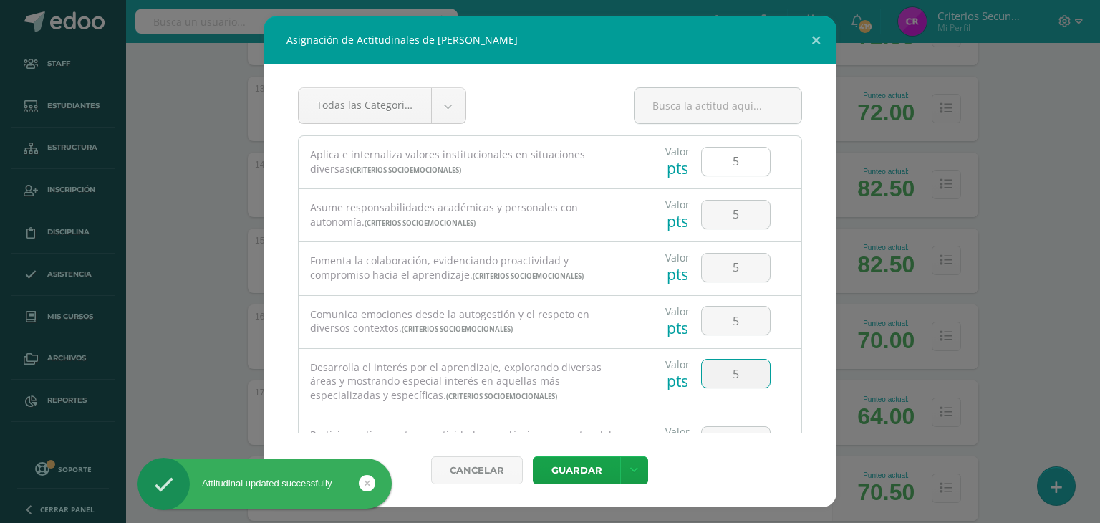
type input "5"
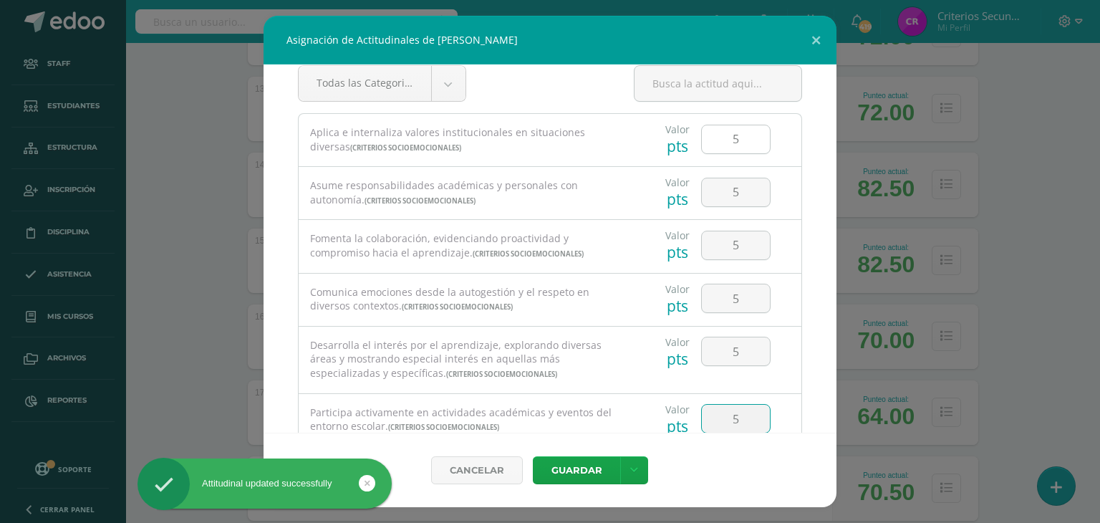
type input "5"
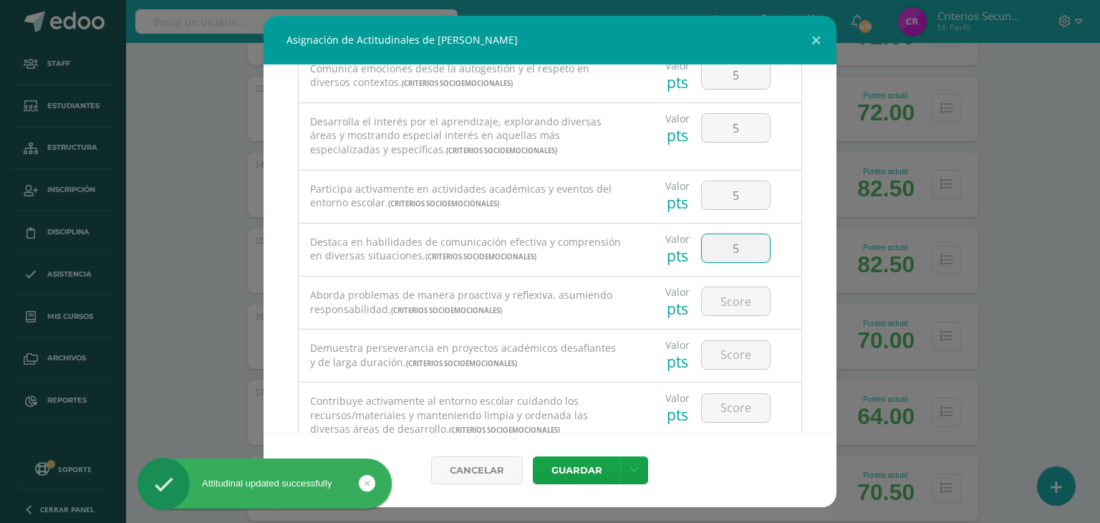
type input "5"
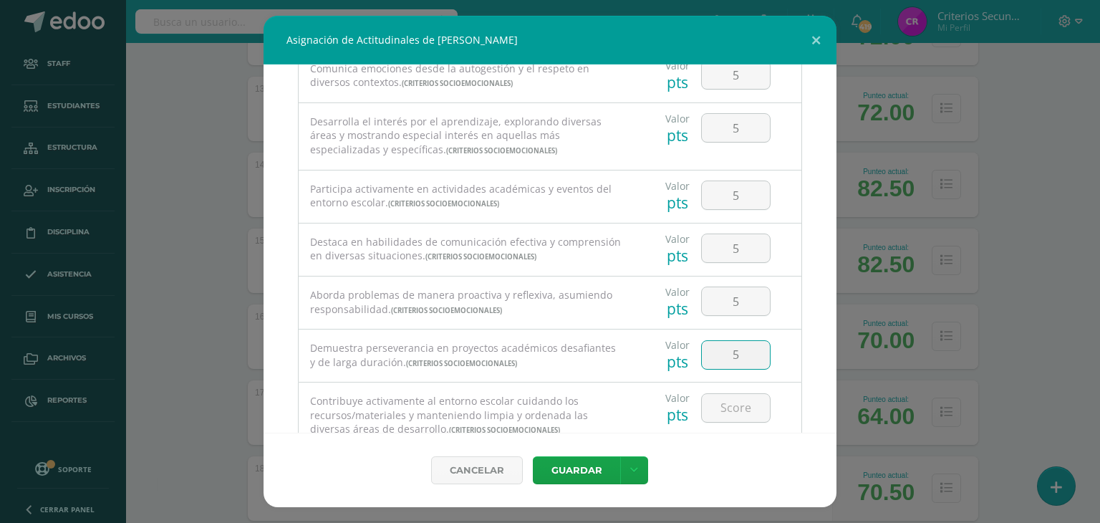
type input "5"
click at [533, 456] on button "Guardar" at bounding box center [576, 470] width 87 height 28
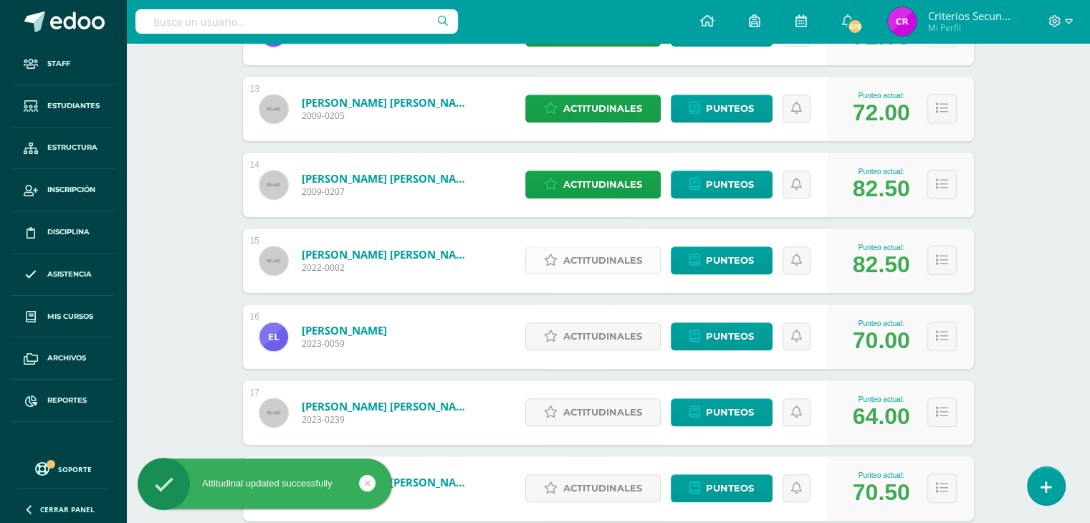
click at [577, 261] on span "Actitudinales" at bounding box center [602, 260] width 79 height 27
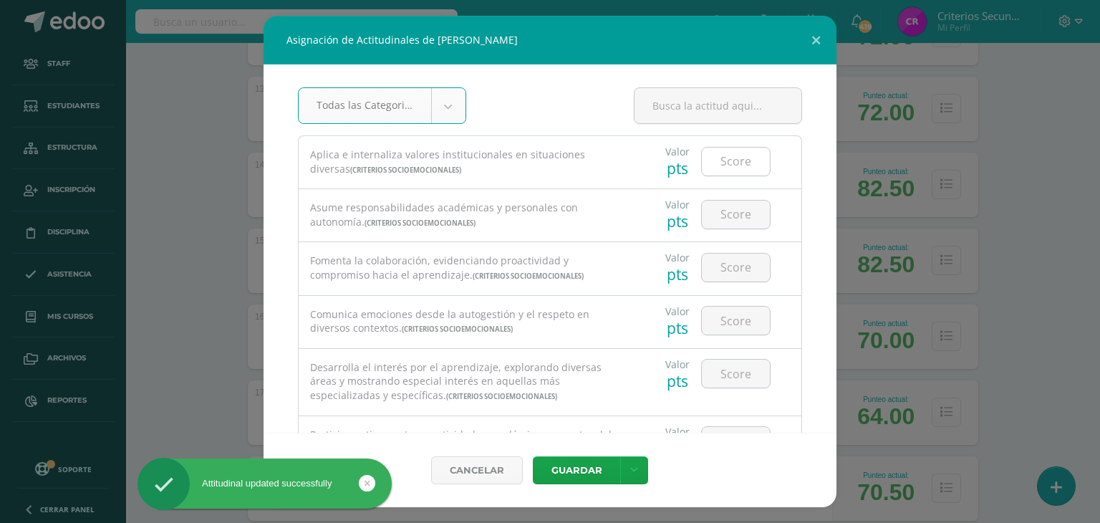
click at [724, 167] on input "number" at bounding box center [736, 162] width 68 height 28
type input "5"
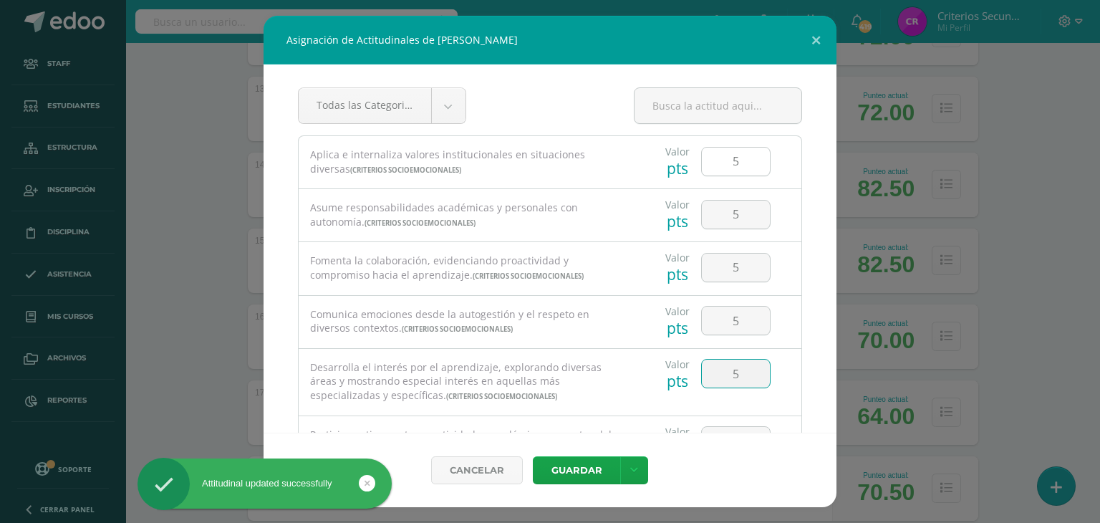
type input "5"
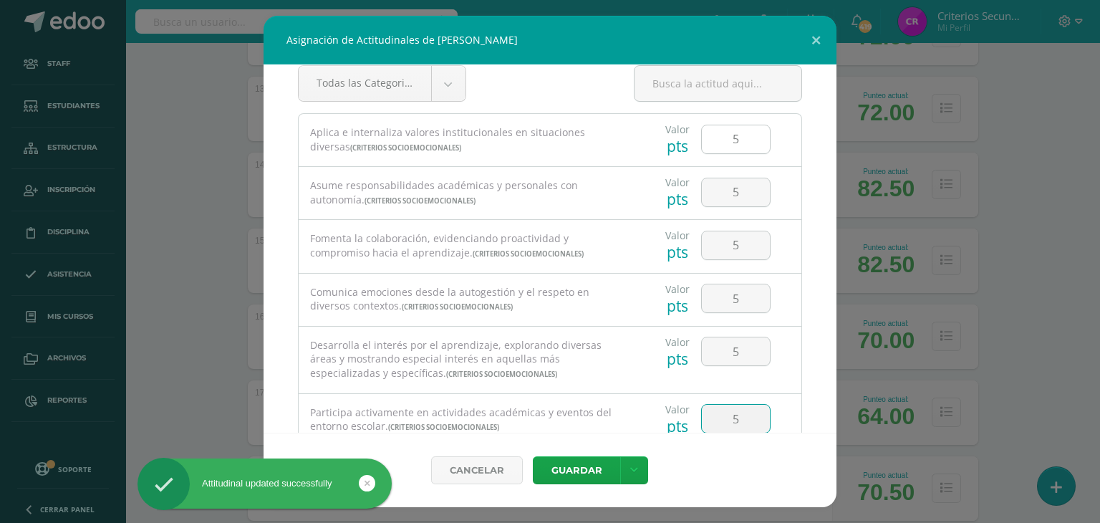
type input "5"
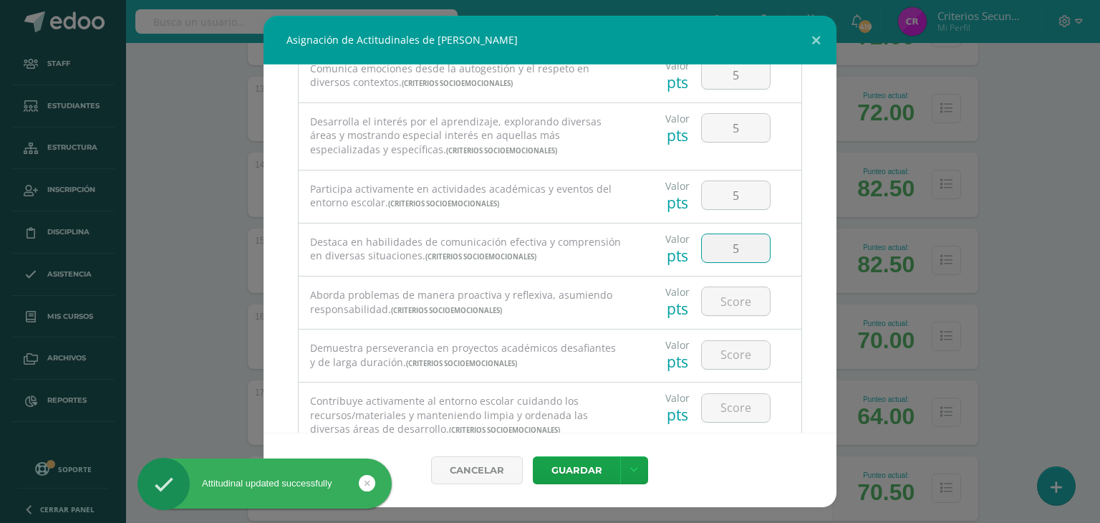
type input "5"
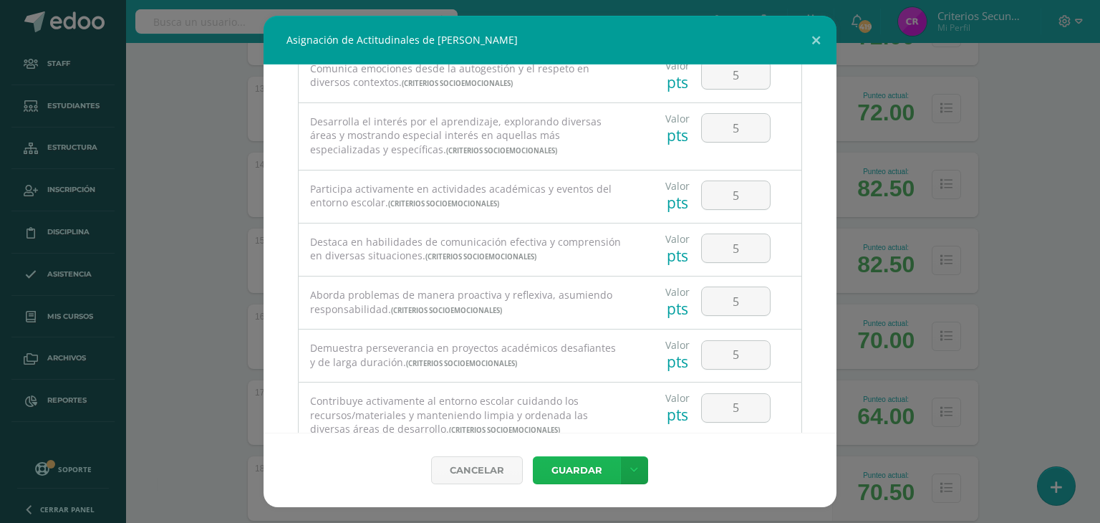
click at [533, 456] on button "Guardar" at bounding box center [576, 470] width 87 height 28
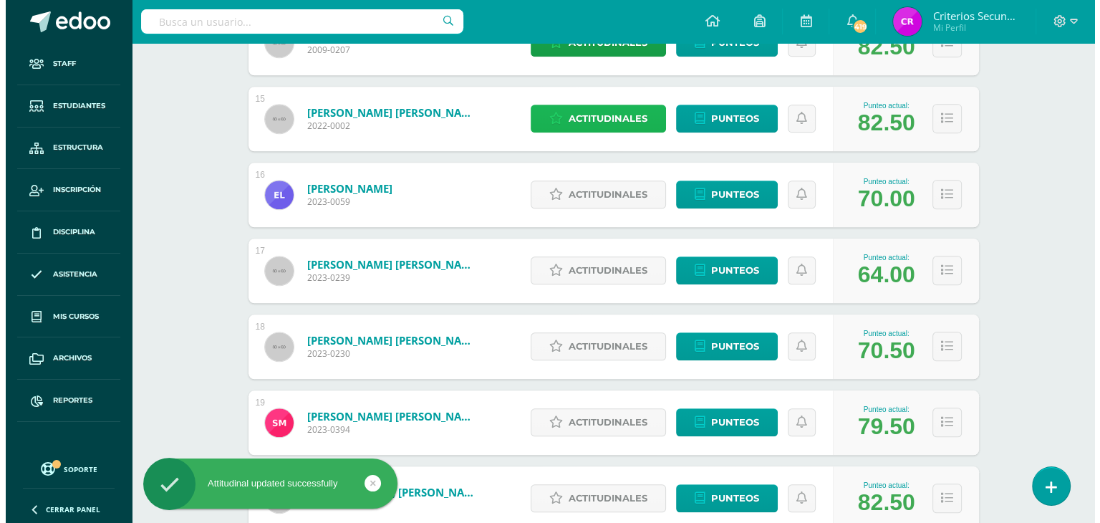
scroll to position [1289, 0]
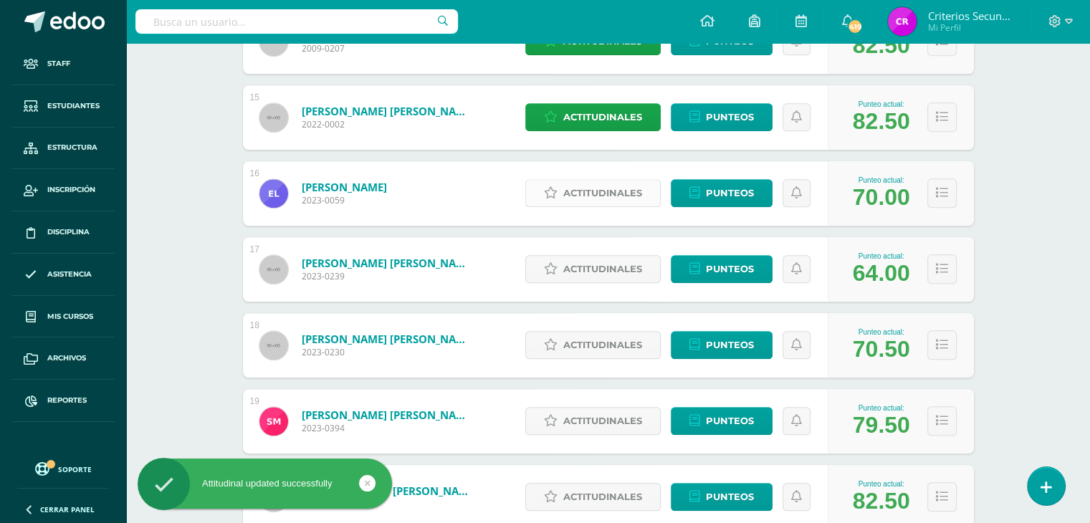
click at [610, 188] on span "Actitudinales" at bounding box center [602, 193] width 79 height 27
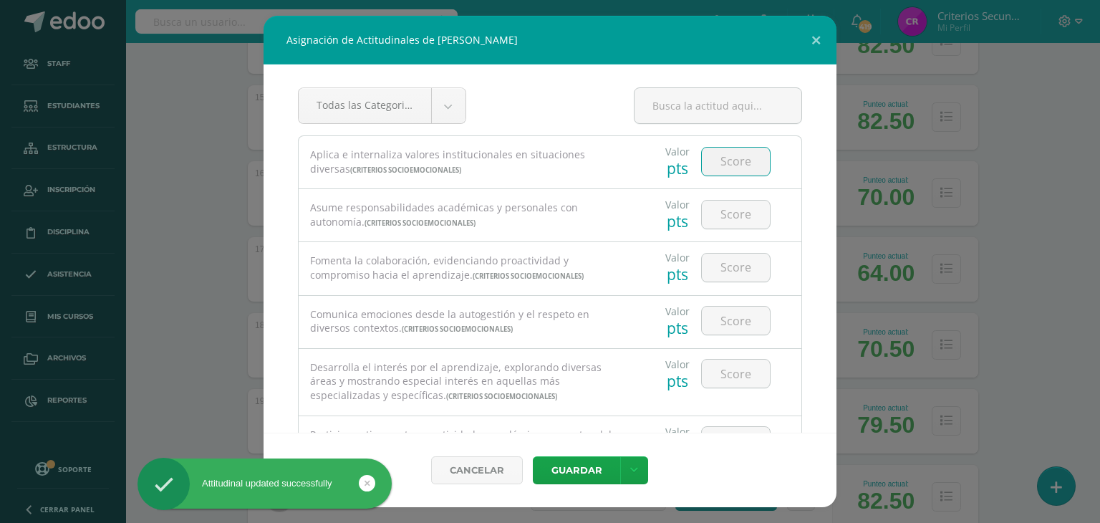
click at [747, 165] on input "number" at bounding box center [736, 162] width 68 height 28
type input "5"
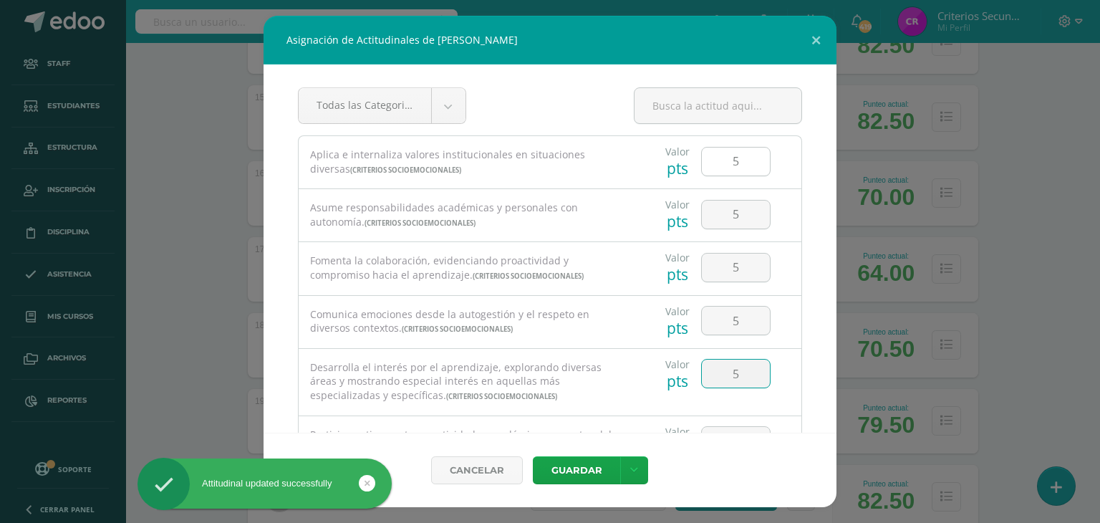
type input "5"
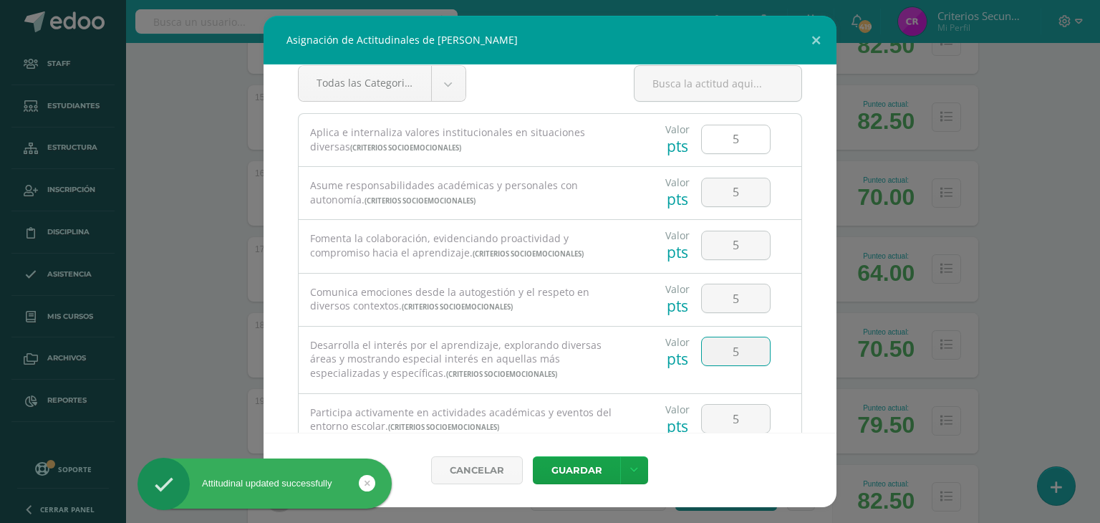
type input "5"
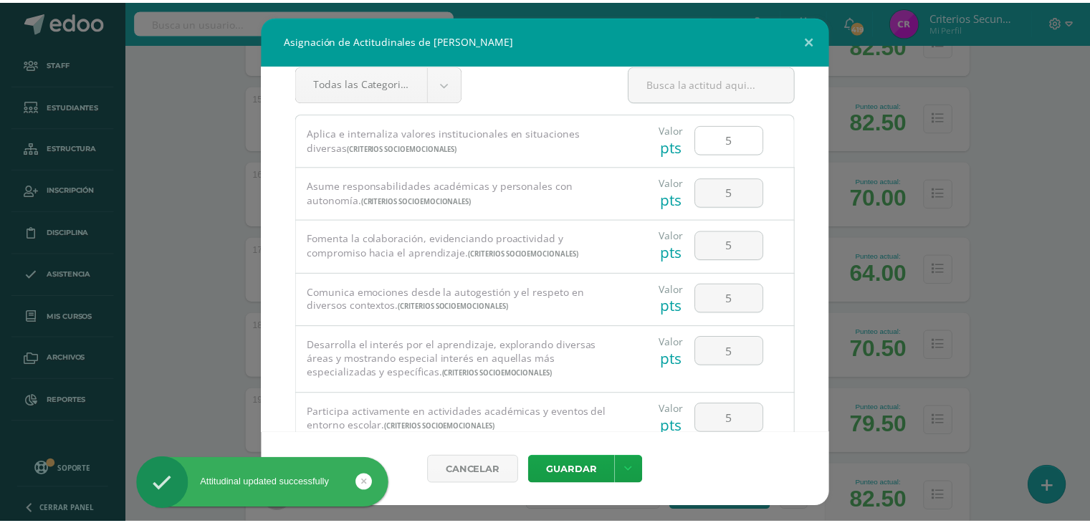
scroll to position [246, 0]
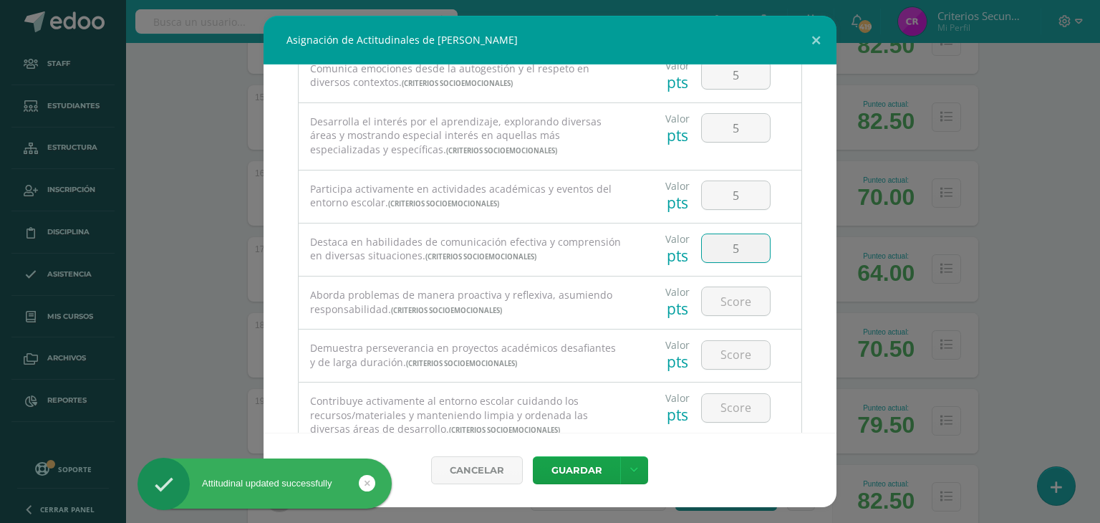
type input "5"
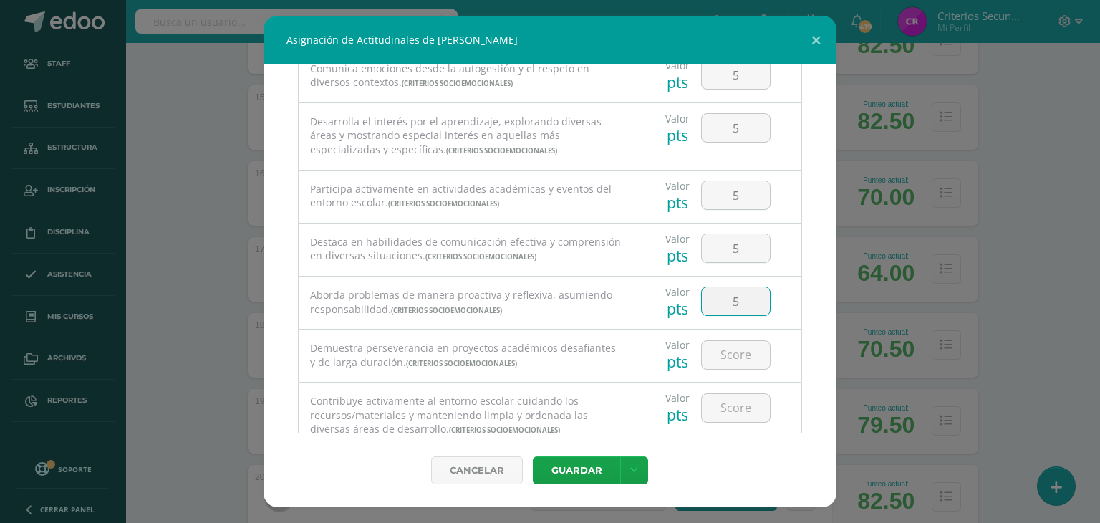
type input "5"
click at [533, 456] on button "Guardar" at bounding box center [576, 470] width 87 height 28
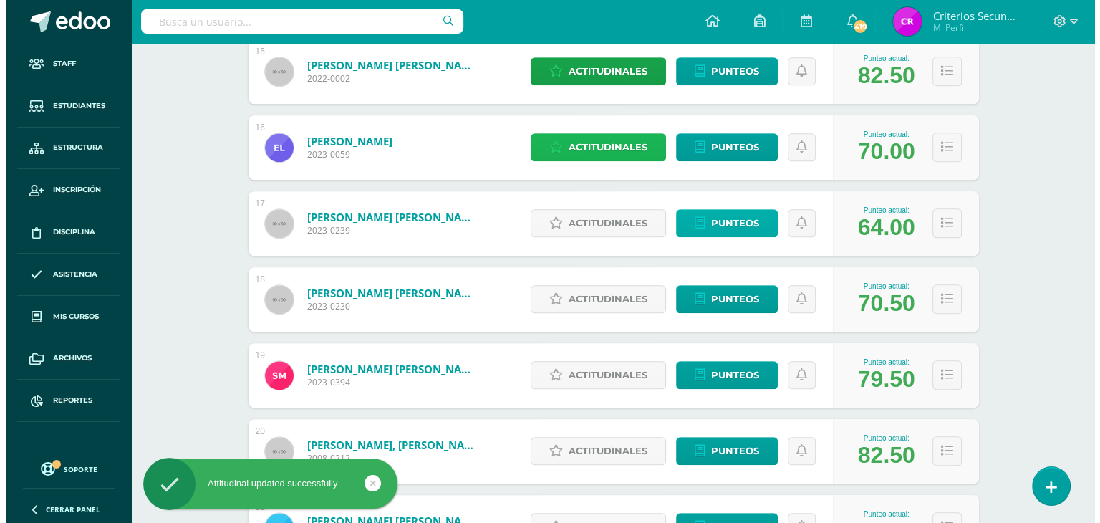
scroll to position [1361, 0]
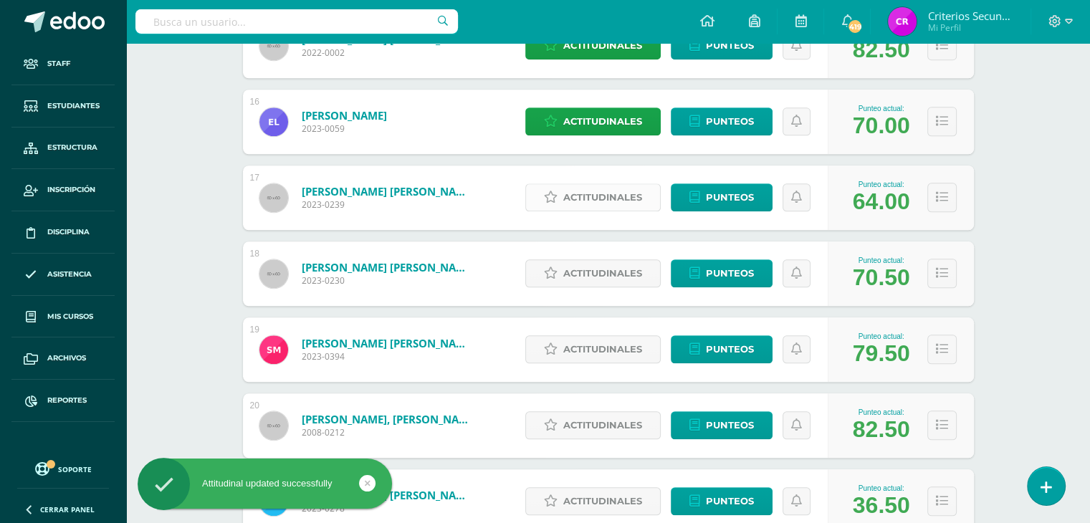
click at [559, 204] on link "Actitudinales" at bounding box center [592, 197] width 135 height 28
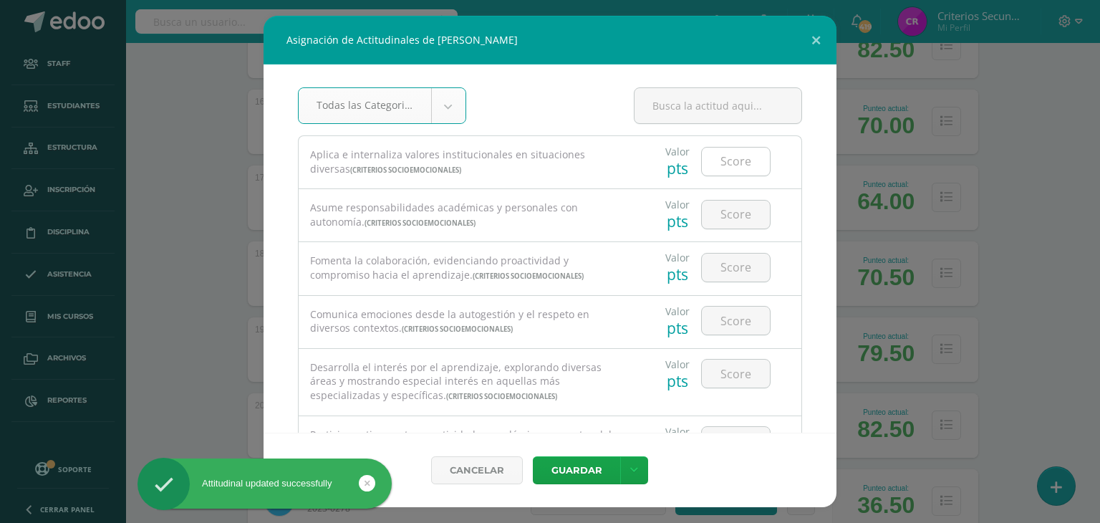
click at [736, 167] on input "number" at bounding box center [736, 162] width 68 height 28
type input "3"
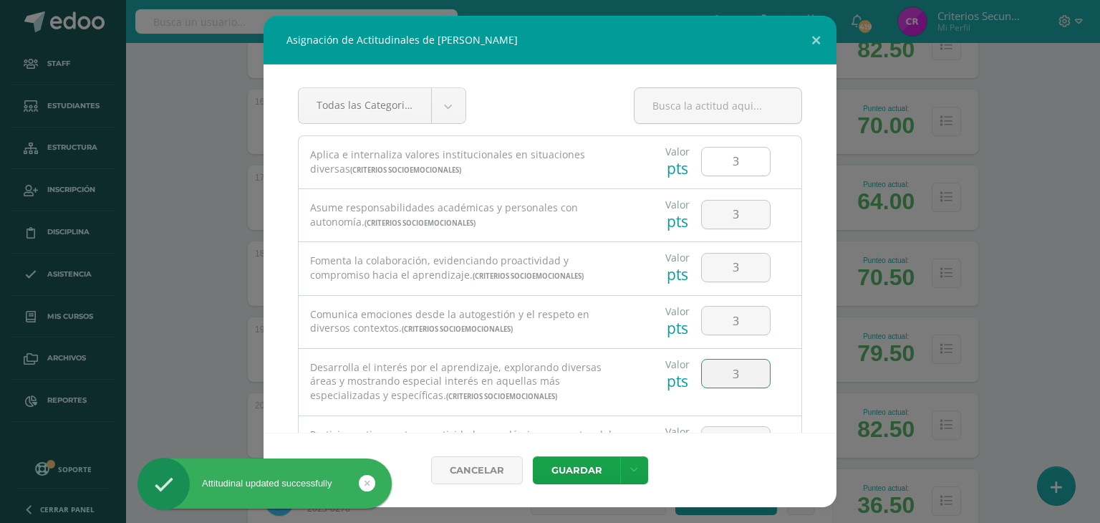
type input "3"
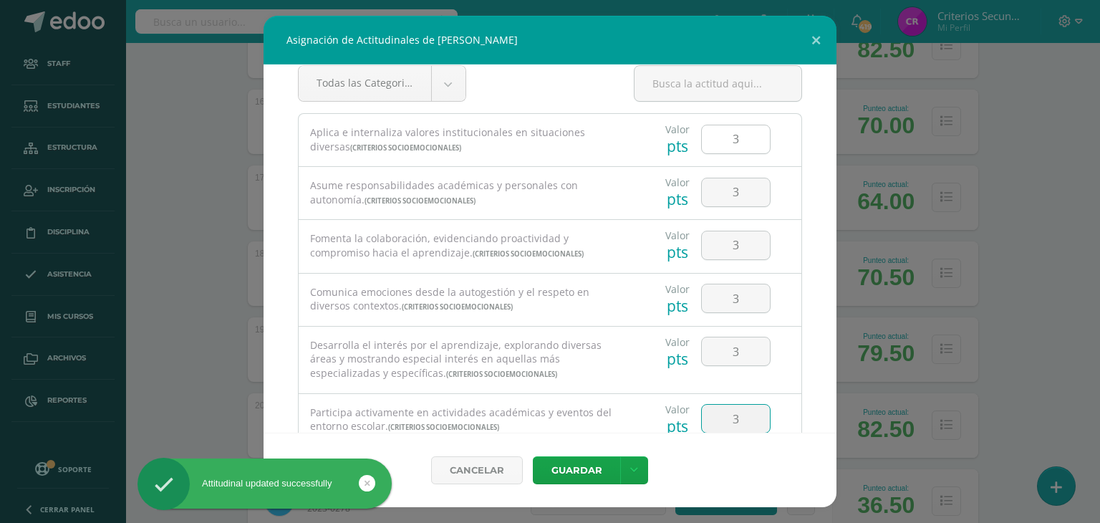
type input "3"
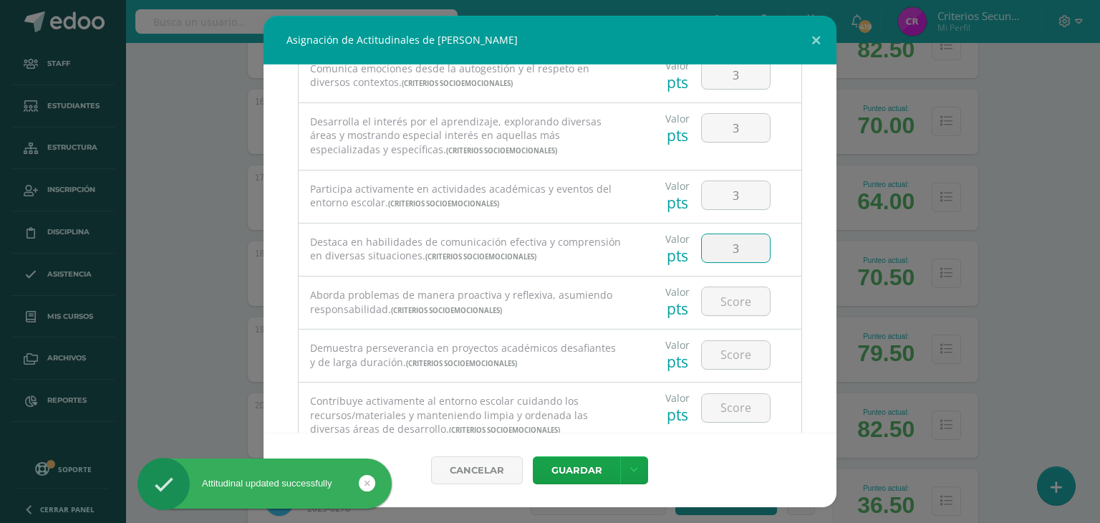
type input "3"
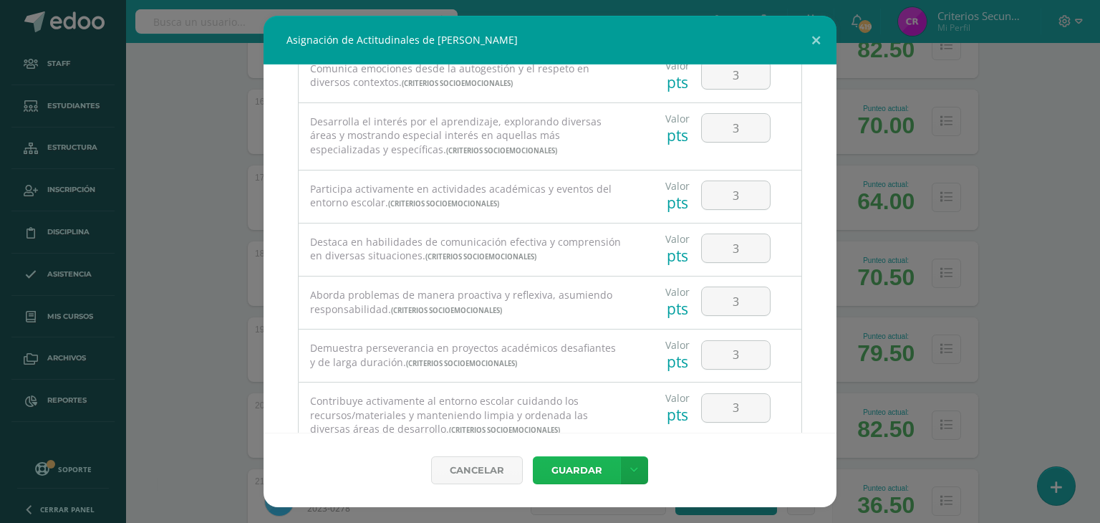
click at [533, 456] on button "Guardar" at bounding box center [576, 470] width 87 height 28
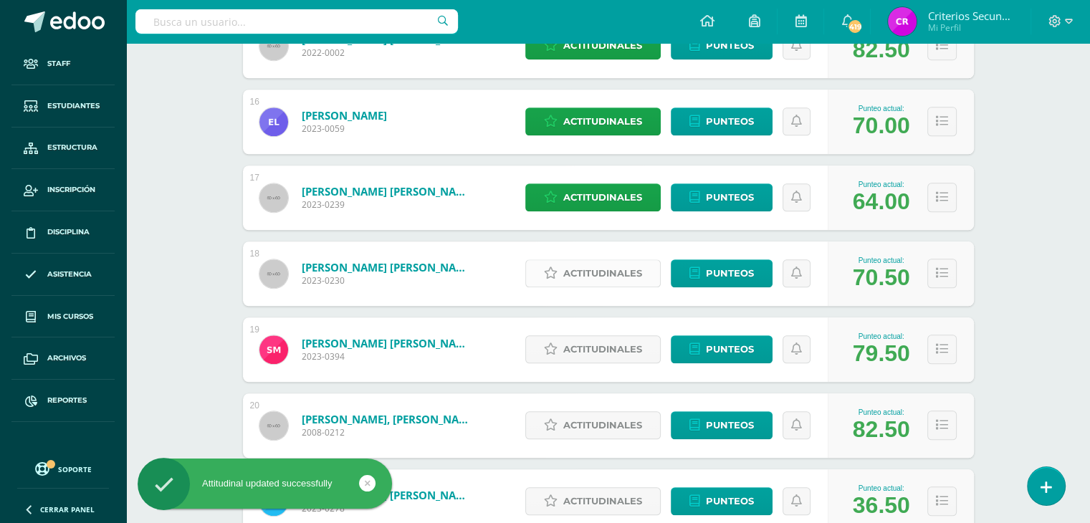
click at [616, 269] on span "Actitudinales" at bounding box center [602, 273] width 79 height 27
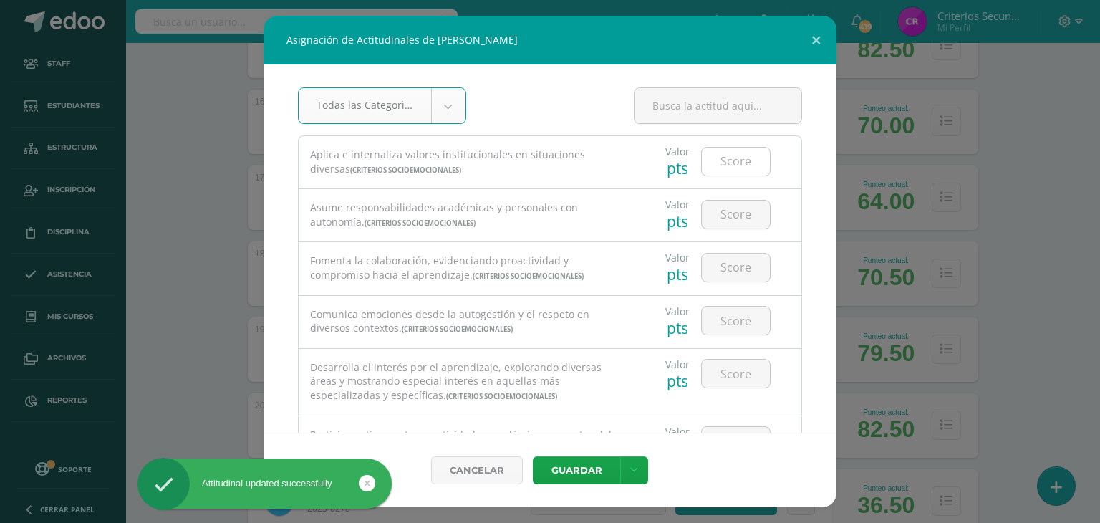
click at [735, 158] on input "number" at bounding box center [736, 162] width 68 height 28
type input "5"
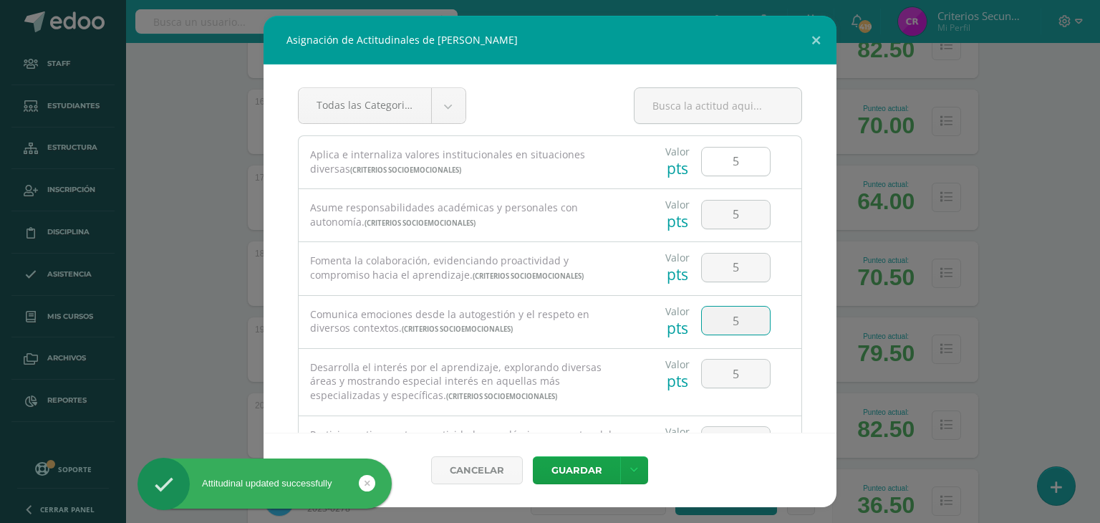
type input "5"
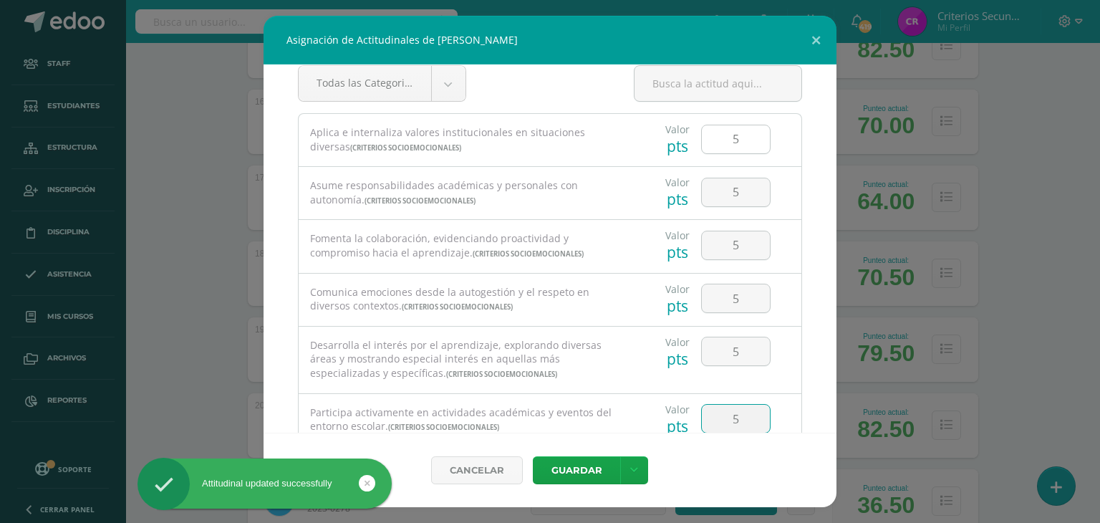
type input "5"
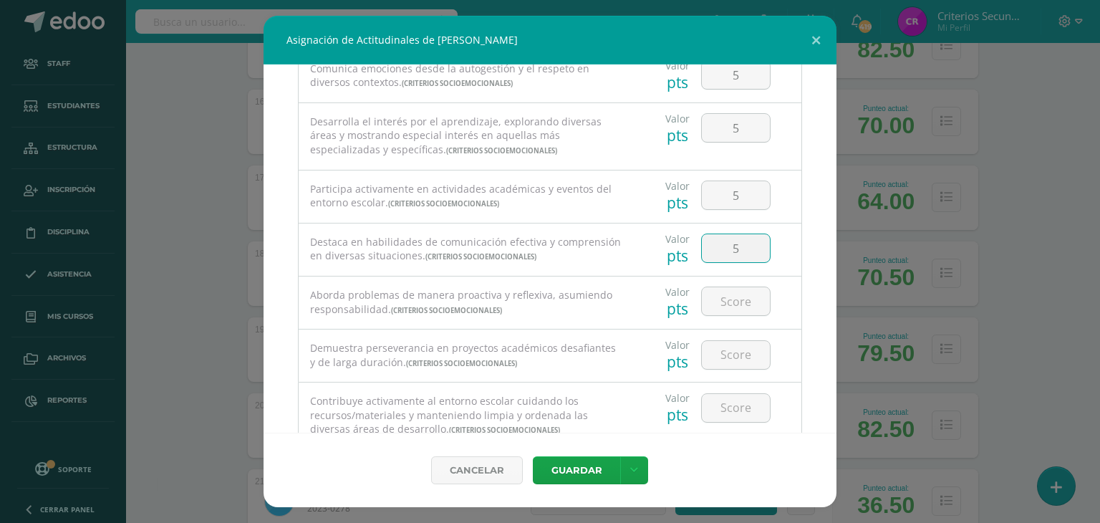
type input "5"
click at [620, 456] on link at bounding box center [634, 470] width 28 height 28
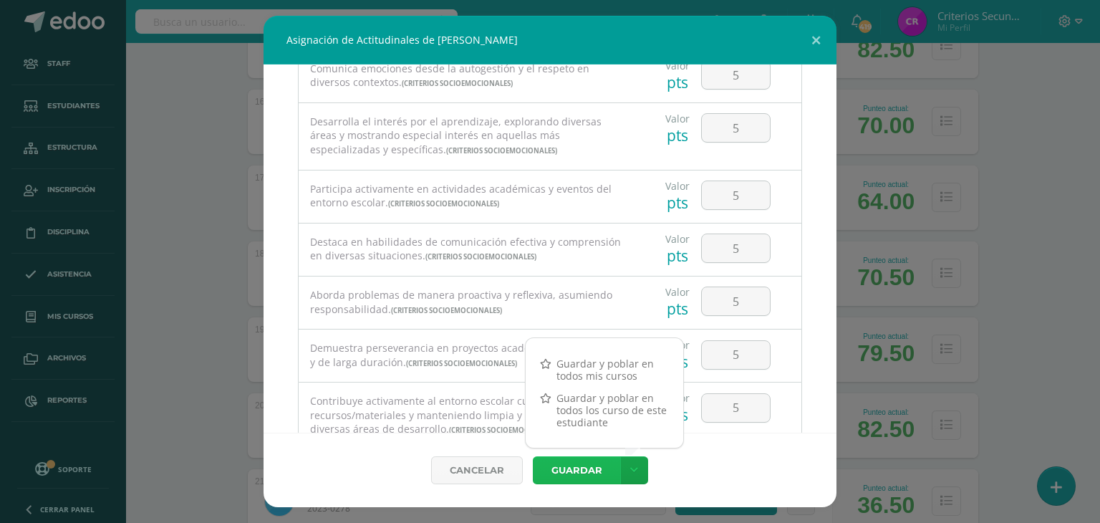
click at [574, 463] on button "Guardar" at bounding box center [576, 470] width 87 height 28
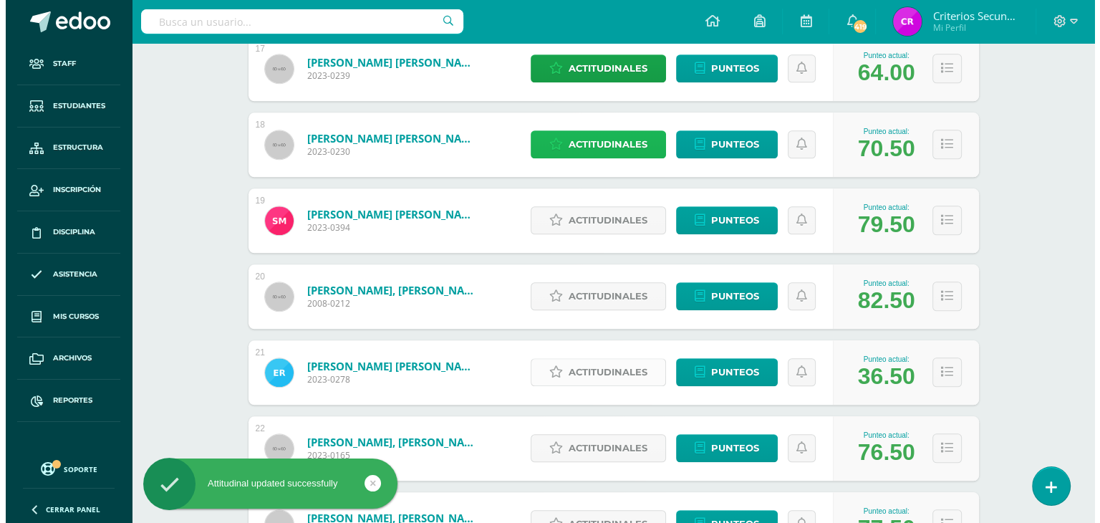
scroll to position [1504, 0]
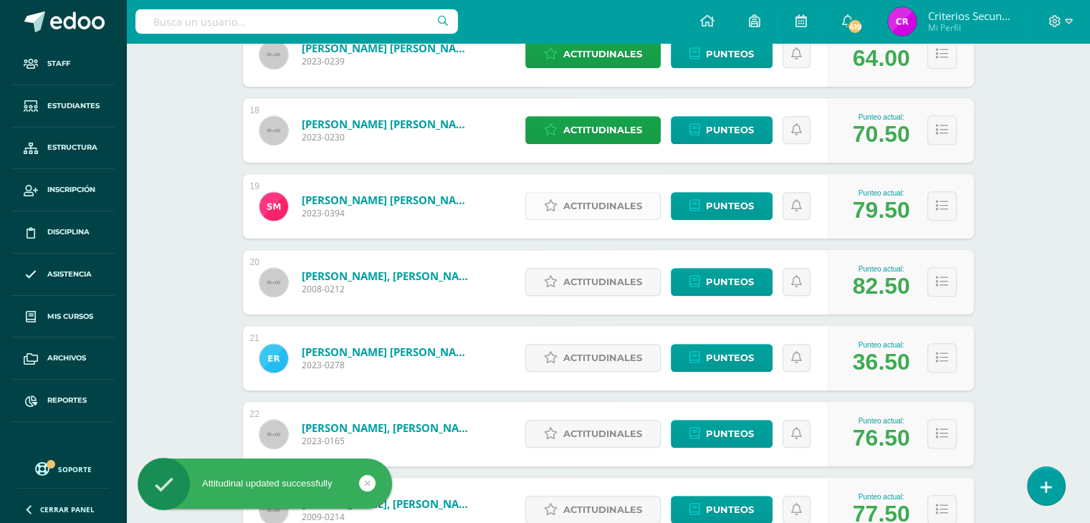
click at [616, 205] on span "Actitudinales" at bounding box center [602, 206] width 79 height 27
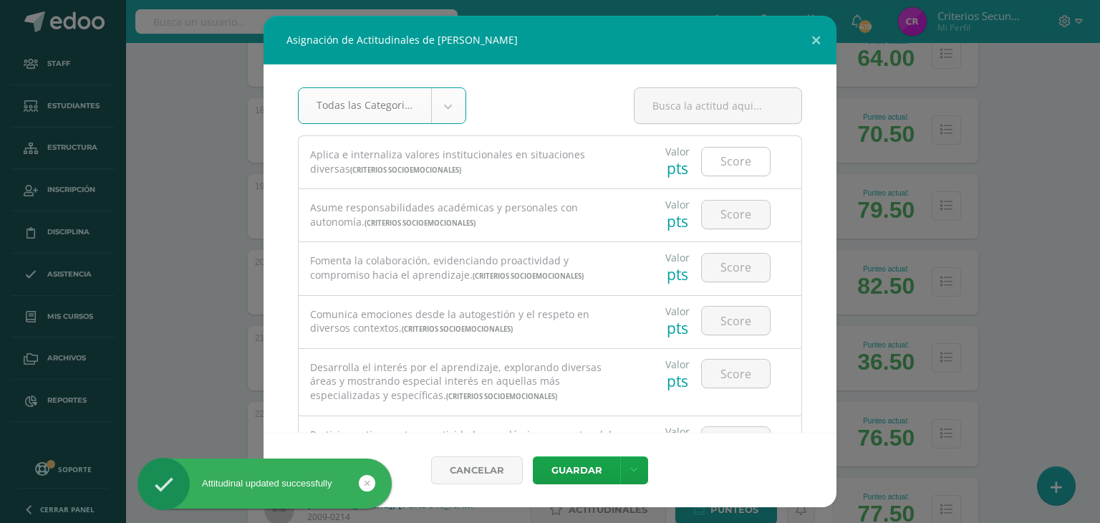
click at [733, 164] on input "number" at bounding box center [736, 162] width 68 height 28
type input "5"
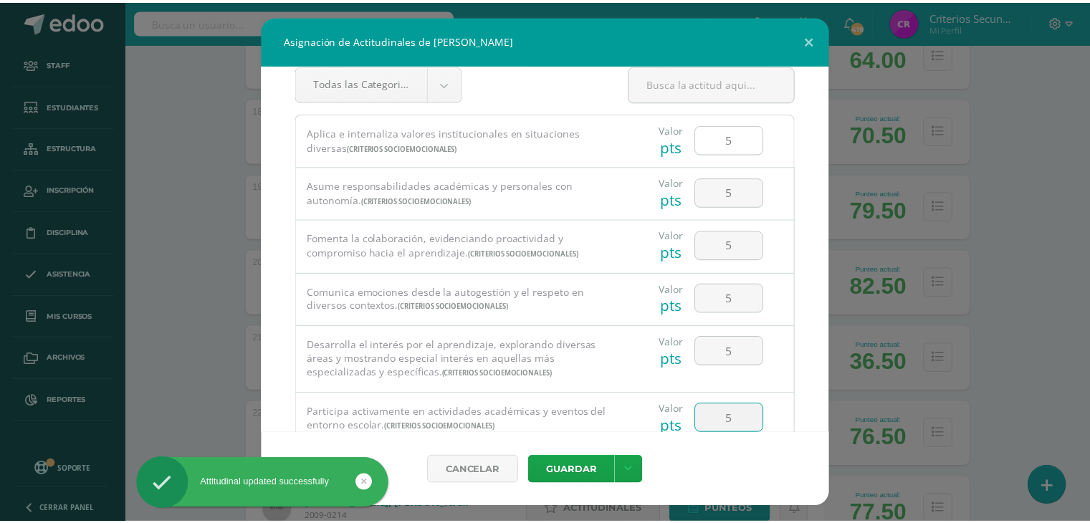
scroll to position [246, 0]
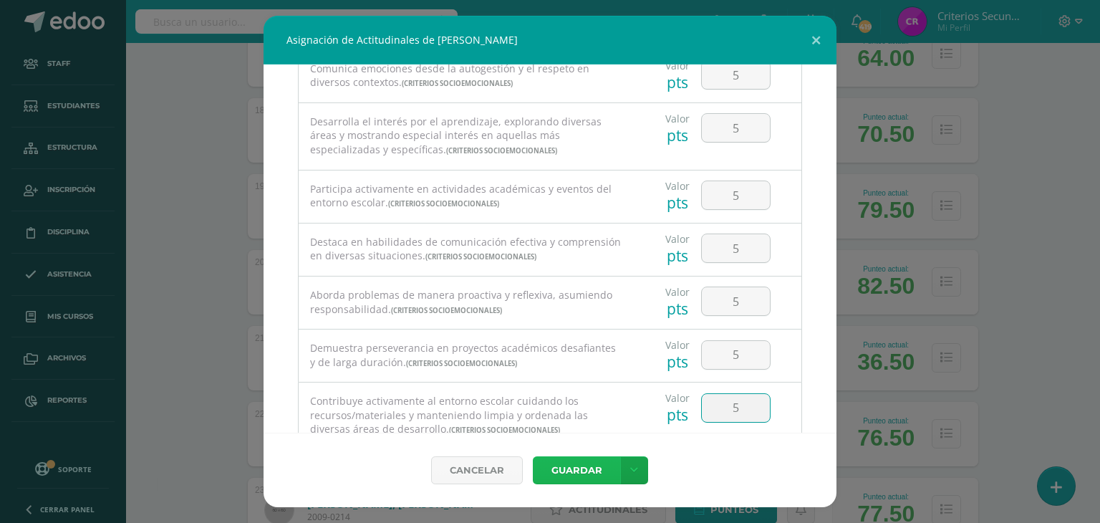
click at [533, 456] on button "Guardar" at bounding box center [576, 470] width 87 height 28
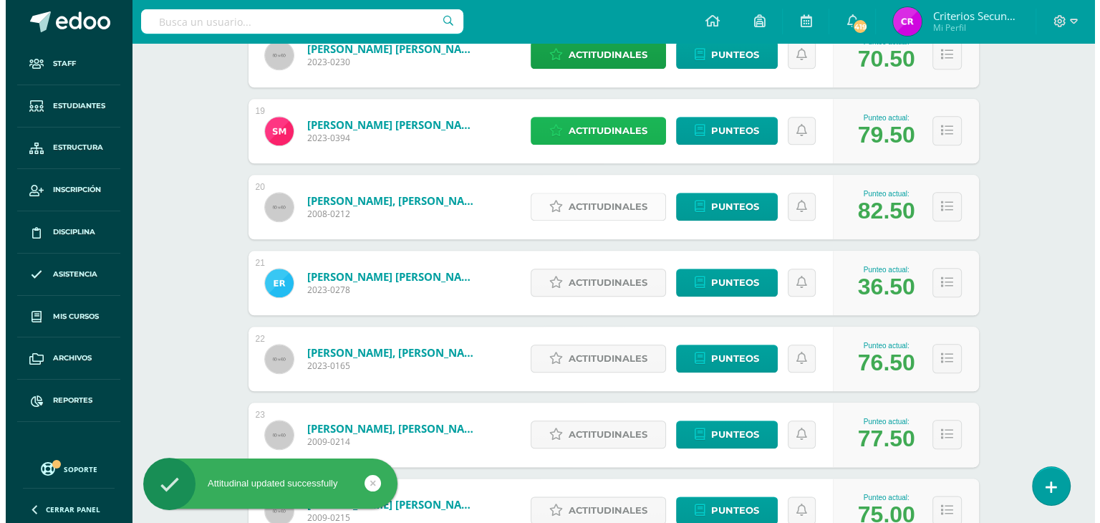
scroll to position [1648, 0]
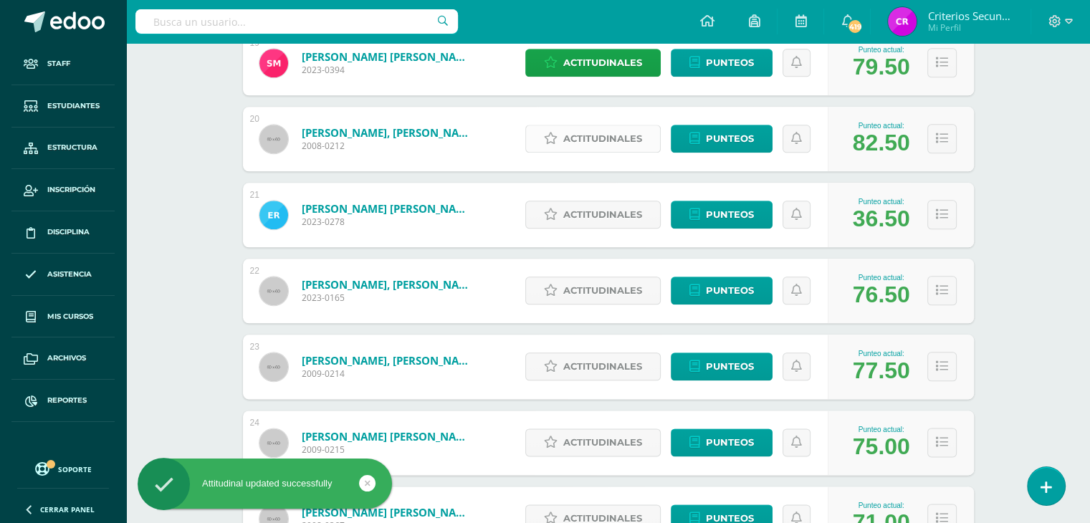
click at [590, 140] on span "Actitudinales" at bounding box center [602, 138] width 79 height 27
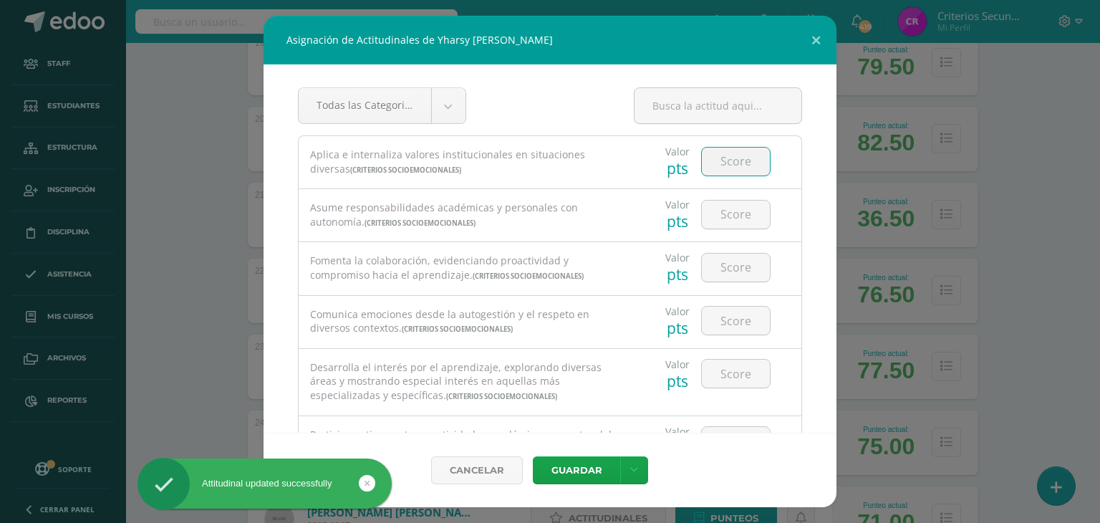
click at [722, 156] on input "number" at bounding box center [736, 162] width 68 height 28
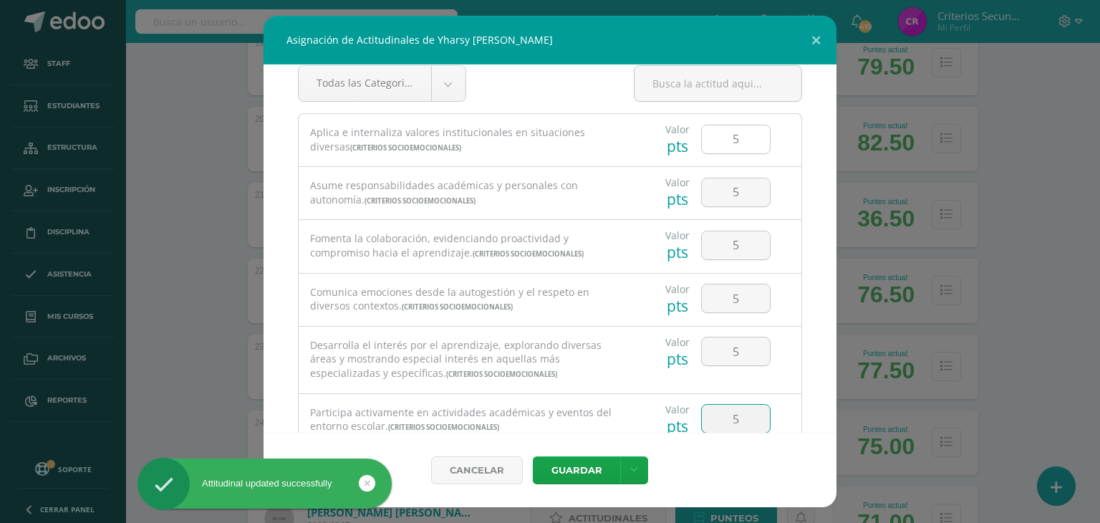
scroll to position [246, 0]
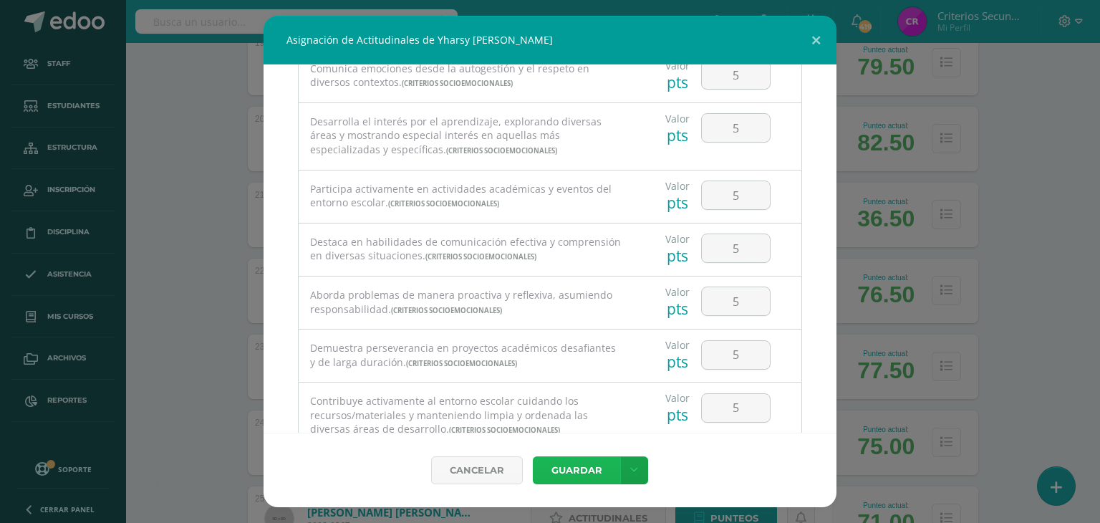
click at [533, 456] on button "Guardar" at bounding box center [576, 470] width 87 height 28
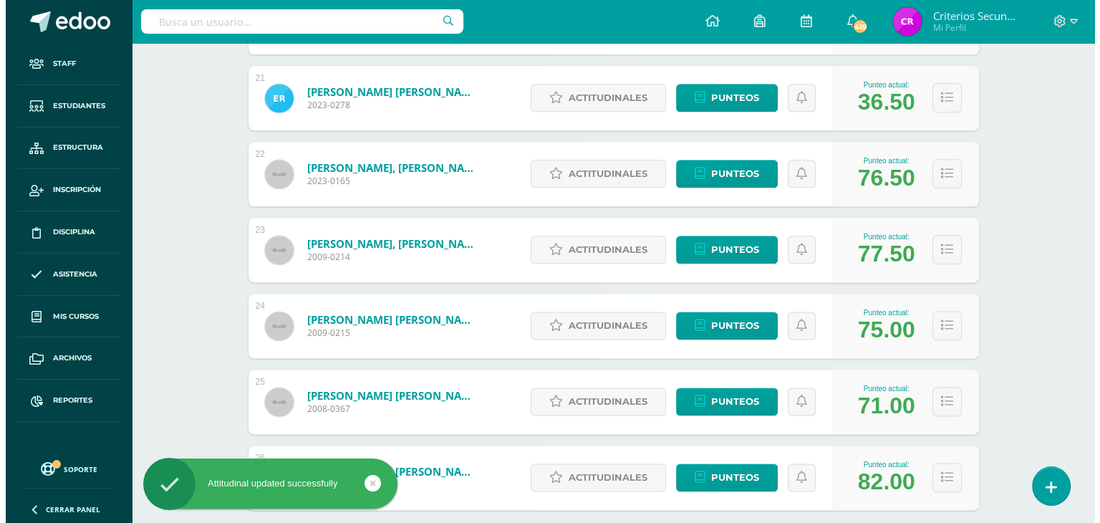
scroll to position [1791, 0]
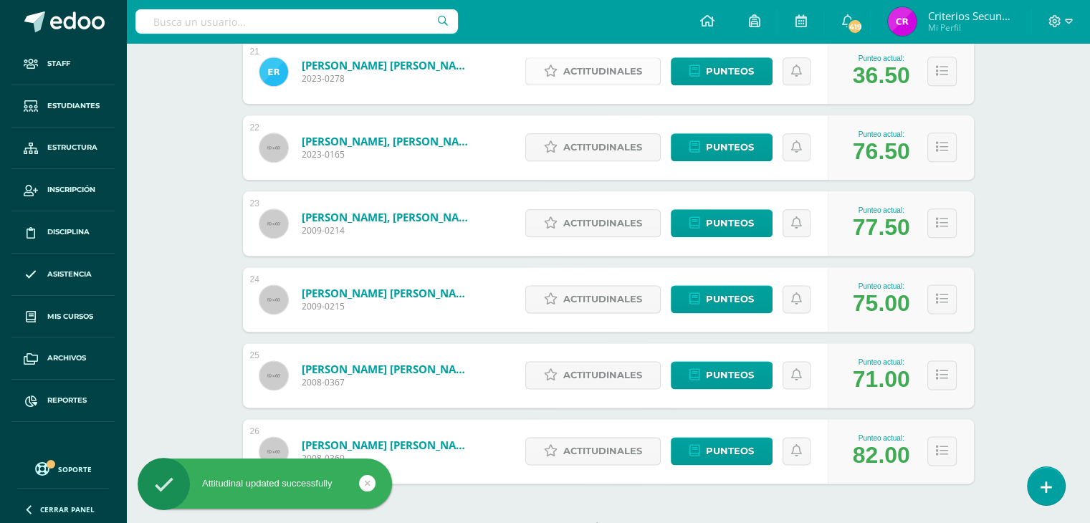
click at [617, 72] on span "Actitudinales" at bounding box center [602, 71] width 79 height 27
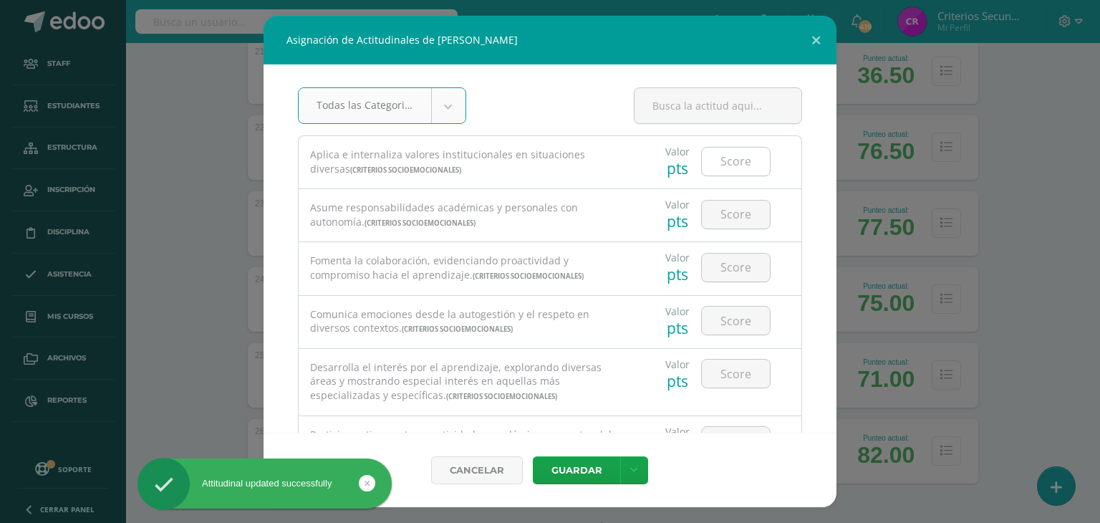
click at [713, 155] on input "number" at bounding box center [736, 162] width 68 height 28
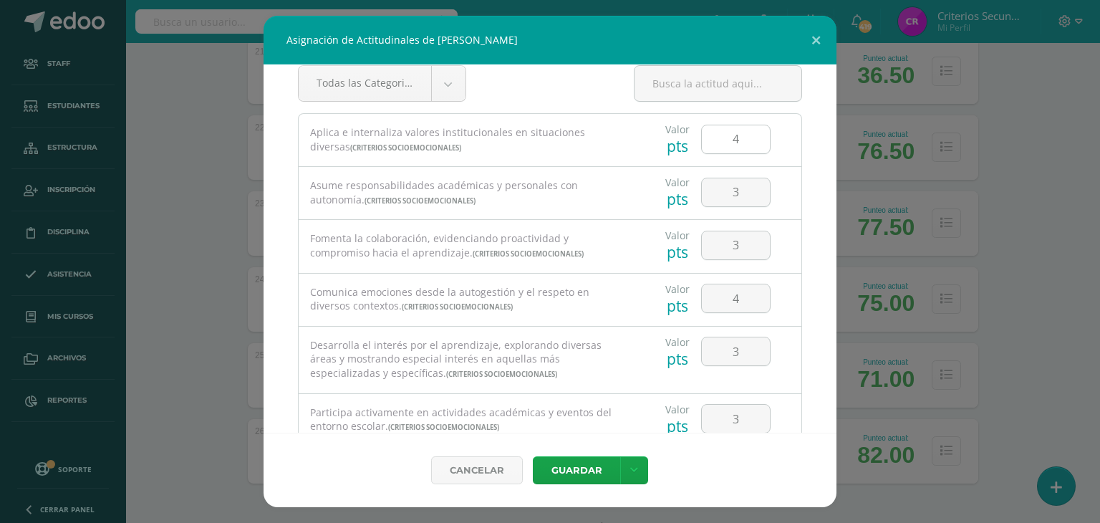
scroll to position [246, 0]
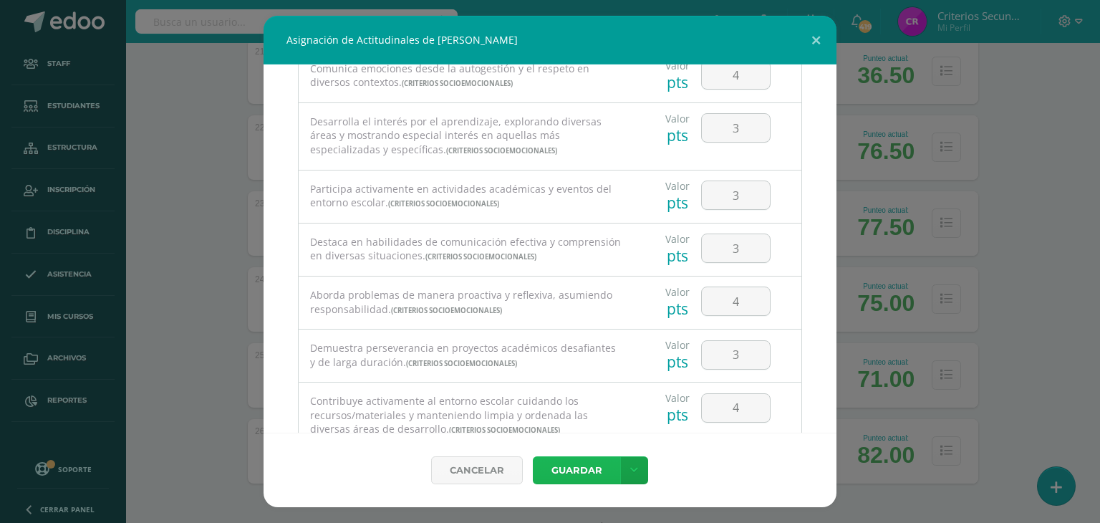
click at [533, 456] on button "Guardar" at bounding box center [576, 470] width 87 height 28
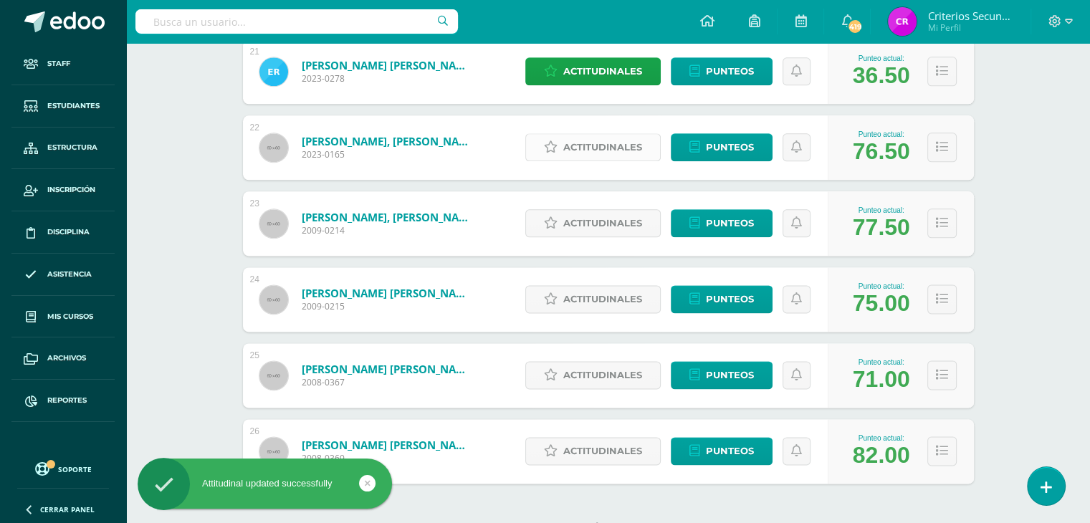
click at [588, 150] on span "Actitudinales" at bounding box center [602, 147] width 79 height 27
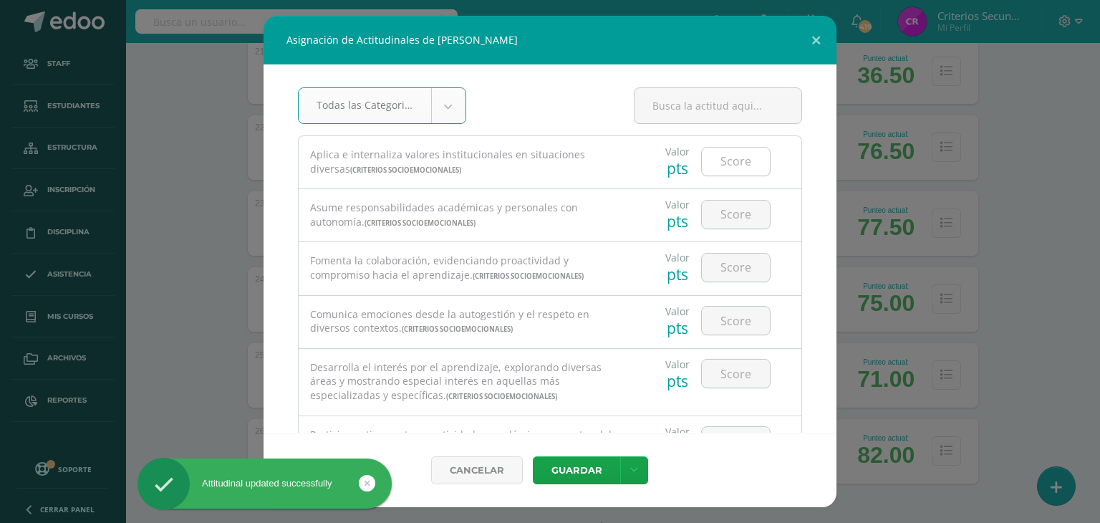
click at [736, 159] on input "number" at bounding box center [736, 162] width 68 height 28
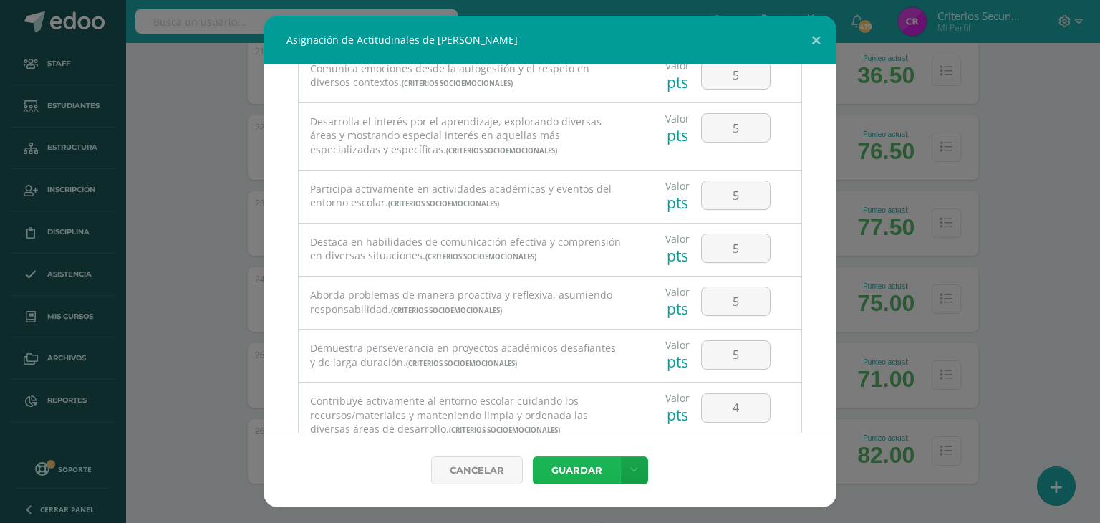
click at [533, 456] on button "Guardar" at bounding box center [576, 470] width 87 height 28
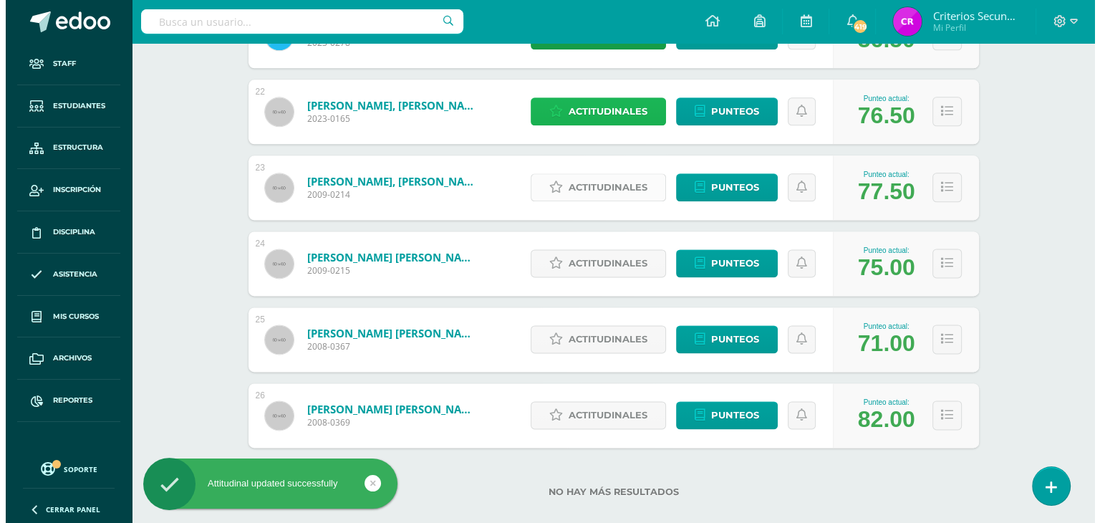
scroll to position [1847, 0]
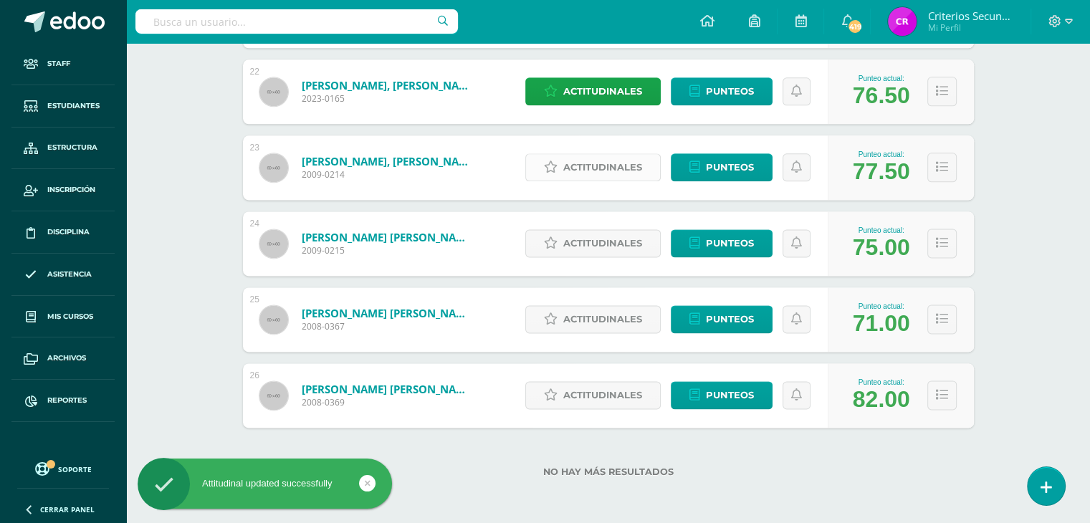
click at [561, 169] on link "Actitudinales" at bounding box center [592, 167] width 135 height 28
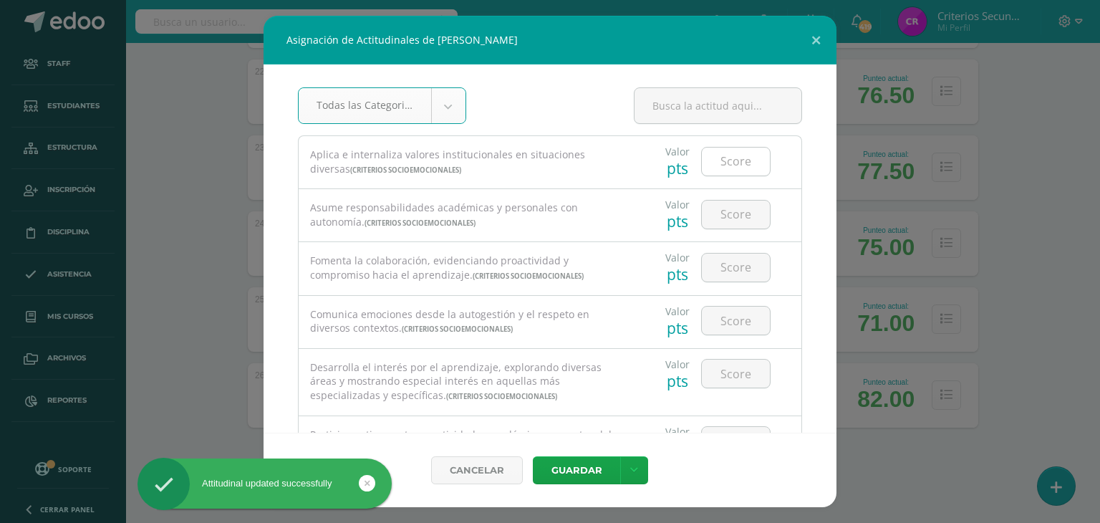
click at [751, 163] on input "number" at bounding box center [736, 162] width 68 height 28
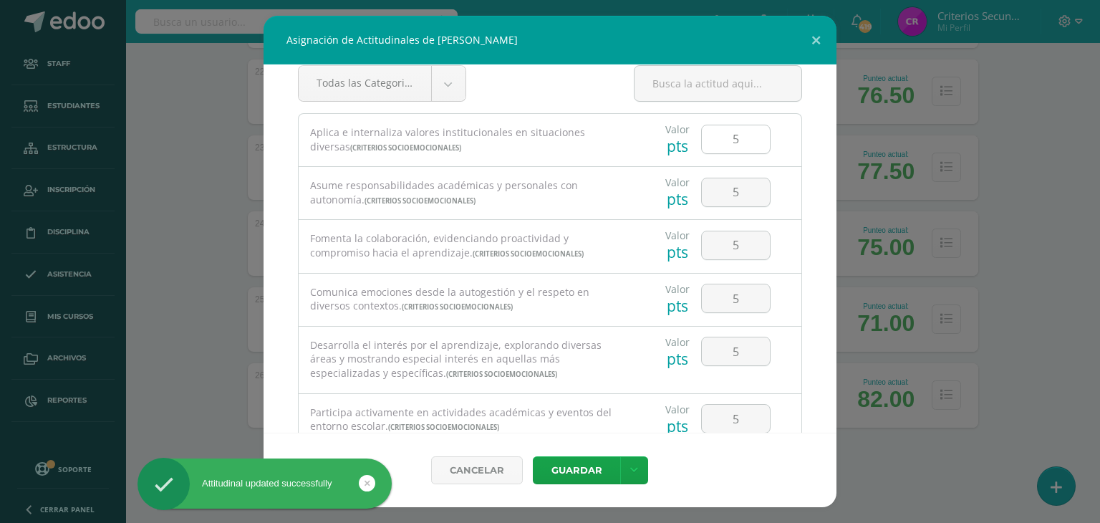
scroll to position [246, 0]
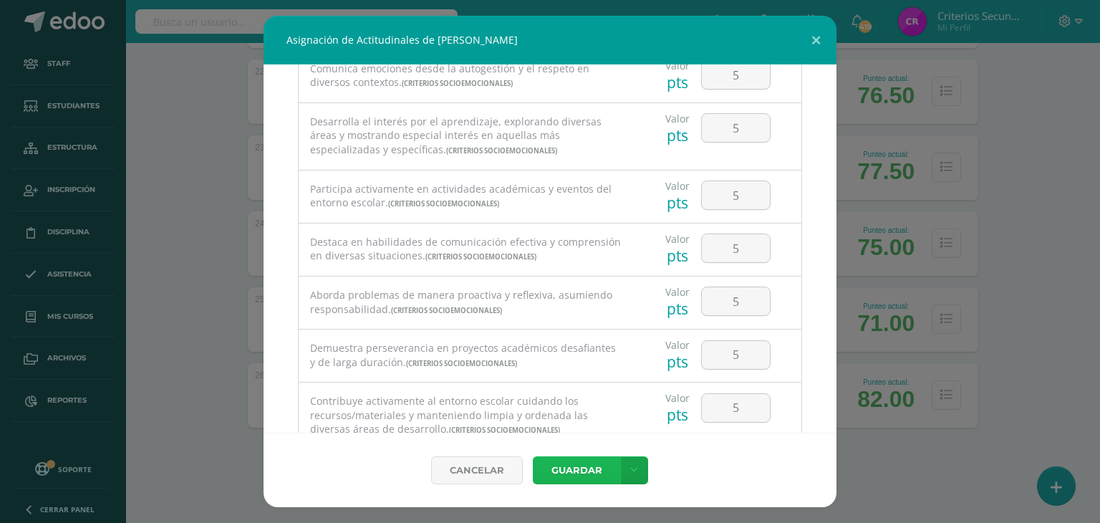
click at [533, 456] on button "Guardar" at bounding box center [576, 470] width 87 height 28
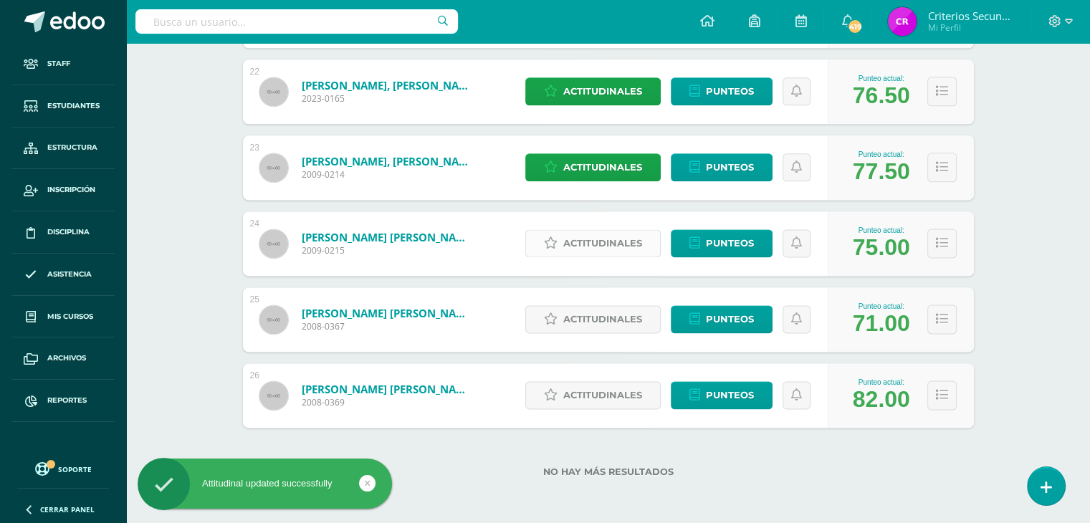
click at [603, 246] on span "Actitudinales" at bounding box center [602, 243] width 79 height 27
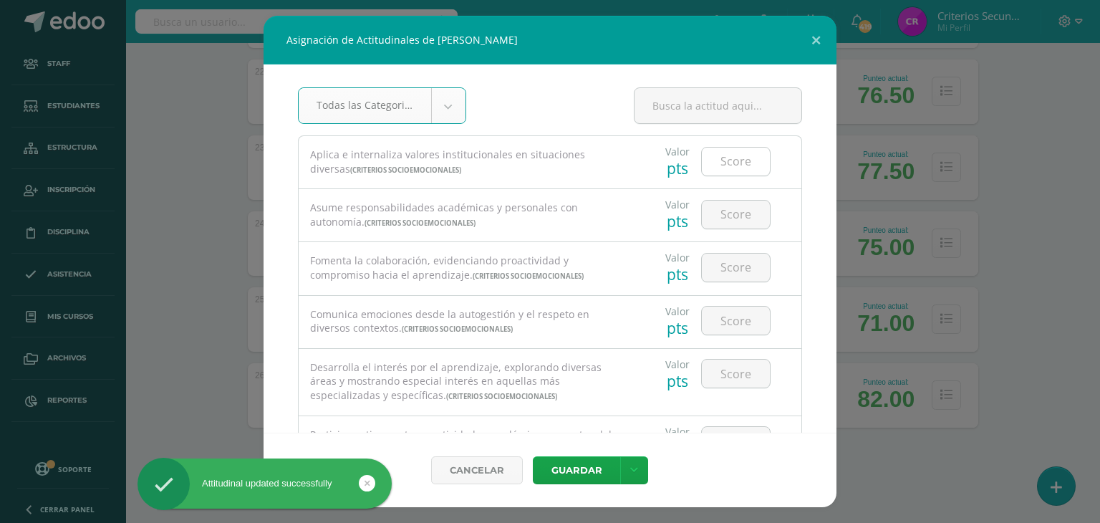
click at [748, 168] on input "number" at bounding box center [736, 162] width 68 height 28
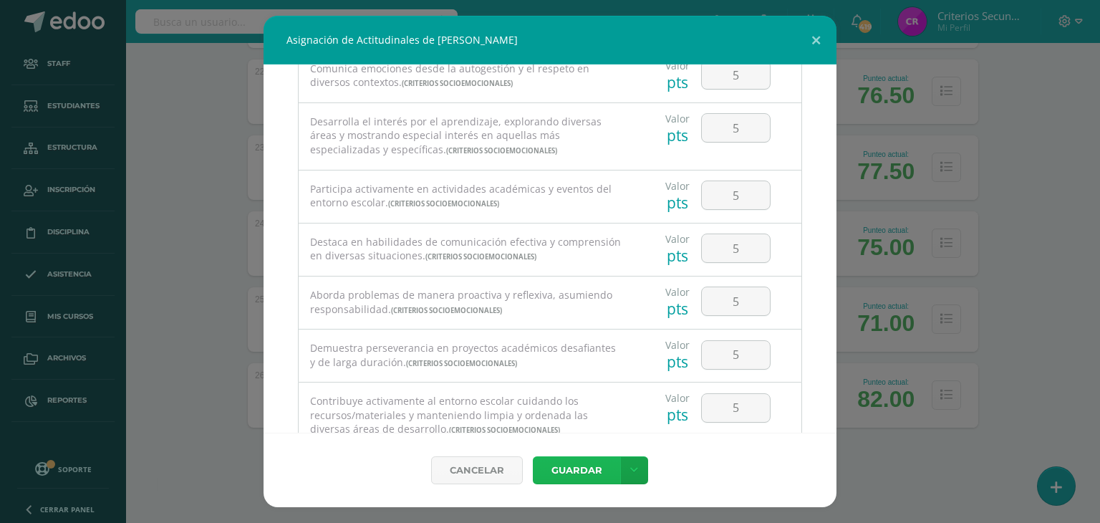
click at [533, 456] on button "Guardar" at bounding box center [576, 470] width 87 height 28
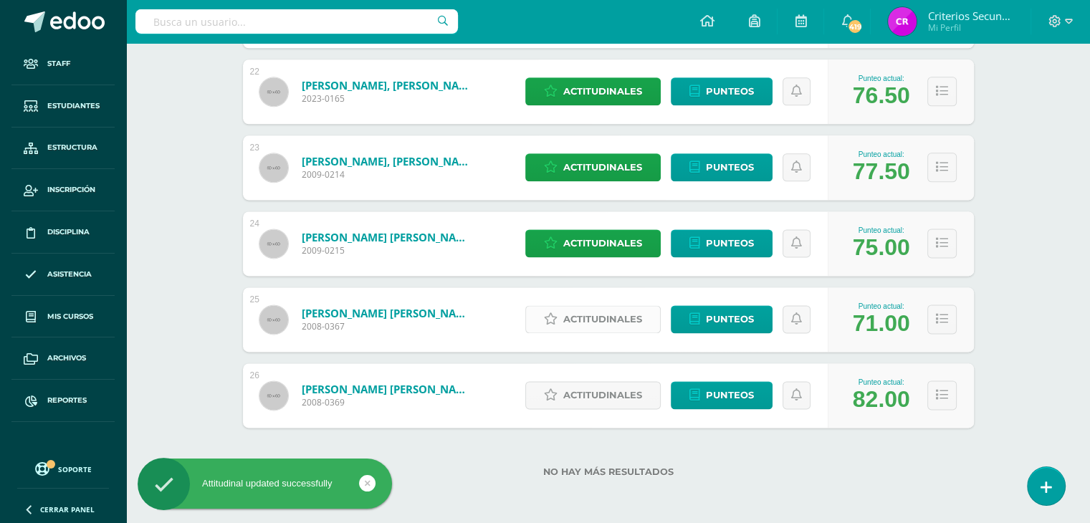
click at [585, 323] on span "Actitudinales" at bounding box center [602, 319] width 79 height 27
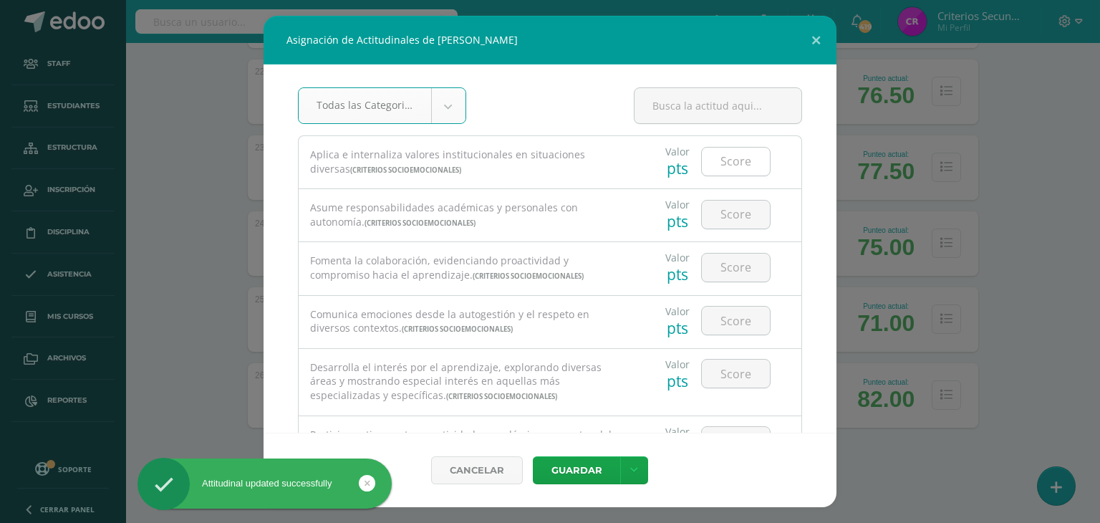
click at [739, 148] on input "number" at bounding box center [736, 162] width 68 height 28
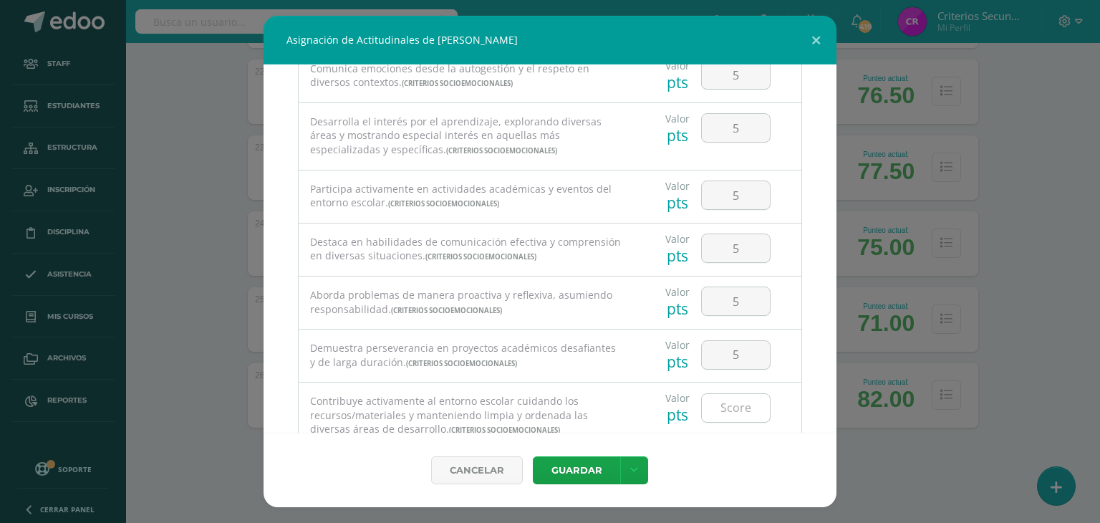
click at [725, 406] on input "number" at bounding box center [736, 408] width 68 height 28
click at [582, 479] on button "Guardar" at bounding box center [576, 470] width 87 height 28
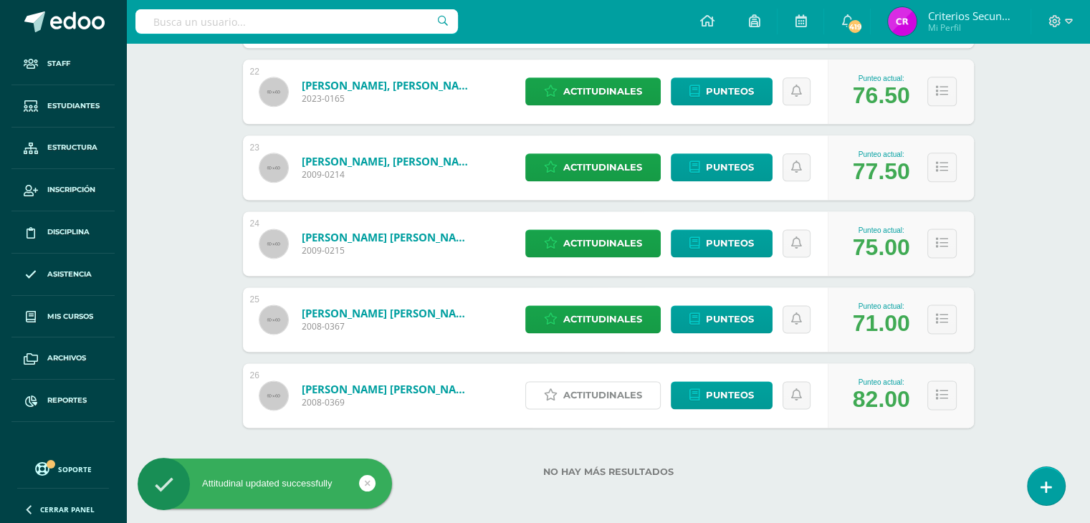
click at [616, 399] on span "Actitudinales" at bounding box center [602, 395] width 79 height 27
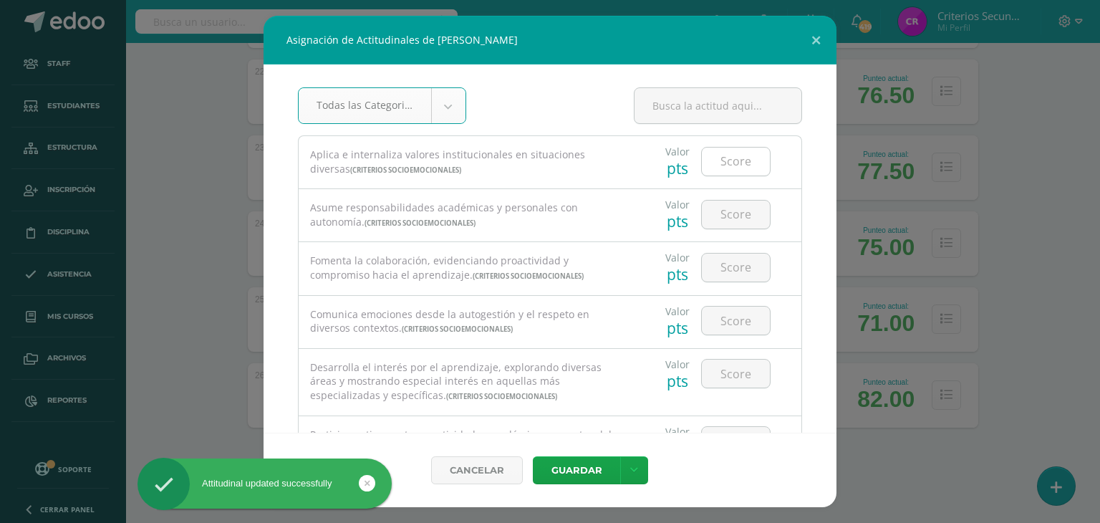
click at [725, 155] on input "number" at bounding box center [736, 162] width 68 height 28
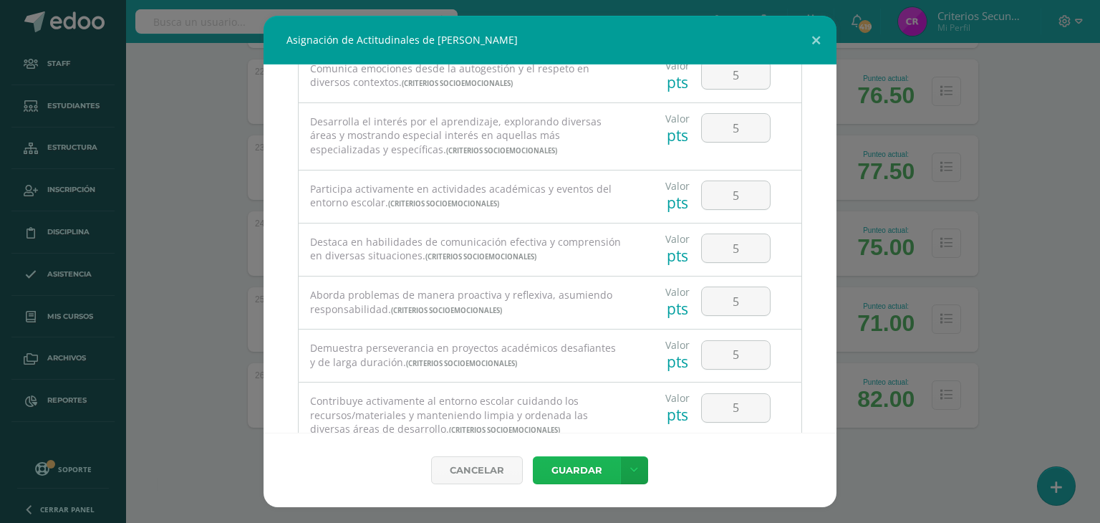
click at [533, 456] on button "Guardar" at bounding box center [576, 470] width 87 height 28
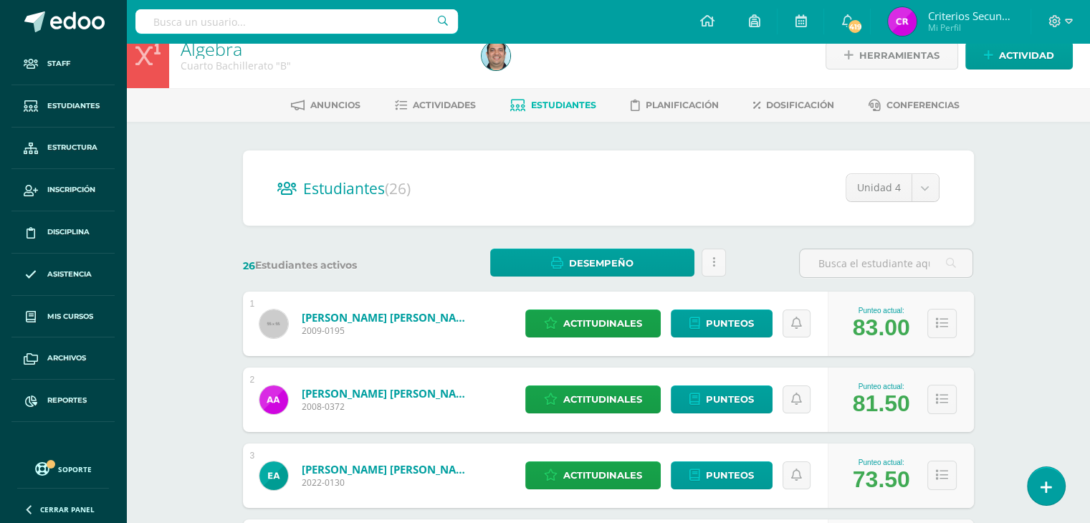
scroll to position [0, 0]
